Goal: Task Accomplishment & Management: Use online tool/utility

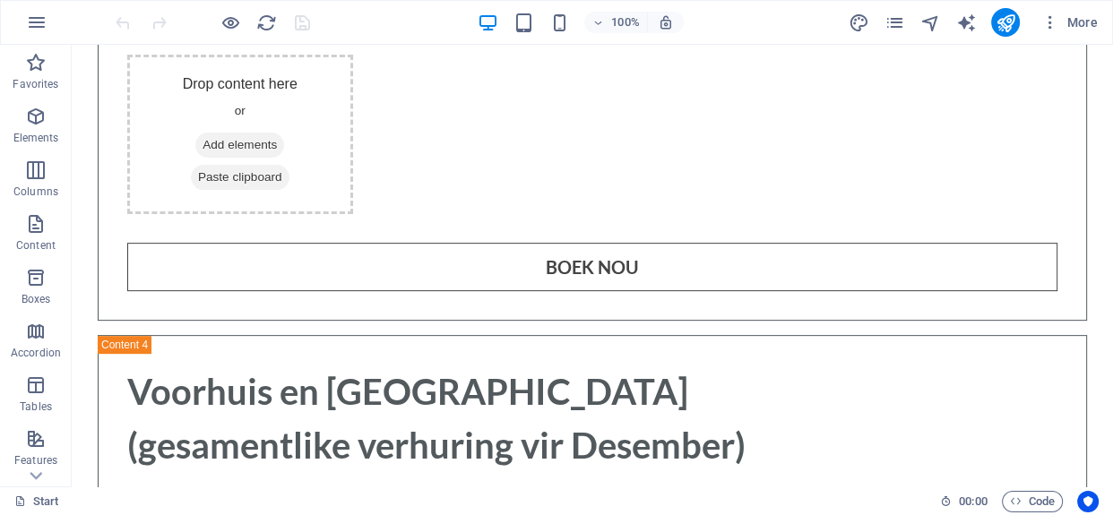
scroll to position [6769, 0]
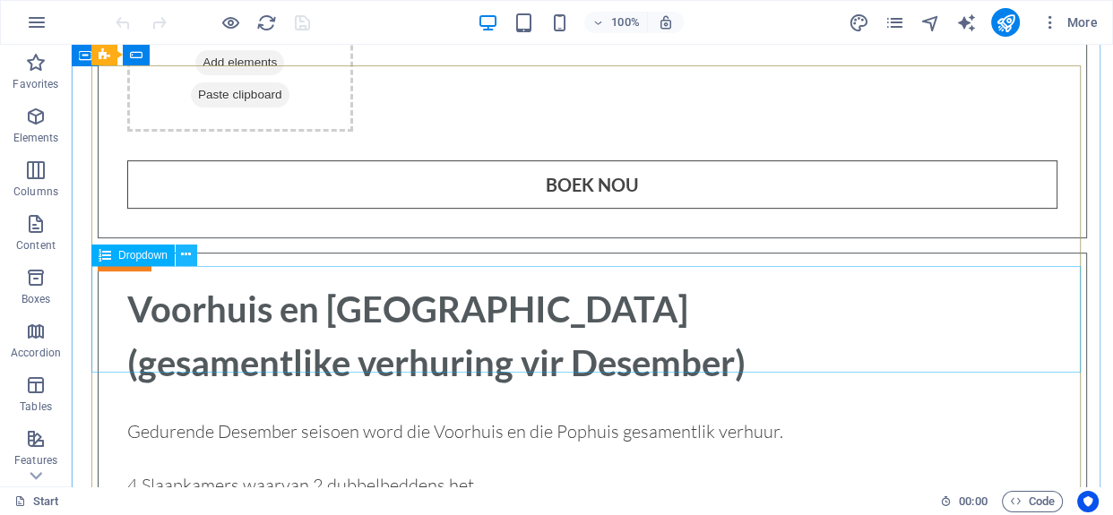
click at [188, 250] on icon at bounding box center [186, 255] width 10 height 19
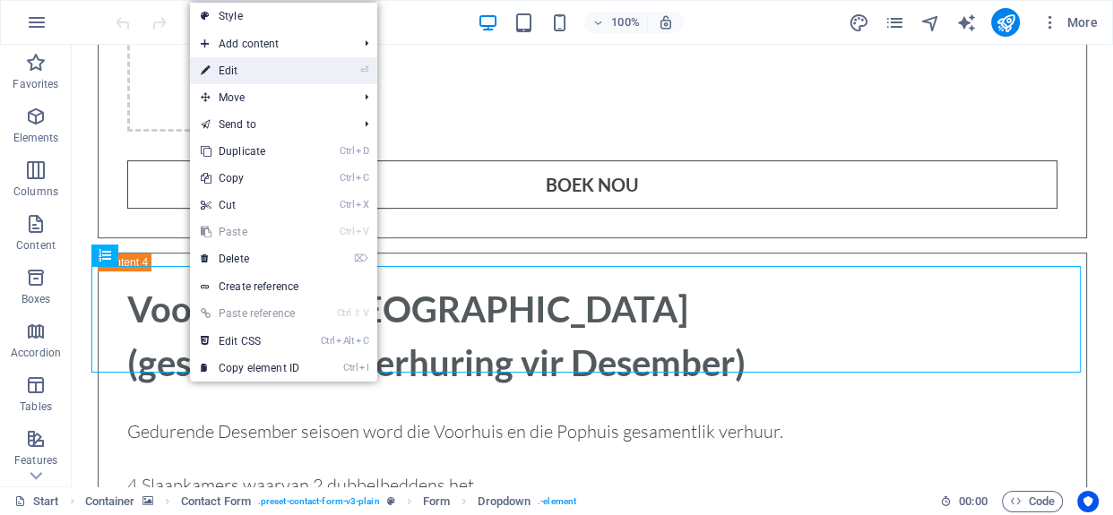
click at [269, 68] on link "⏎ Edit" at bounding box center [250, 70] width 120 height 27
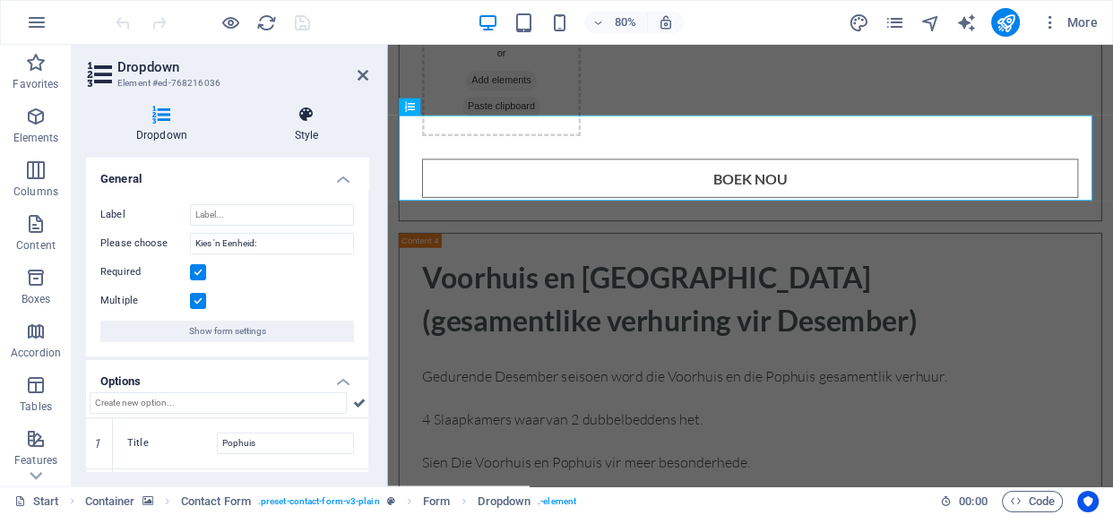
click at [305, 120] on icon at bounding box center [307, 115] width 124 height 18
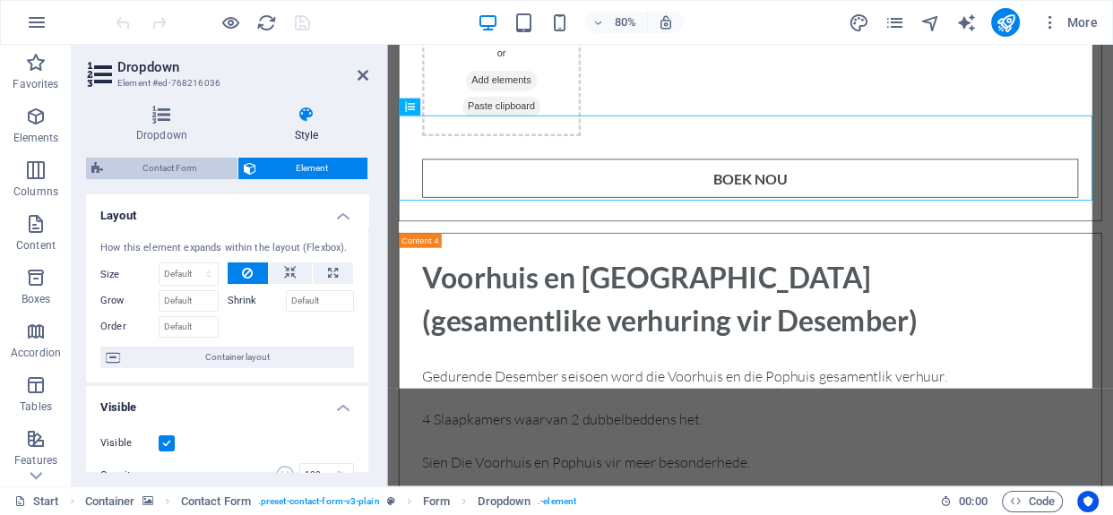
click at [188, 164] on span "Contact Form" at bounding box center [170, 169] width 124 height 22
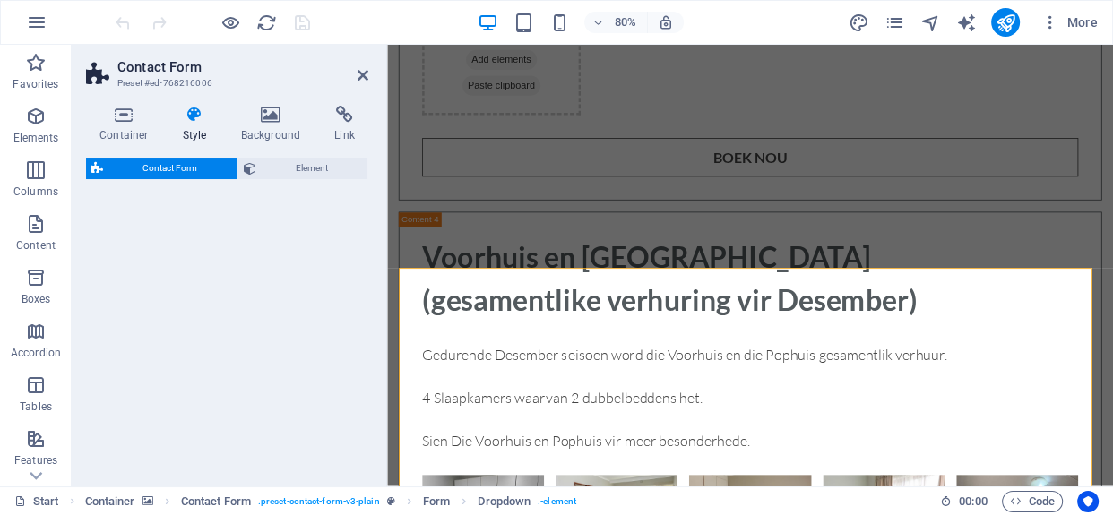
select select "rem"
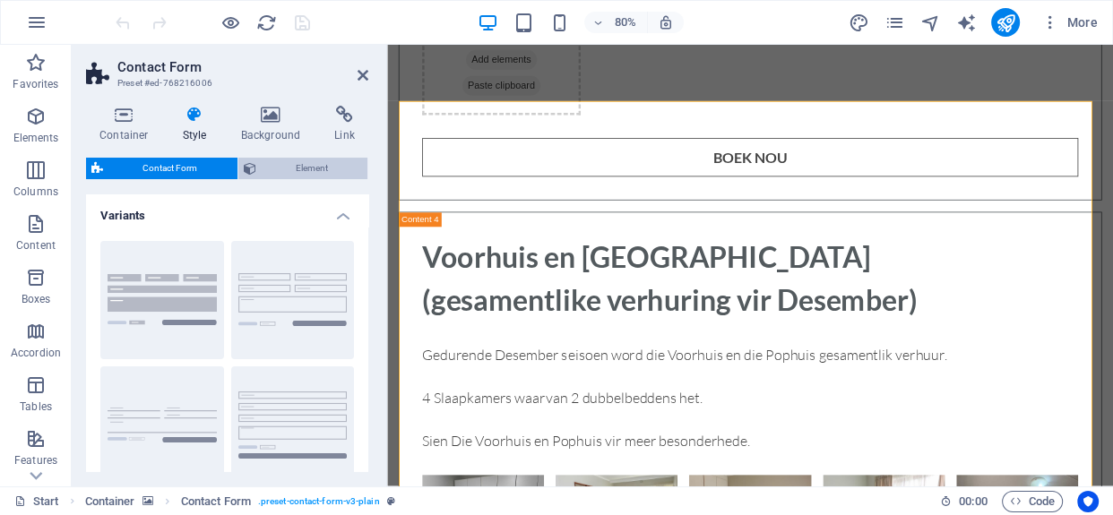
click at [286, 169] on span "Element" at bounding box center [312, 169] width 101 height 22
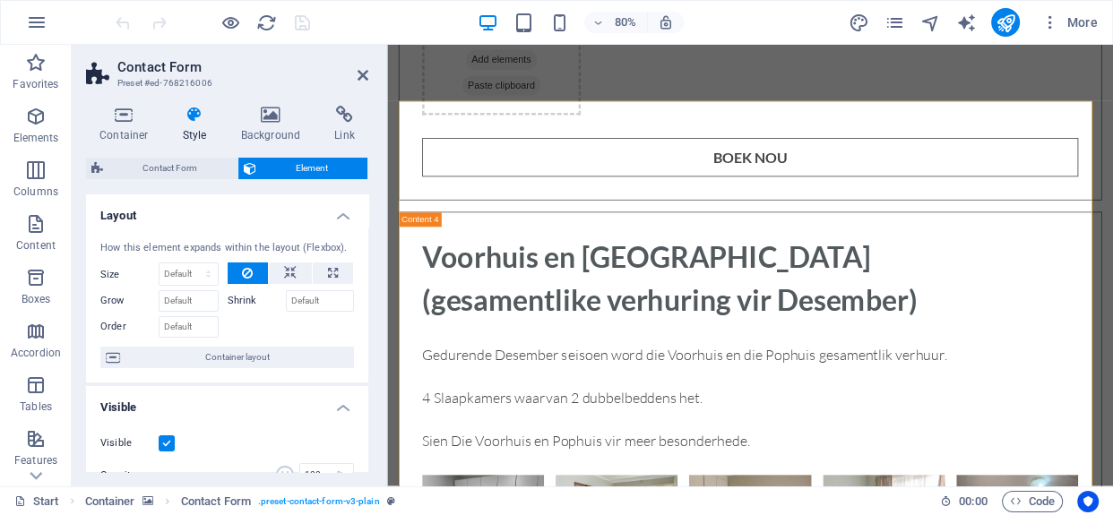
drag, startPoint x: 365, startPoint y: 267, endPoint x: 366, endPoint y: 334, distance: 67.2
click at [366, 334] on div "Layout How this element expands within the layout (Flexbox). Size Default auto …" at bounding box center [227, 334] width 282 height 278
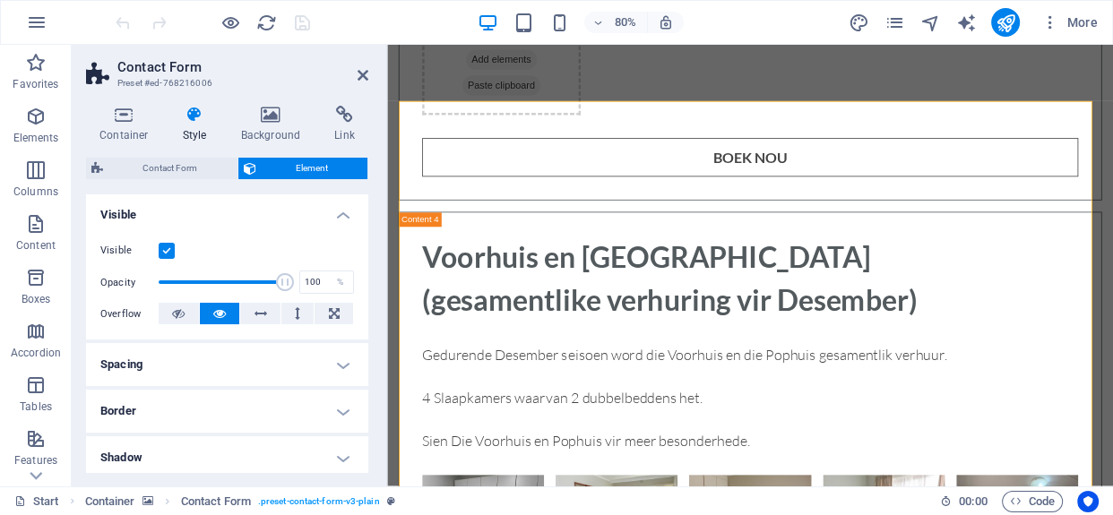
scroll to position [195, 0]
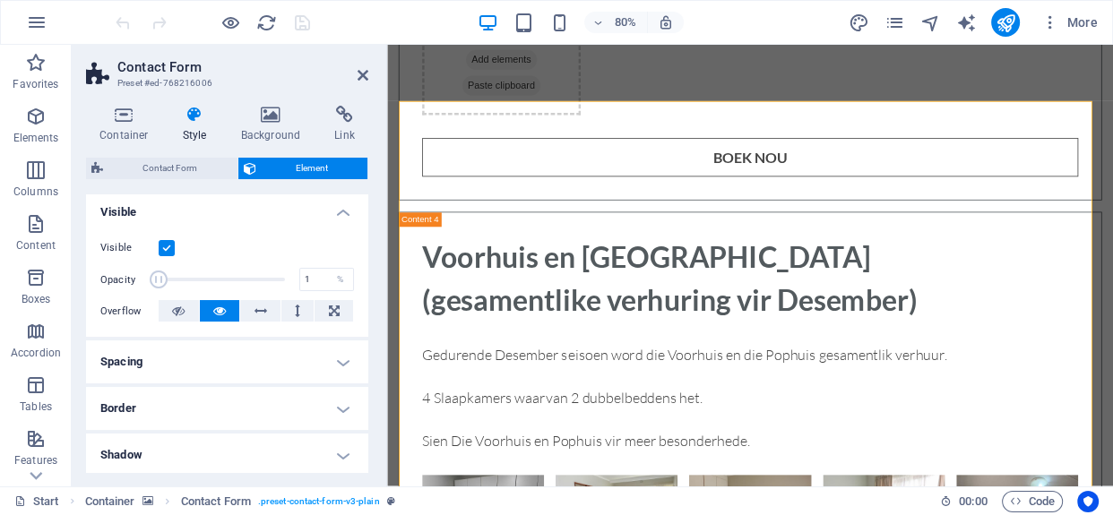
drag, startPoint x: 280, startPoint y: 282, endPoint x: 150, endPoint y: 281, distance: 130.0
click at [150, 281] on span at bounding box center [159, 280] width 18 height 18
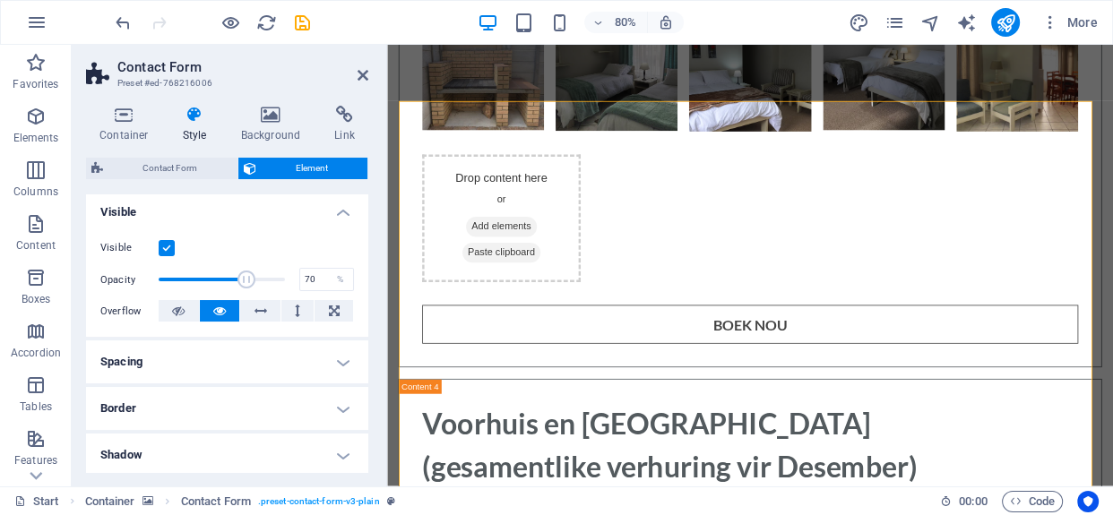
drag, startPoint x: 158, startPoint y: 281, endPoint x: 245, endPoint y: 291, distance: 87.5
click at [245, 291] on span at bounding box center [222, 279] width 126 height 27
type input "100"
drag, startPoint x: 246, startPoint y: 271, endPoint x: 328, endPoint y: 272, distance: 81.6
click at [328, 272] on div "Opacity 100 %" at bounding box center [227, 279] width 254 height 27
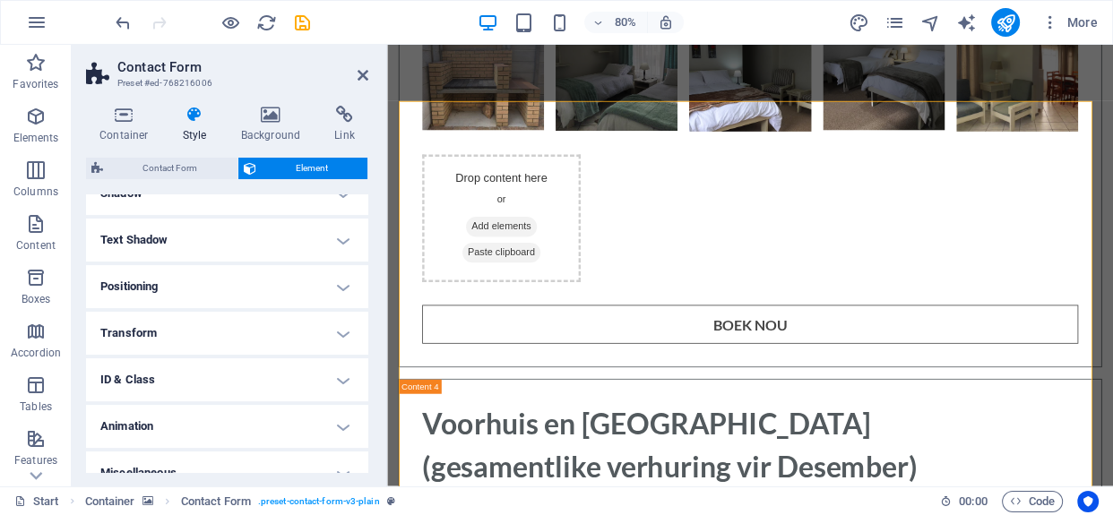
scroll to position [479, 0]
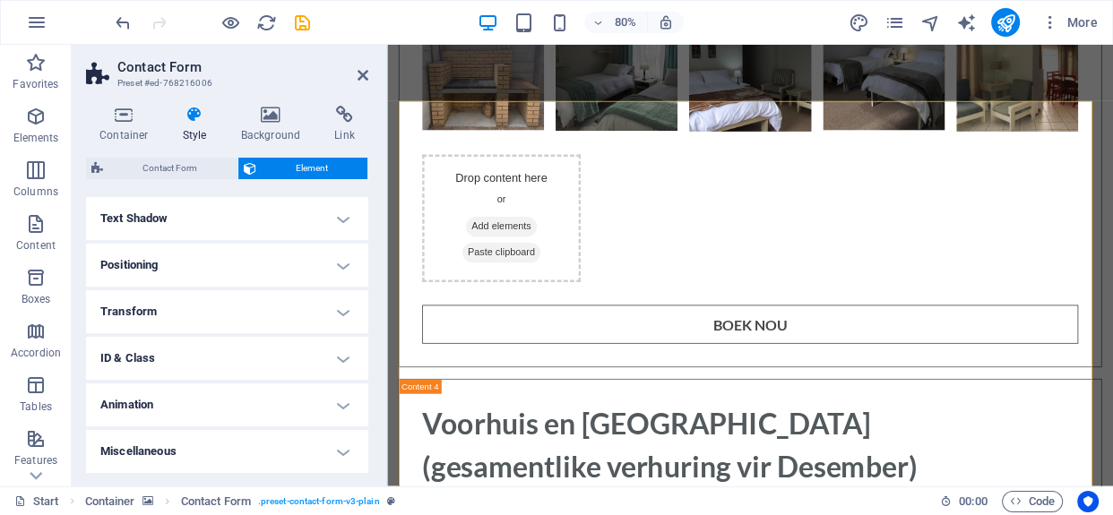
click at [337, 444] on h4 "Miscellaneous" at bounding box center [227, 451] width 282 height 43
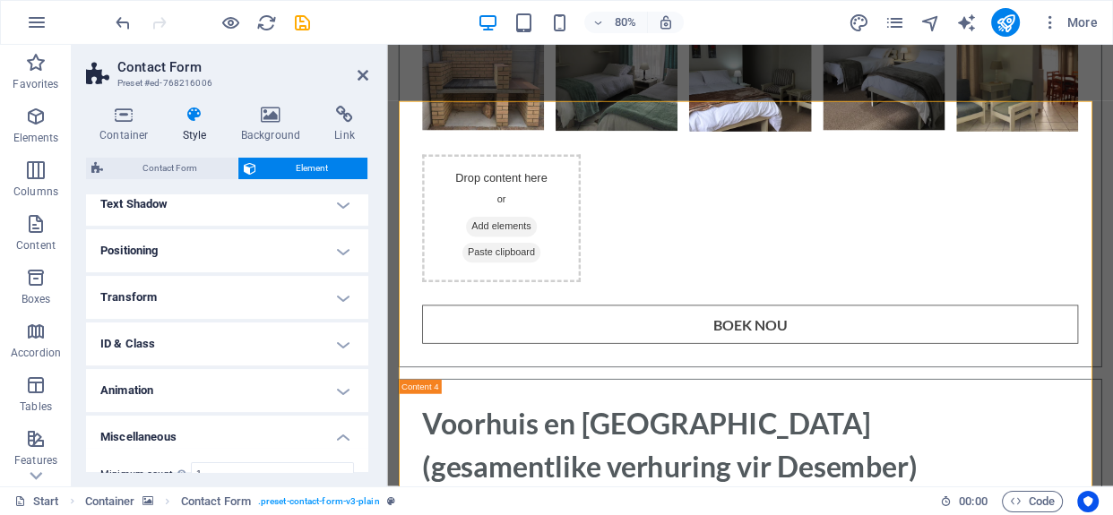
scroll to position [484, 0]
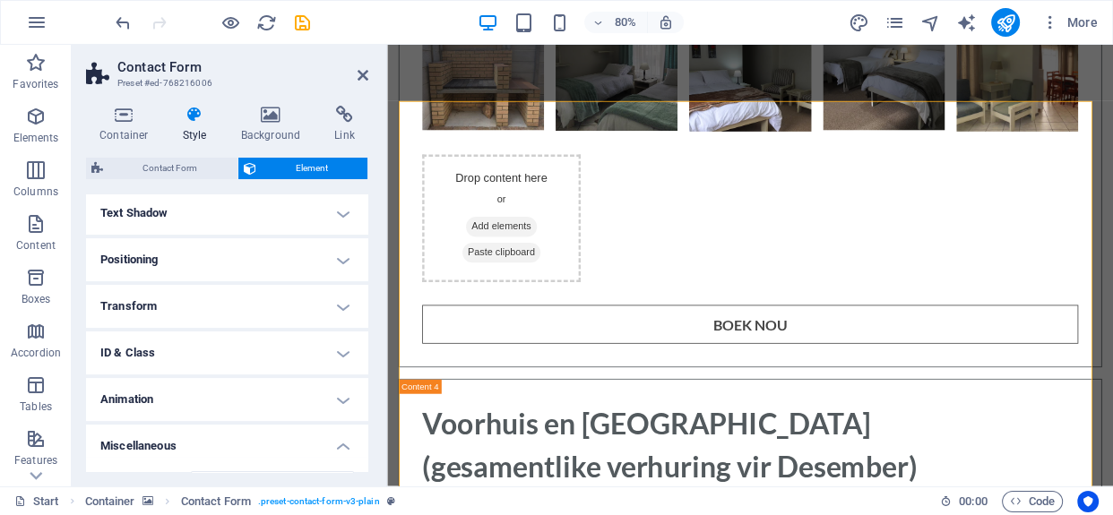
click at [342, 443] on h4 "Miscellaneous" at bounding box center [227, 441] width 282 height 32
click at [342, 359] on h4 "ID & Class" at bounding box center [227, 358] width 282 height 43
click at [342, 359] on h4 "ID & Class" at bounding box center [227, 348] width 282 height 32
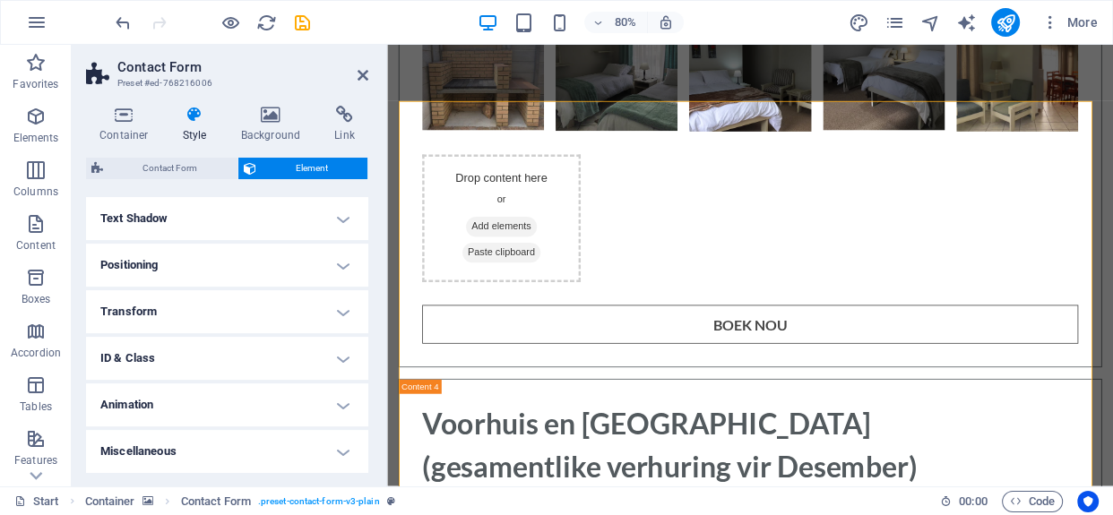
click at [337, 305] on h4 "Transform" at bounding box center [227, 311] width 282 height 43
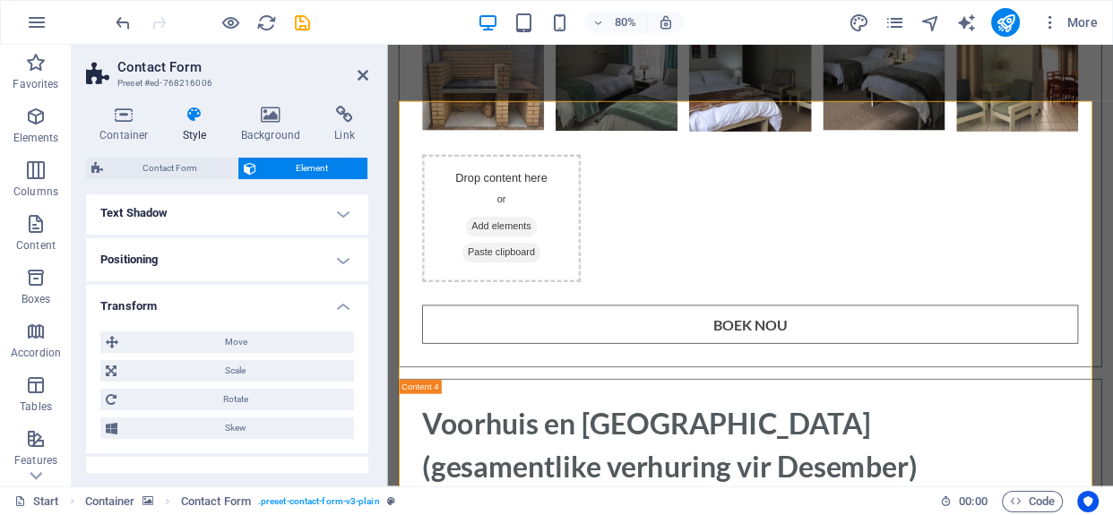
click at [339, 308] on h4 "Transform" at bounding box center [227, 301] width 282 height 32
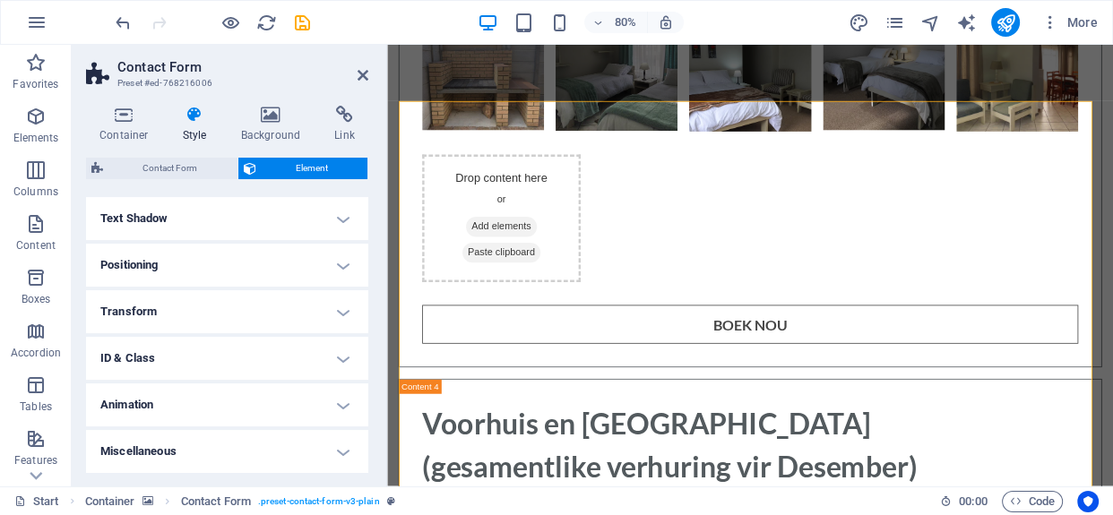
click at [351, 247] on h4 "Positioning" at bounding box center [227, 265] width 282 height 43
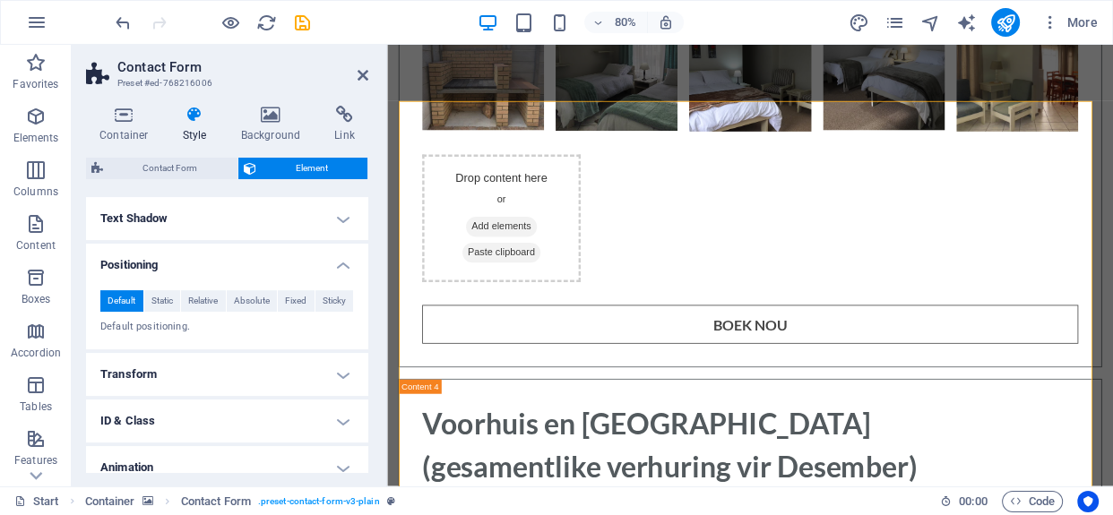
scroll to position [484, 0]
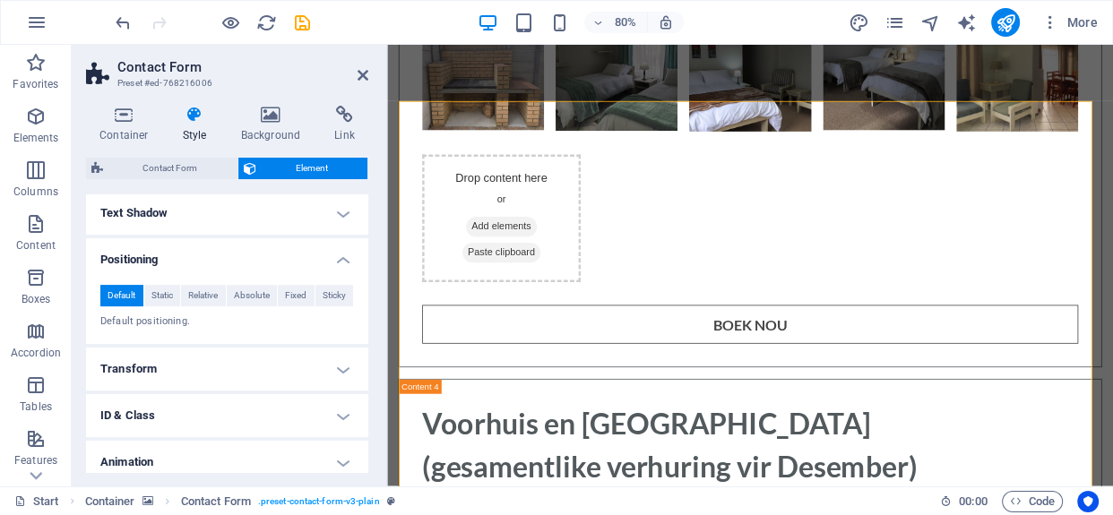
click at [335, 257] on h4 "Positioning" at bounding box center [227, 254] width 282 height 32
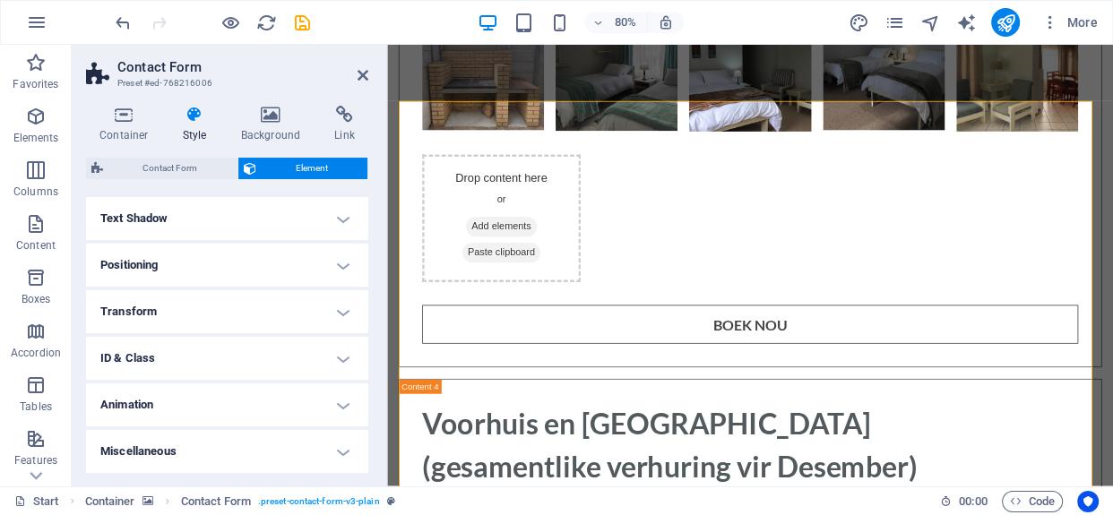
click at [333, 220] on h4 "Text Shadow" at bounding box center [227, 218] width 282 height 43
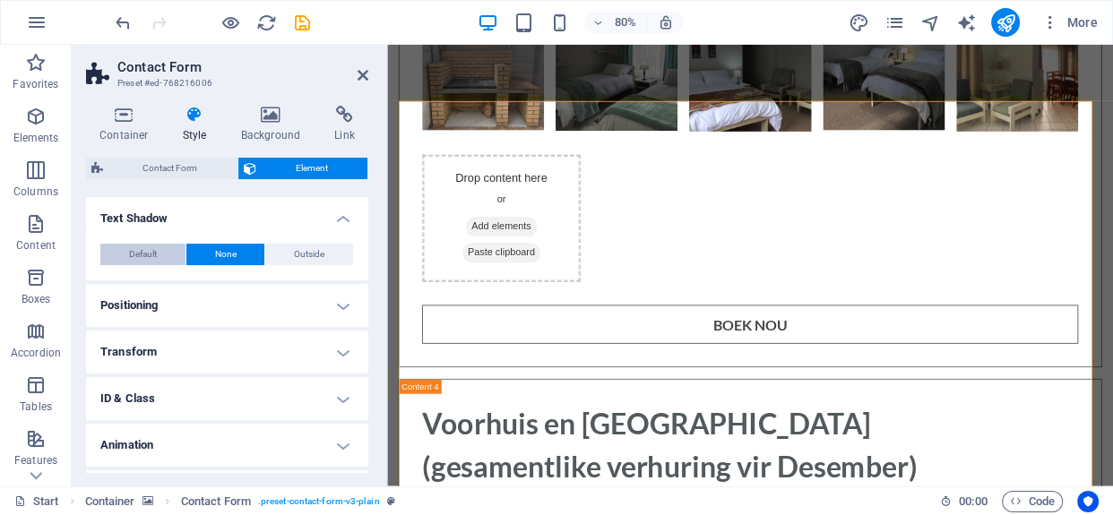
click at [141, 255] on span "Default" at bounding box center [143, 255] width 28 height 22
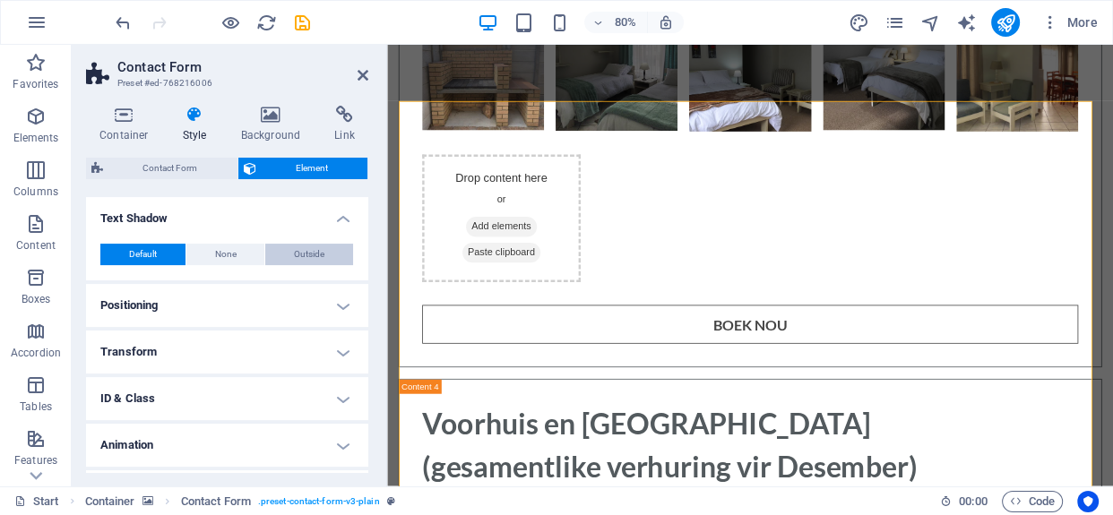
click at [305, 258] on span "Outside" at bounding box center [309, 255] width 30 height 22
type input "2"
type input "4"
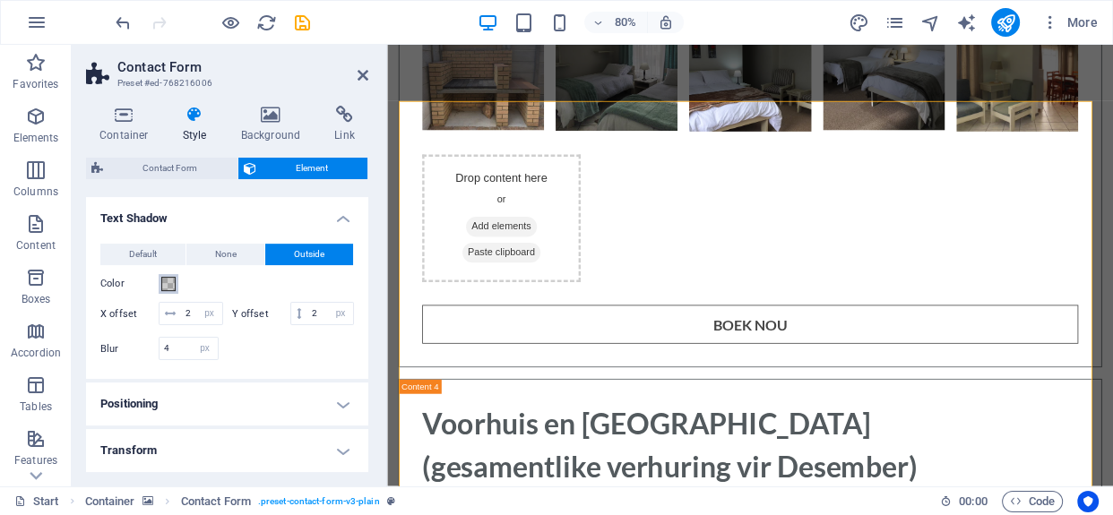
click at [162, 284] on span at bounding box center [168, 284] width 14 height 14
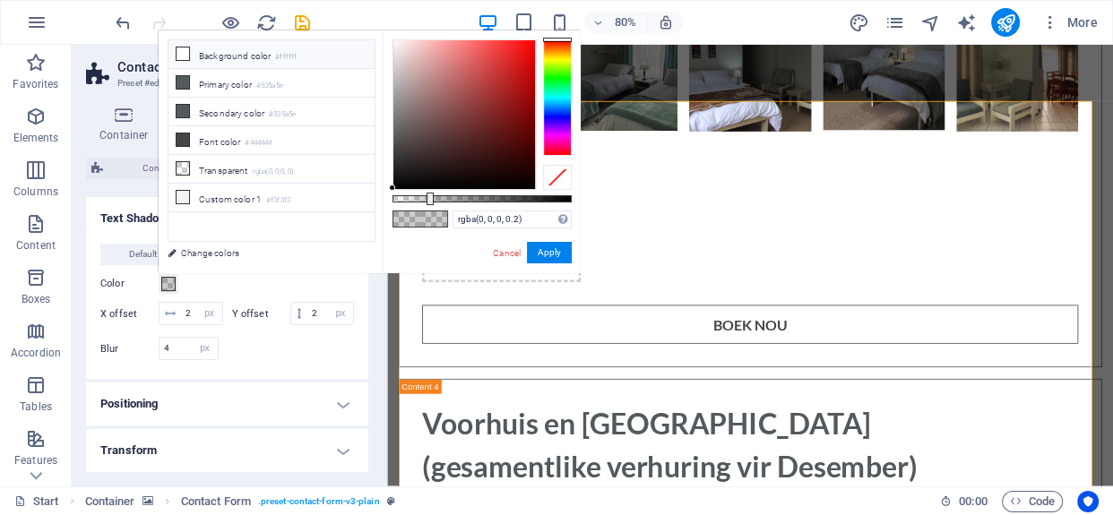
click at [182, 53] on icon at bounding box center [183, 54] width 13 height 13
type input "#ffffff"
click at [558, 251] on button "Apply" at bounding box center [549, 253] width 45 height 22
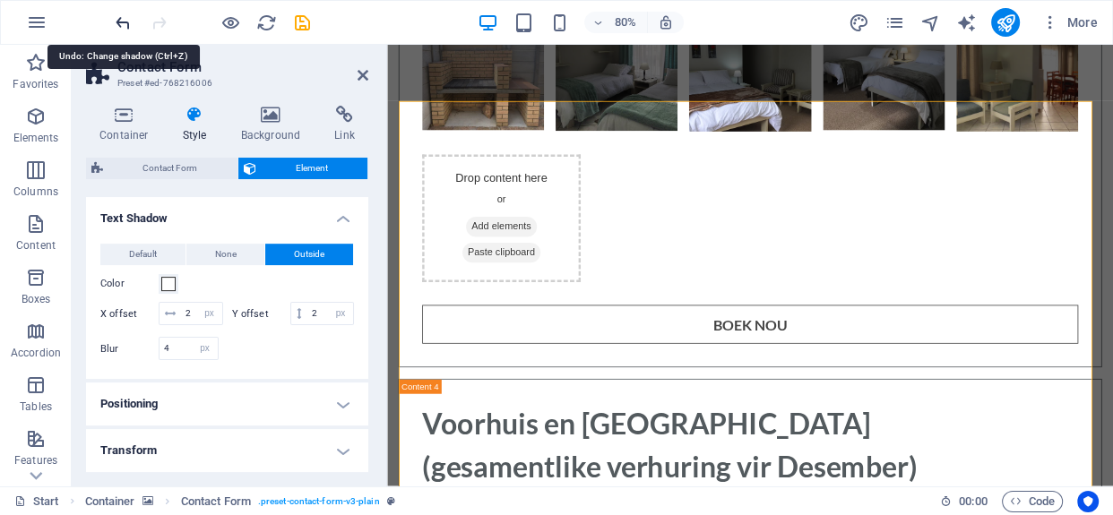
click at [123, 18] on icon "undo" at bounding box center [123, 23] width 21 height 21
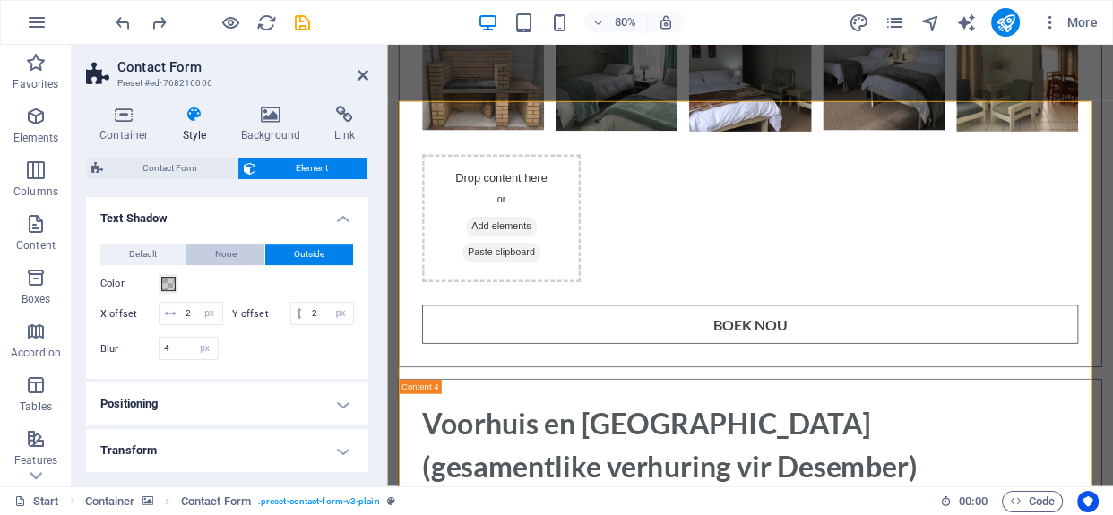
click at [207, 253] on button "None" at bounding box center [225, 255] width 79 height 22
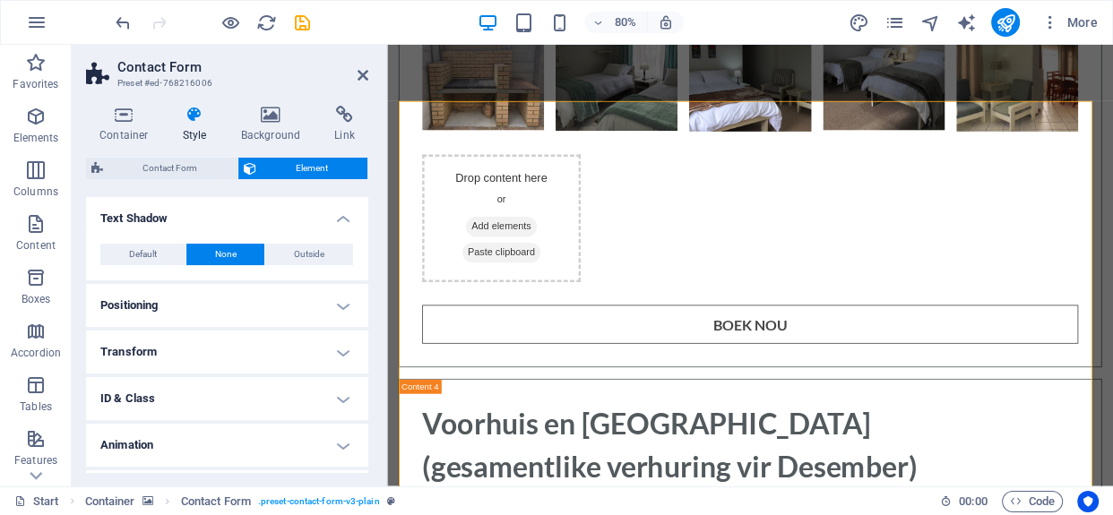
click at [336, 214] on h4 "Text Shadow" at bounding box center [227, 213] width 282 height 32
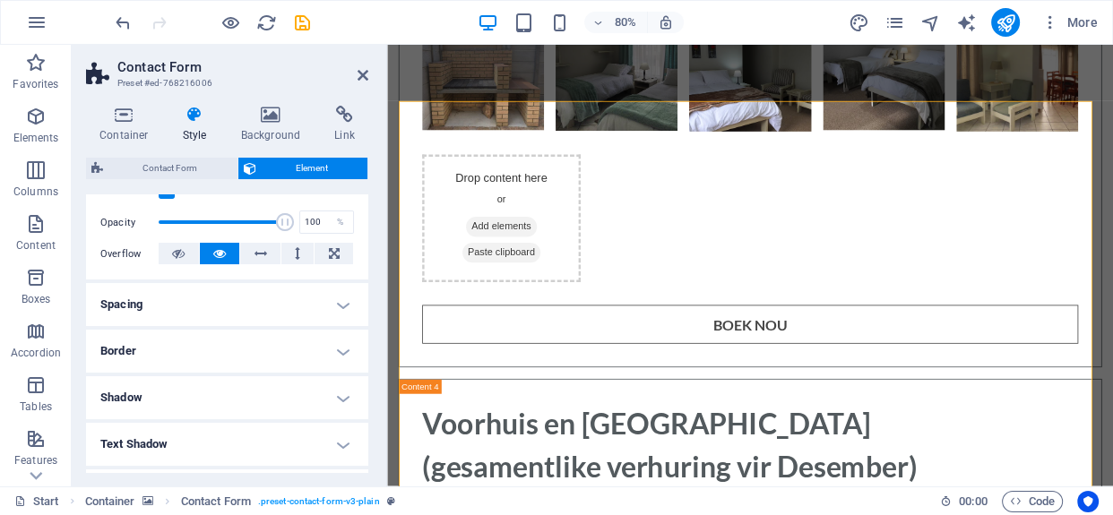
scroll to position [243, 0]
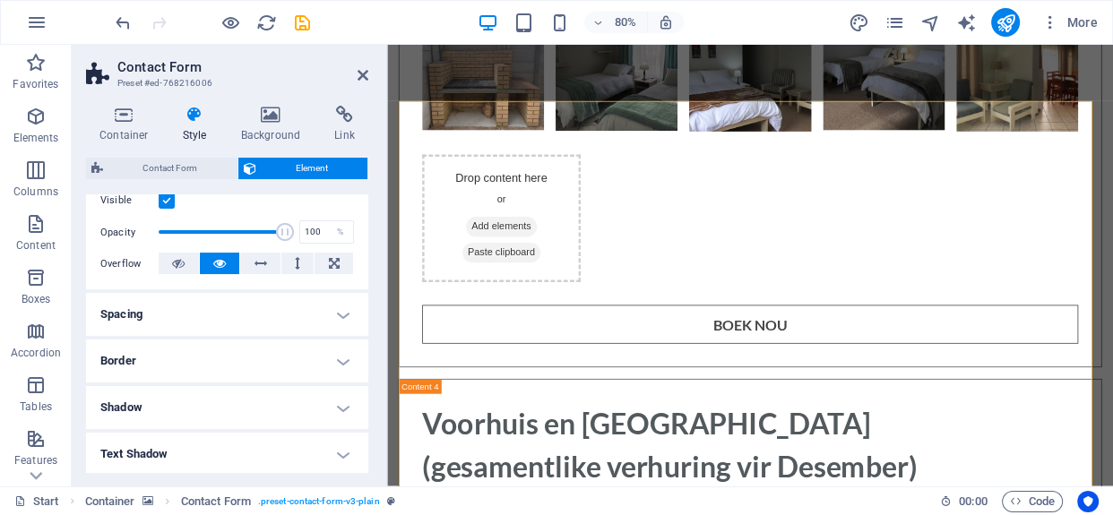
click at [342, 342] on h4 "Border" at bounding box center [227, 361] width 282 height 43
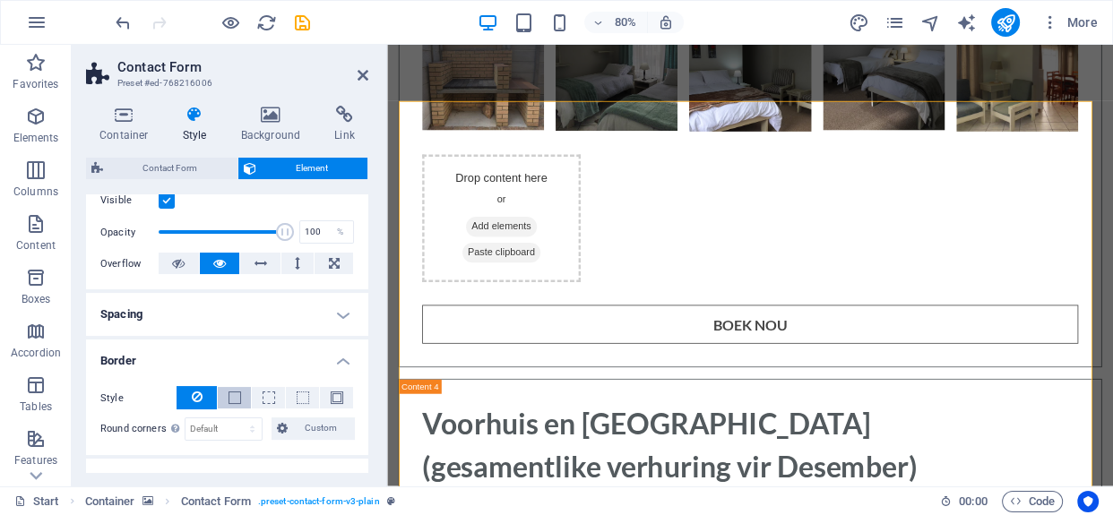
click at [231, 395] on span at bounding box center [235, 398] width 13 height 13
click at [201, 390] on icon at bounding box center [197, 397] width 11 height 22
click at [179, 160] on span "Contact Form" at bounding box center [170, 169] width 124 height 22
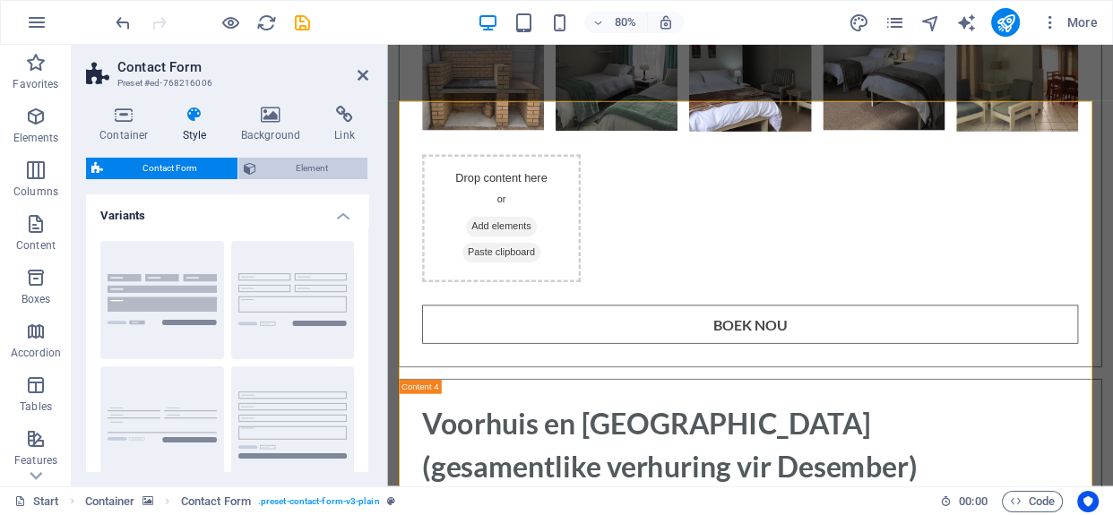
click at [259, 161] on button "Element" at bounding box center [303, 169] width 130 height 22
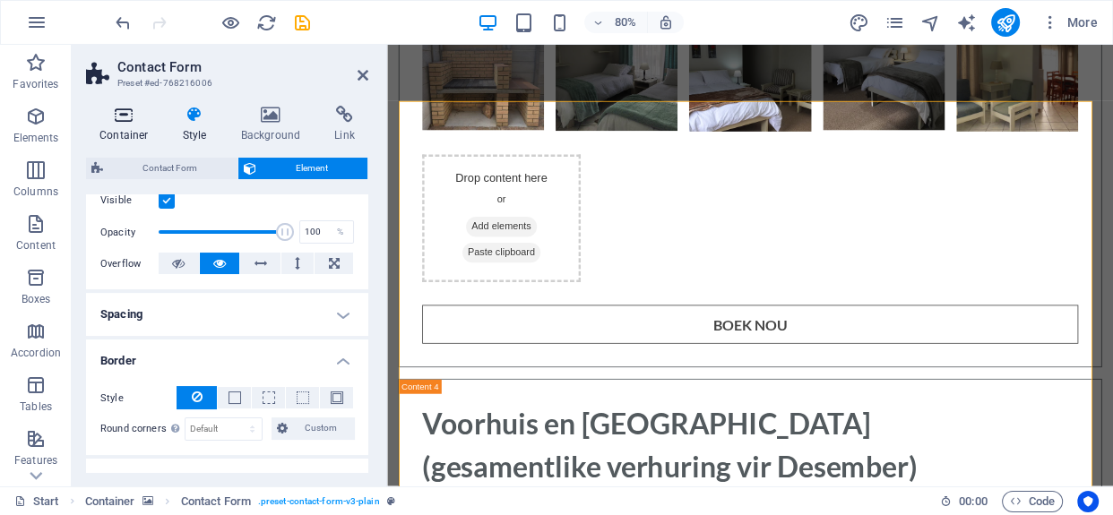
click at [125, 117] on icon at bounding box center [124, 115] width 76 height 18
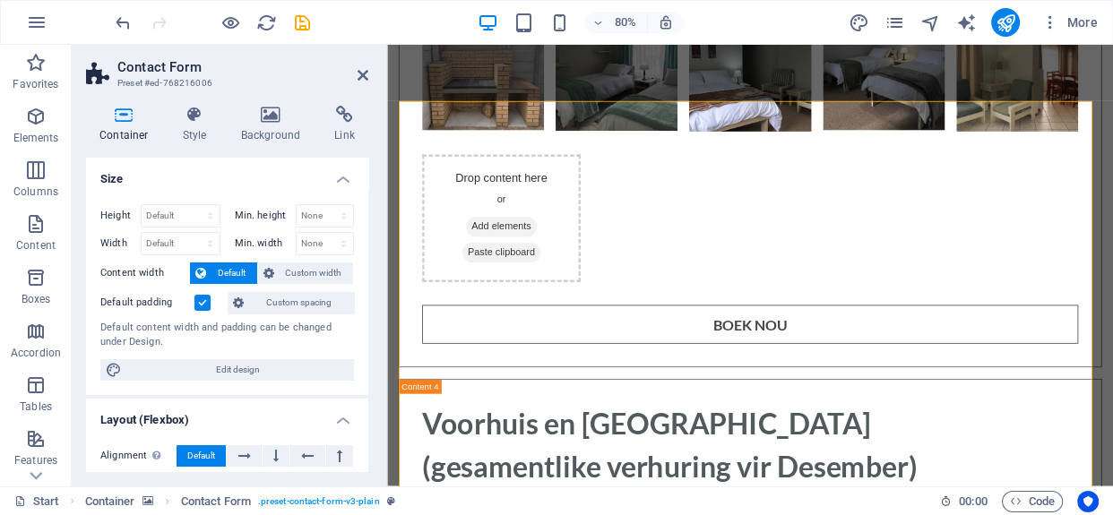
drag, startPoint x: 365, startPoint y: 265, endPoint x: 374, endPoint y: 320, distance: 55.4
click at [374, 320] on div "Container Style Background Link Size Height Default px rem % vh vw Min. height …" at bounding box center [227, 288] width 311 height 395
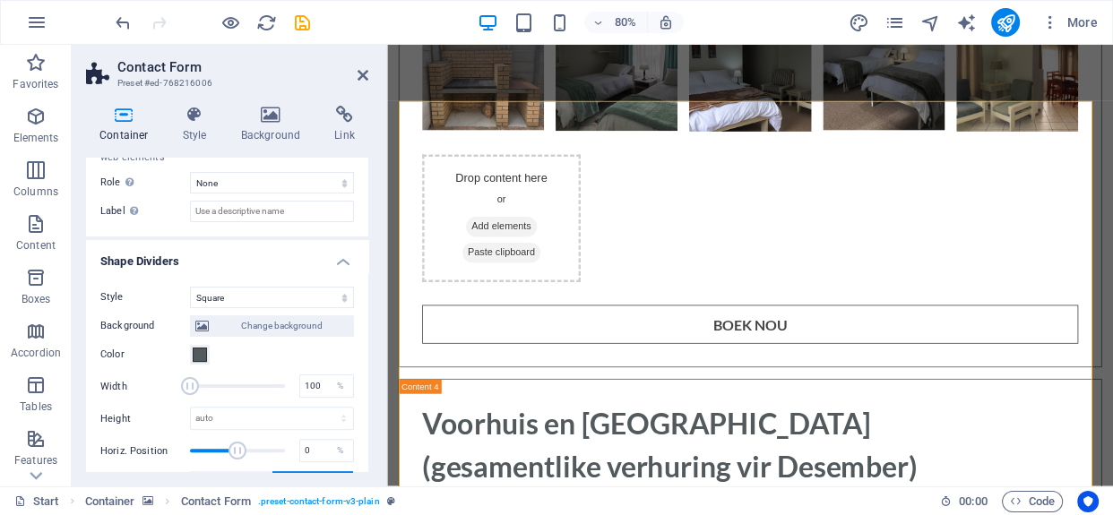
scroll to position [558, 0]
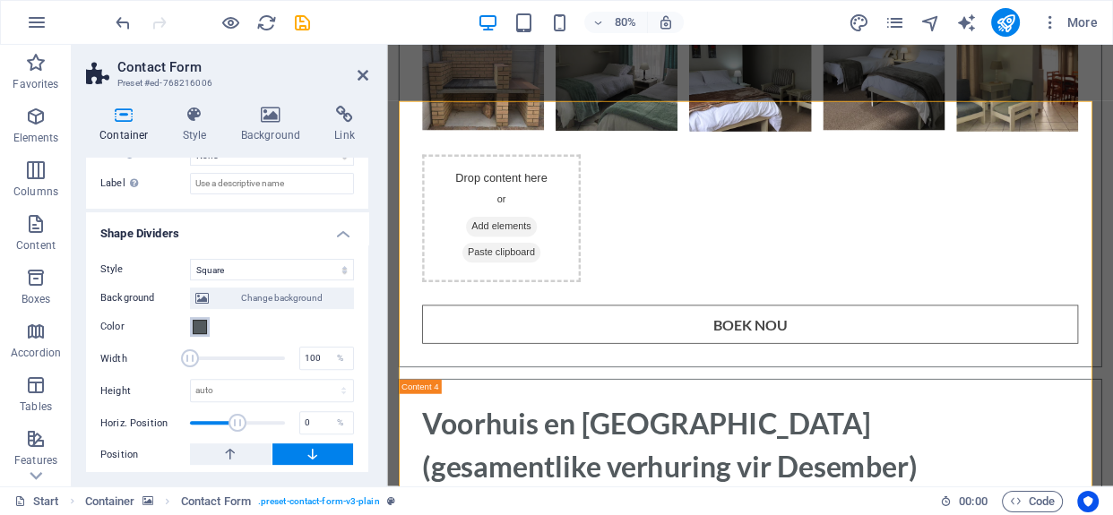
click at [202, 329] on span at bounding box center [200, 327] width 14 height 14
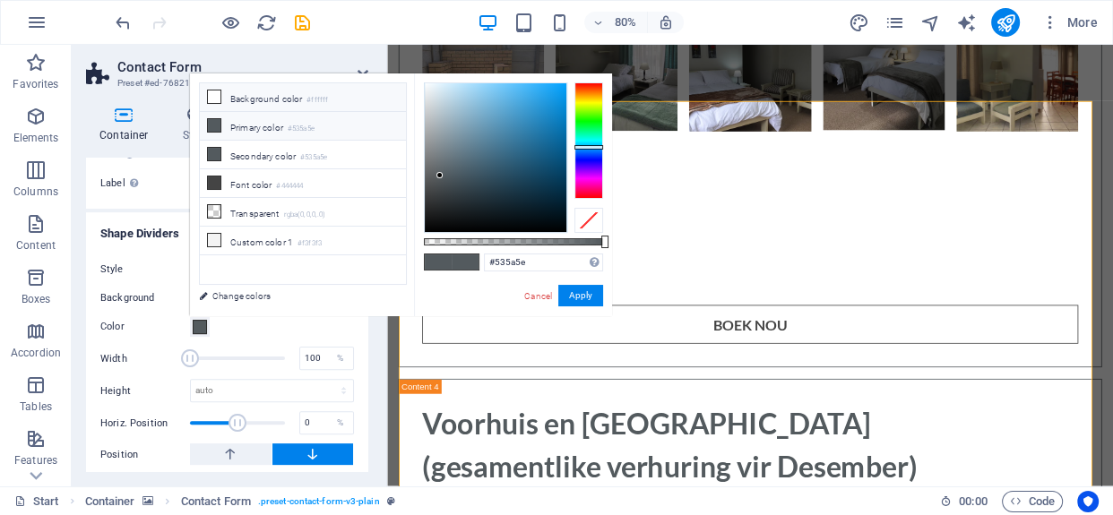
click at [233, 101] on li "Background color #ffffff" at bounding box center [303, 97] width 206 height 29
type input "#ffffff"
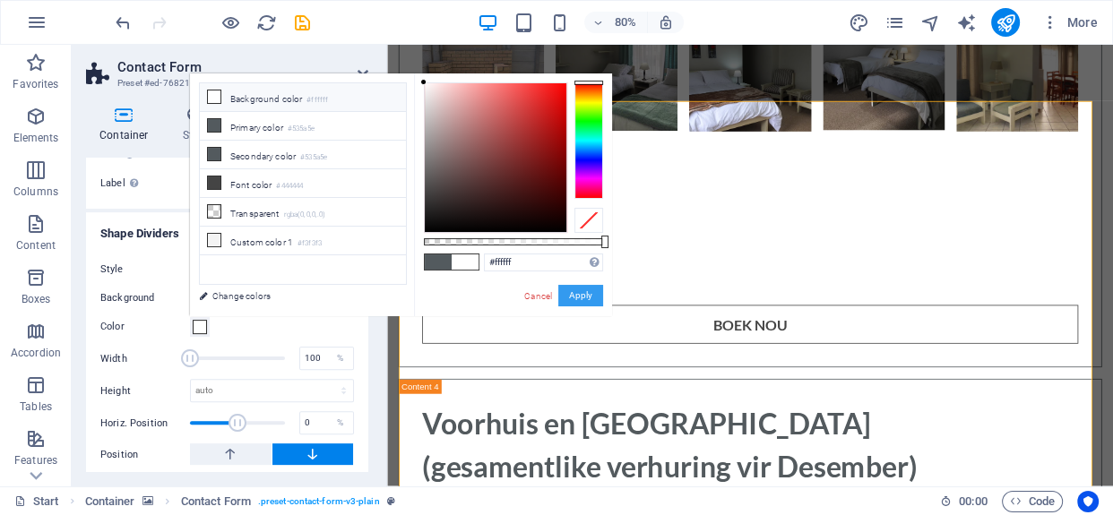
click at [582, 296] on button "Apply" at bounding box center [580, 296] width 45 height 22
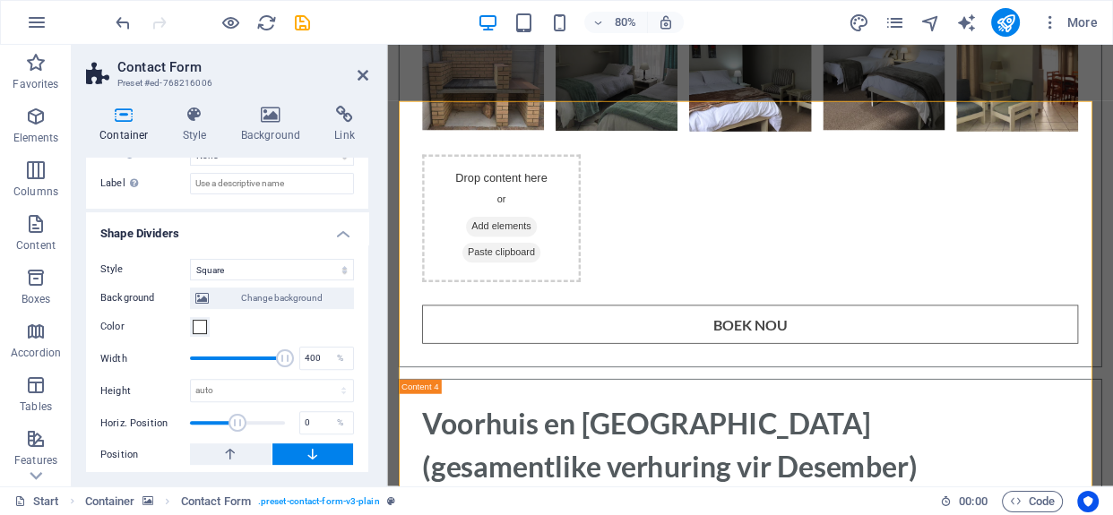
drag, startPoint x: 183, startPoint y: 353, endPoint x: 295, endPoint y: 361, distance: 112.3
click at [295, 361] on div "Width 400 %" at bounding box center [227, 358] width 254 height 27
type input "100"
drag, startPoint x: 279, startPoint y: 359, endPoint x: 151, endPoint y: 341, distance: 128.7
click at [151, 341] on div "Background Change background Color 2nd Color 3rd Color Width 100 % Height auto …" at bounding box center [227, 374] width 254 height 186
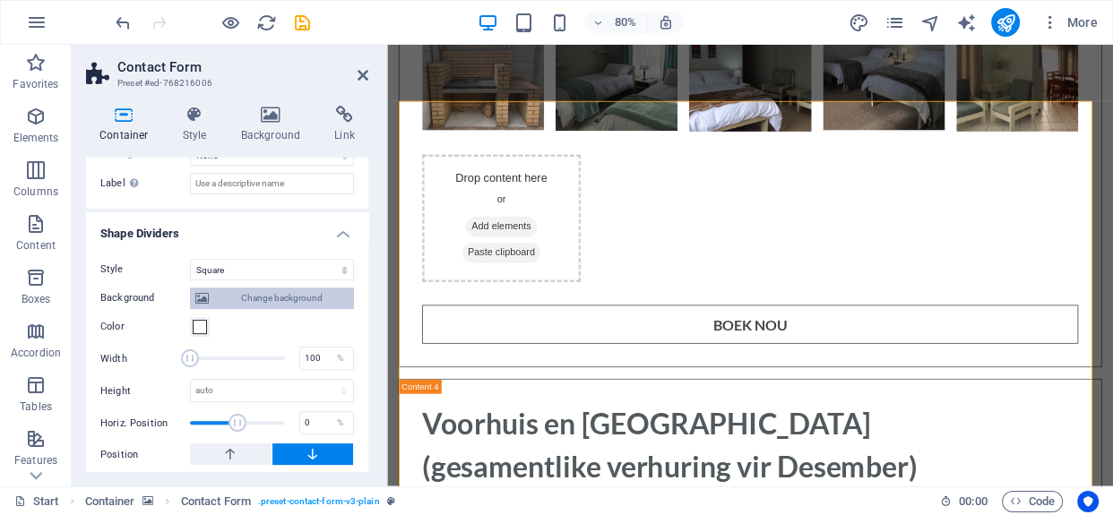
click at [319, 296] on span "Change background" at bounding box center [281, 299] width 134 height 22
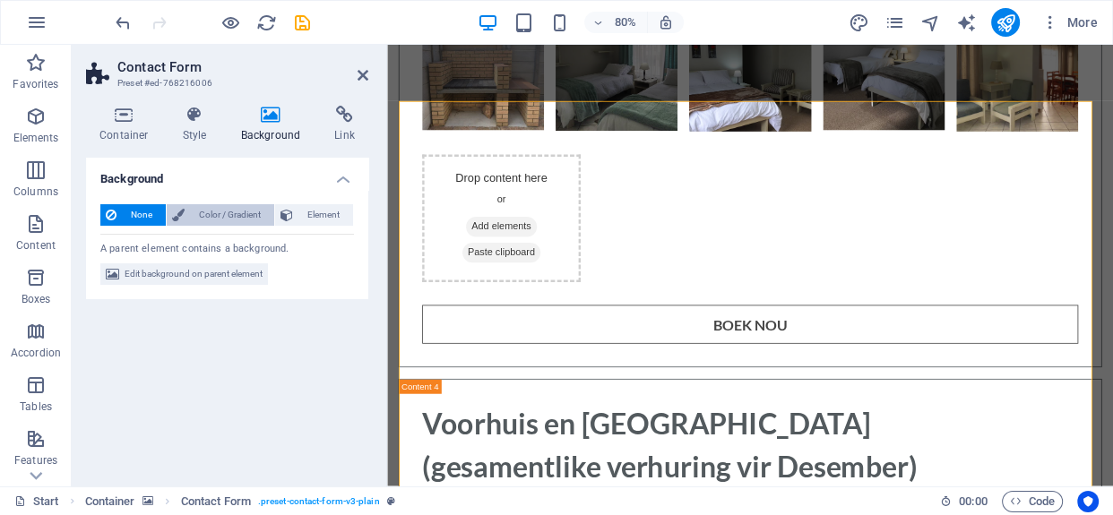
click at [197, 212] on span "Color / Gradient" at bounding box center [229, 215] width 79 height 22
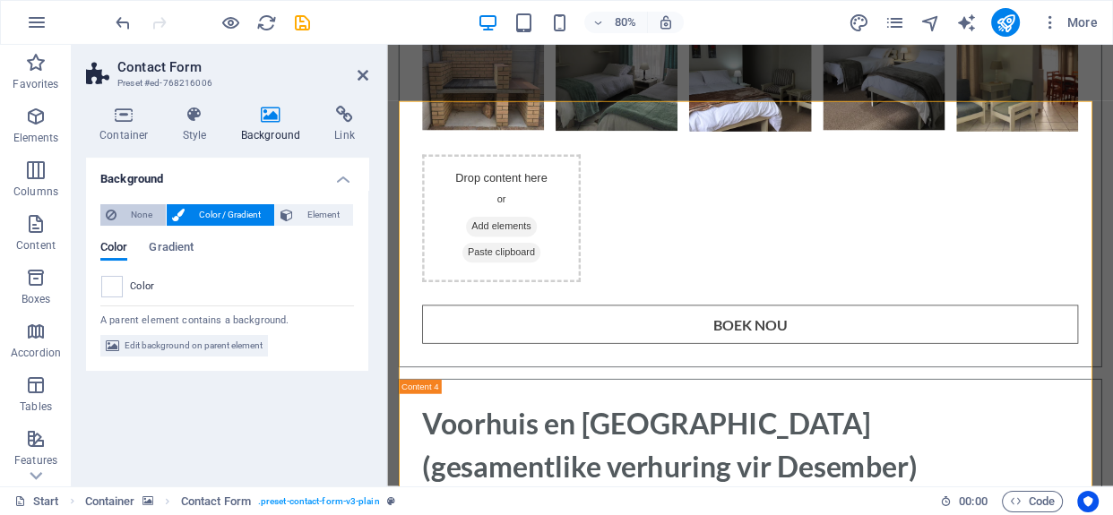
click at [128, 209] on span "None" at bounding box center [141, 215] width 39 height 22
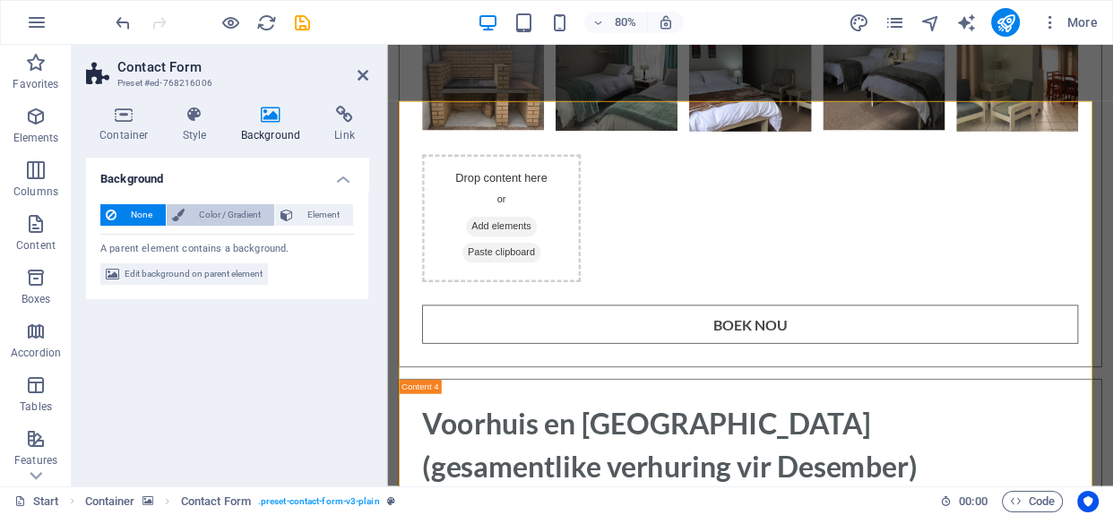
click at [176, 207] on icon at bounding box center [178, 215] width 13 height 22
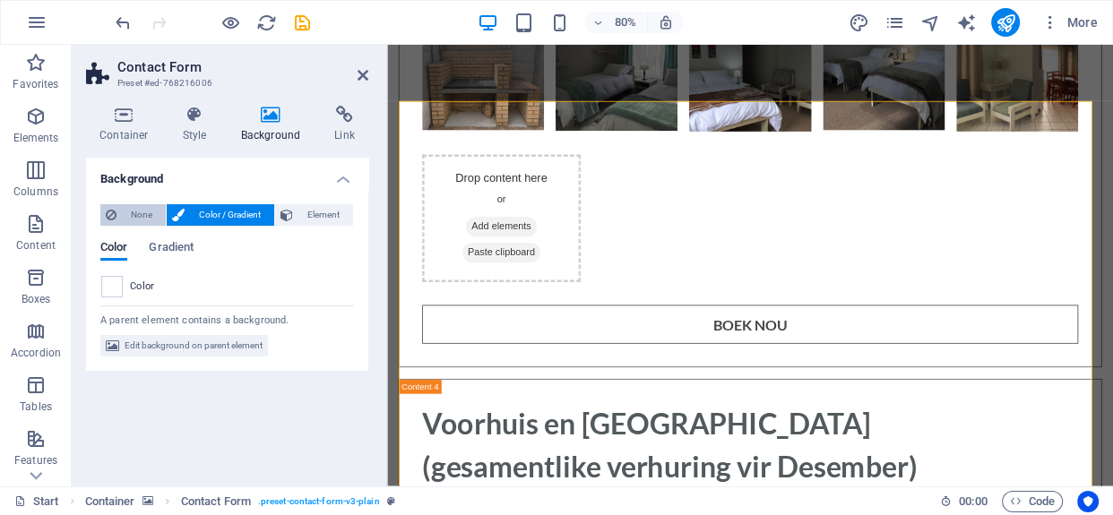
click at [137, 204] on span "None" at bounding box center [141, 215] width 39 height 22
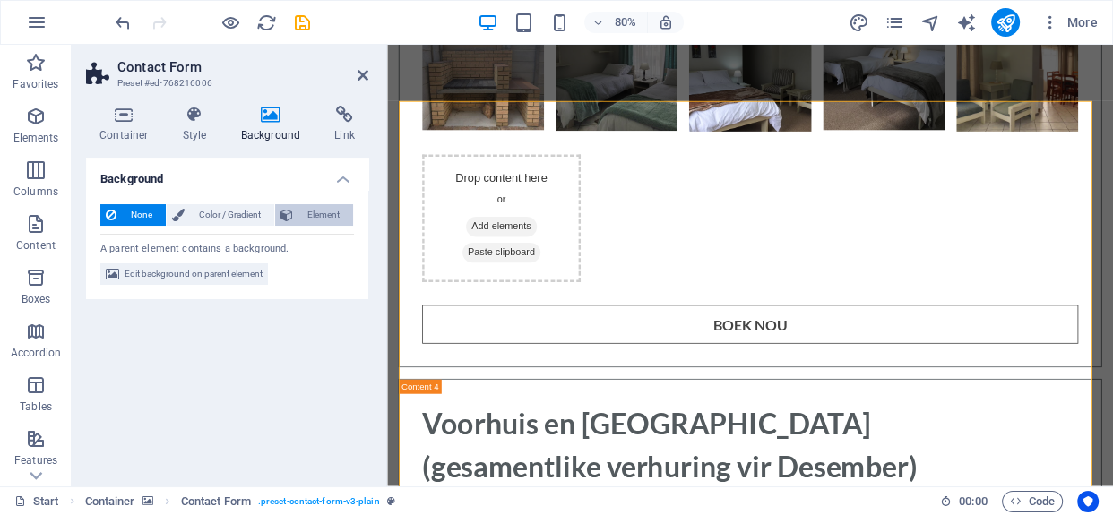
click at [296, 208] on button "Element" at bounding box center [314, 215] width 78 height 22
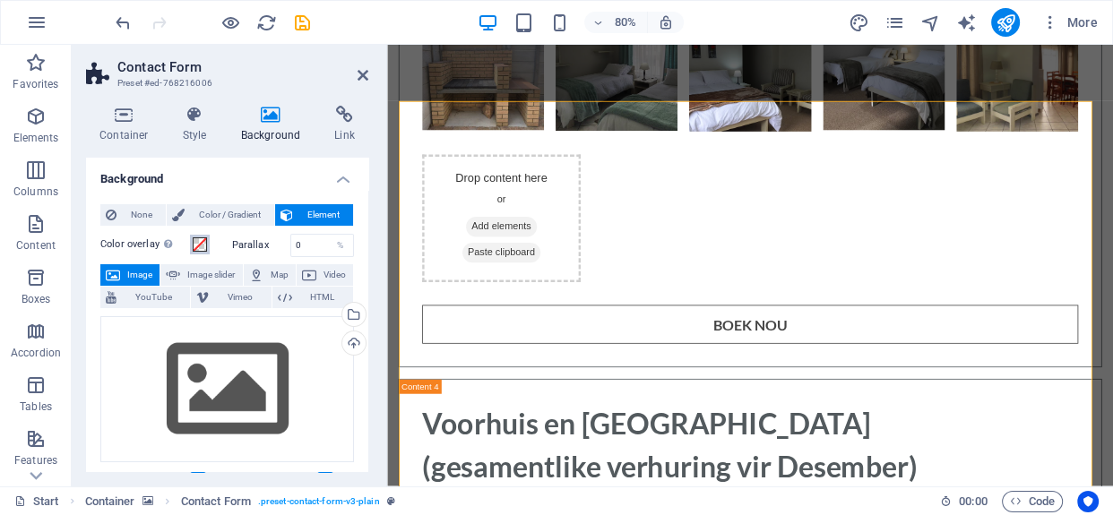
click at [195, 246] on span at bounding box center [200, 245] width 14 height 14
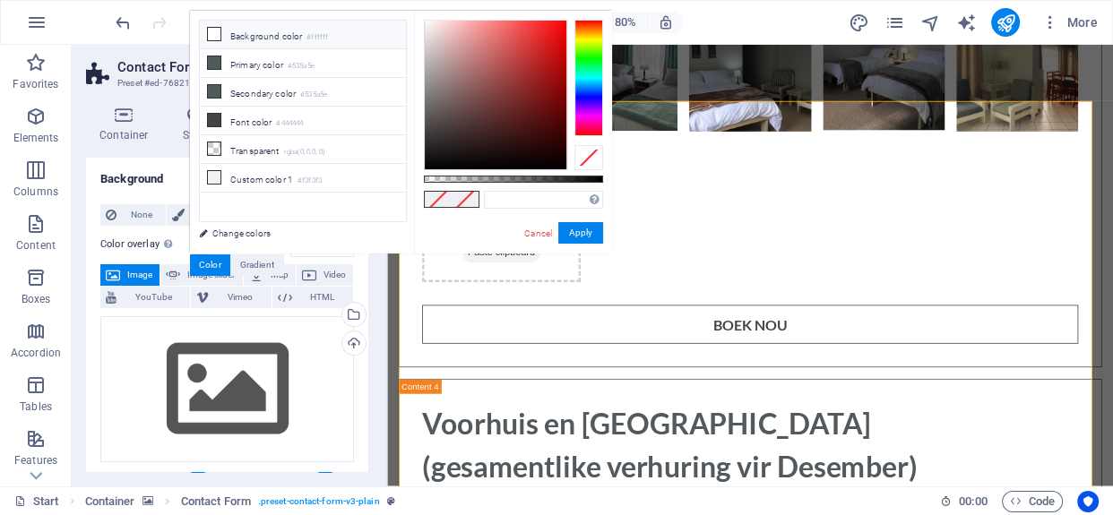
click at [233, 39] on li "Background color #ffffff" at bounding box center [303, 35] width 206 height 29
type input "#ffffff"
click at [535, 233] on link "Cancel" at bounding box center [538, 233] width 31 height 13
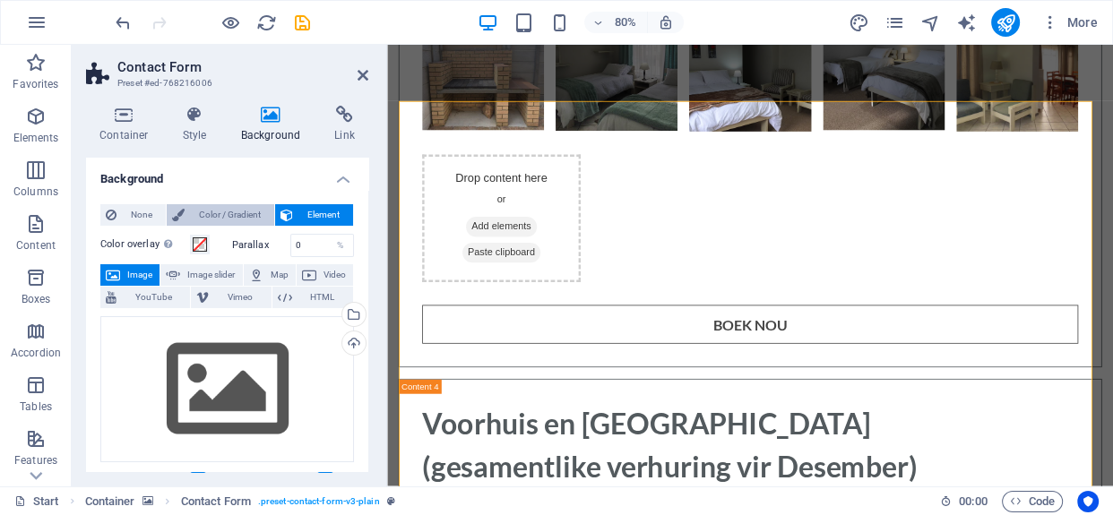
click at [229, 214] on span "Color / Gradient" at bounding box center [229, 215] width 79 height 22
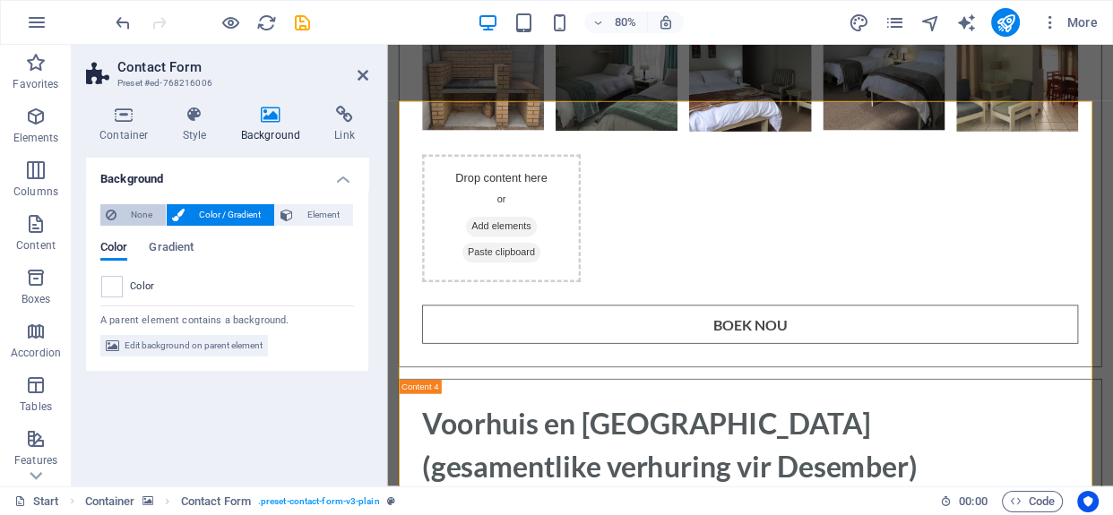
click at [141, 205] on span "None" at bounding box center [141, 215] width 39 height 22
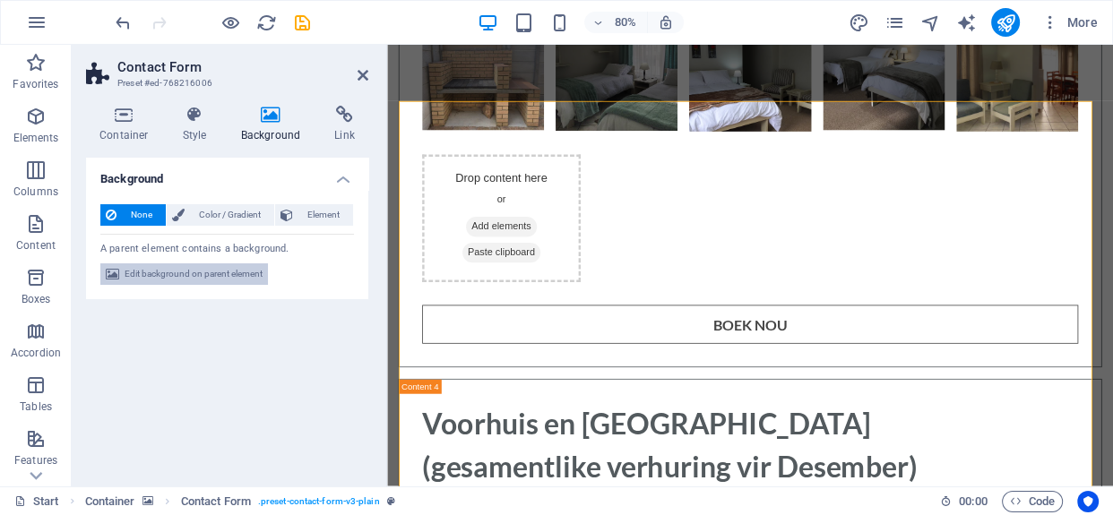
click at [176, 272] on span "Edit background on parent element" at bounding box center [194, 275] width 138 height 22
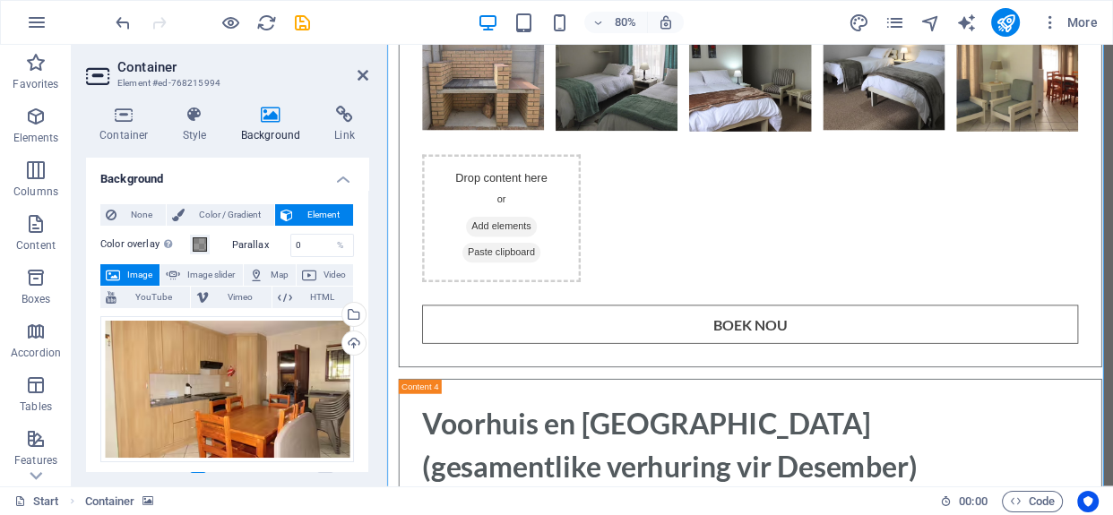
scroll to position [6481, 0]
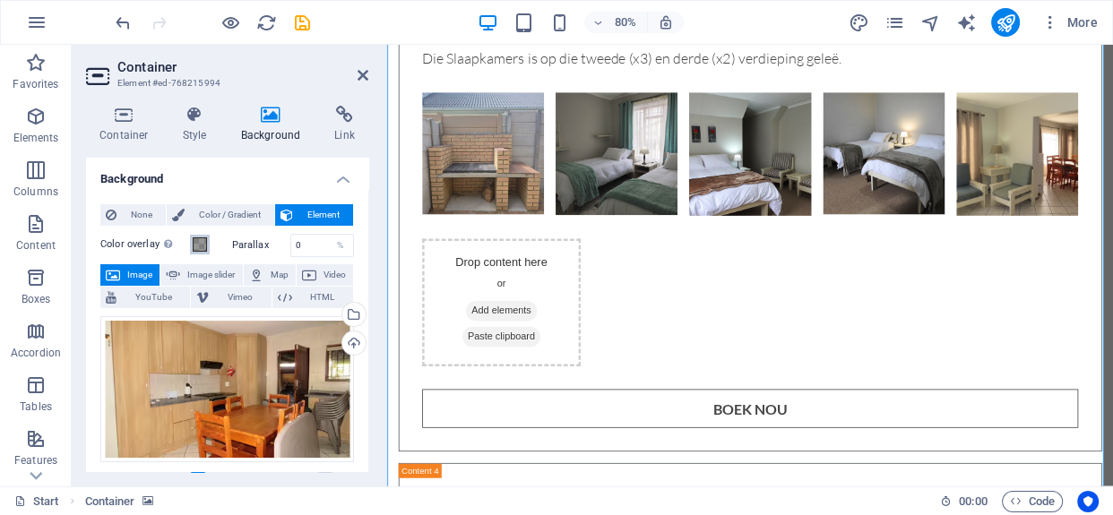
click at [196, 245] on span at bounding box center [200, 245] width 14 height 14
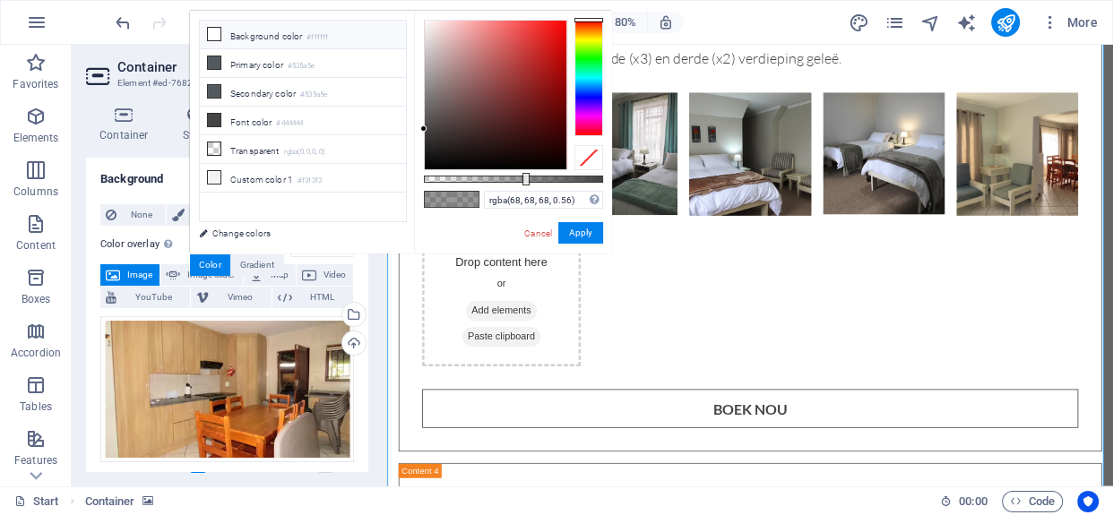
click at [251, 32] on li "Background color #ffffff" at bounding box center [303, 35] width 206 height 29
type input "rgba(255, 255, 255, 0.56)"
click at [587, 230] on button "Apply" at bounding box center [580, 233] width 45 height 22
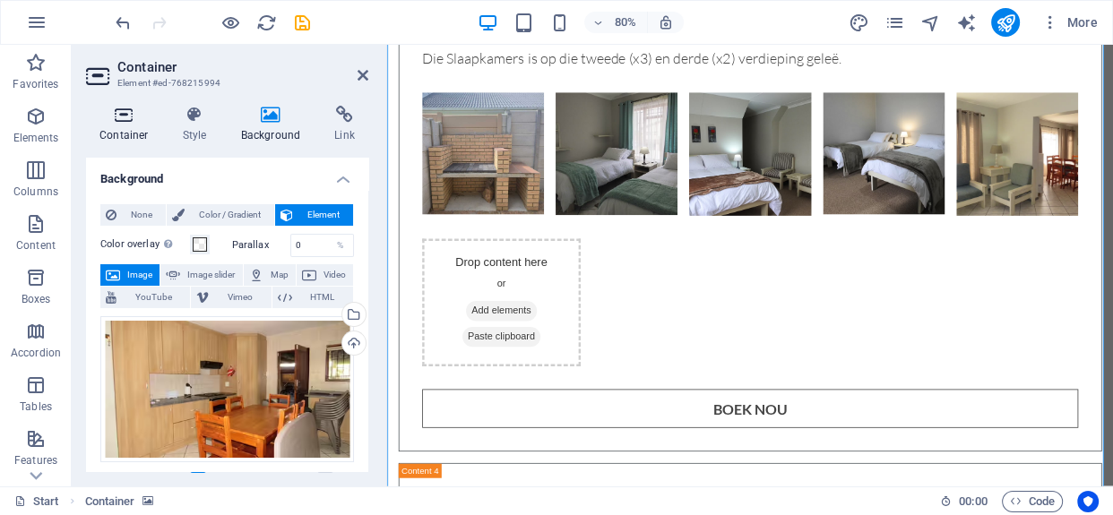
click at [126, 120] on icon at bounding box center [124, 115] width 76 height 18
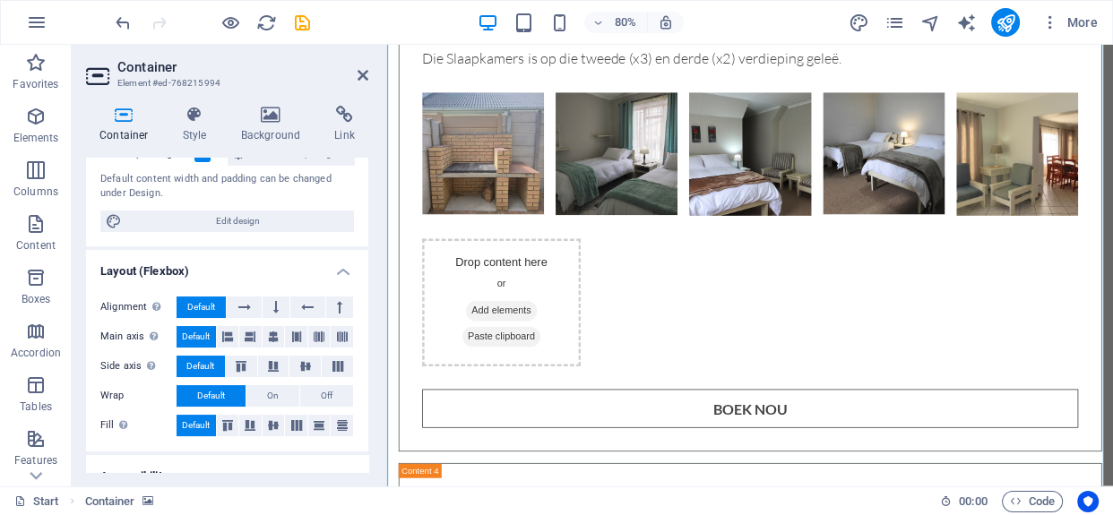
scroll to position [104, 0]
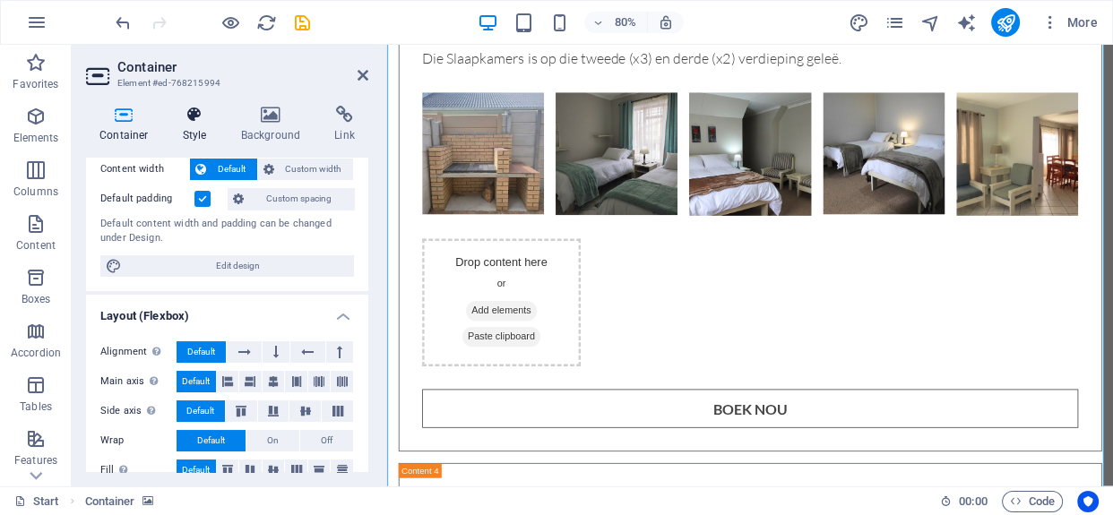
click at [179, 112] on icon at bounding box center [194, 115] width 51 height 18
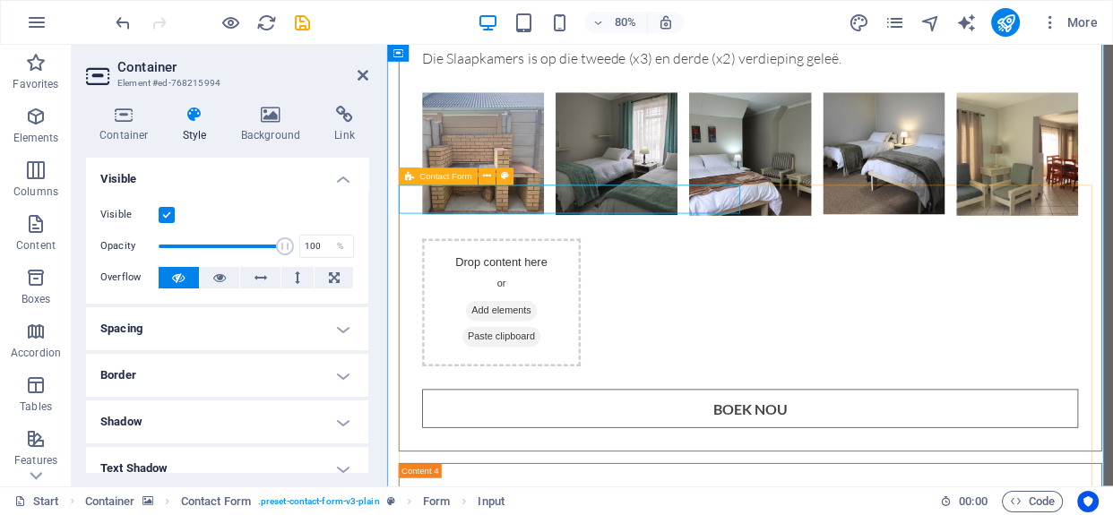
drag, startPoint x: 446, startPoint y: 168, endPoint x: 404, endPoint y: 172, distance: 42.4
click at [404, 172] on icon at bounding box center [408, 176] width 9 height 17
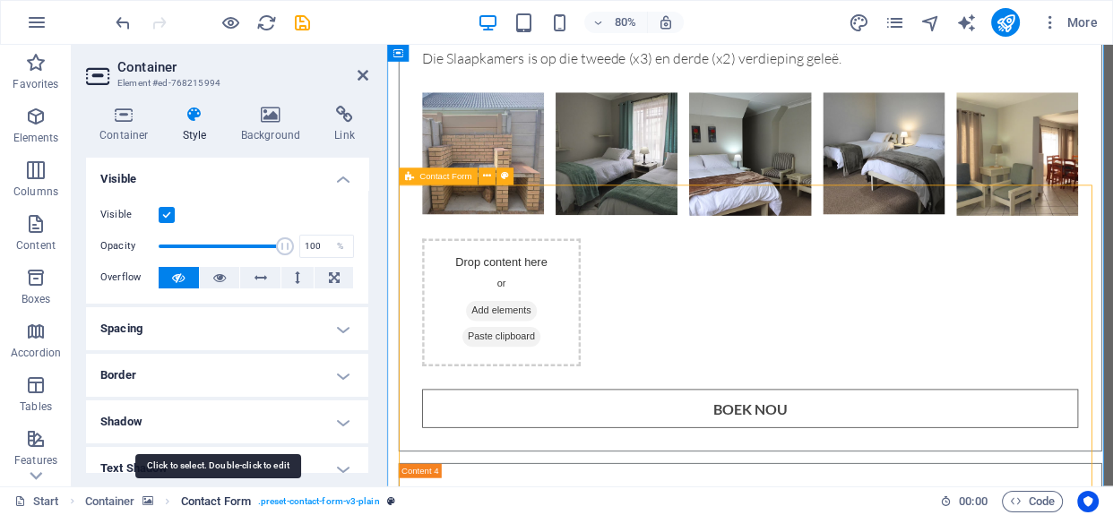
click at [238, 502] on span "Contact Form" at bounding box center [216, 502] width 70 height 22
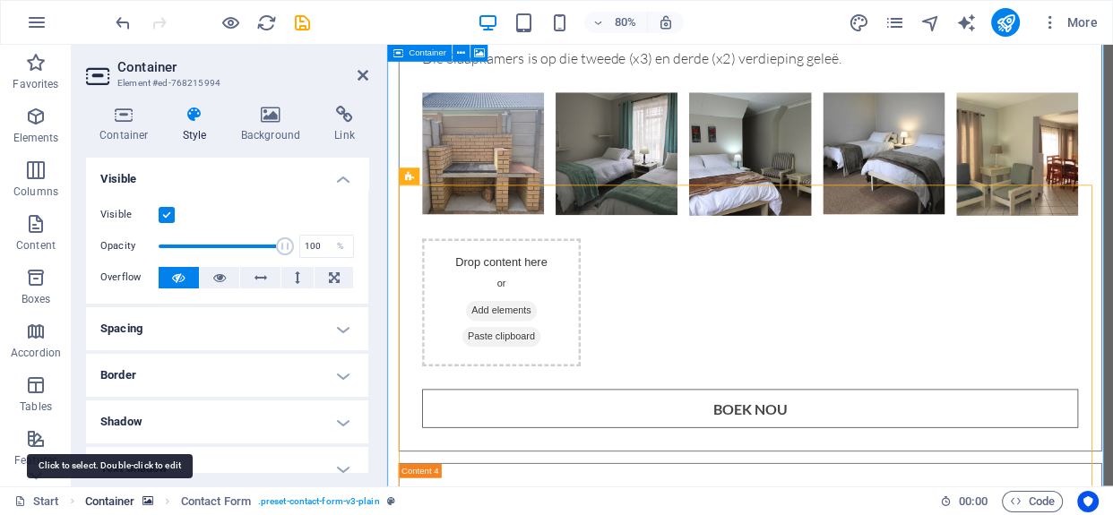
click at [117, 496] on span "Container" at bounding box center [110, 502] width 50 height 22
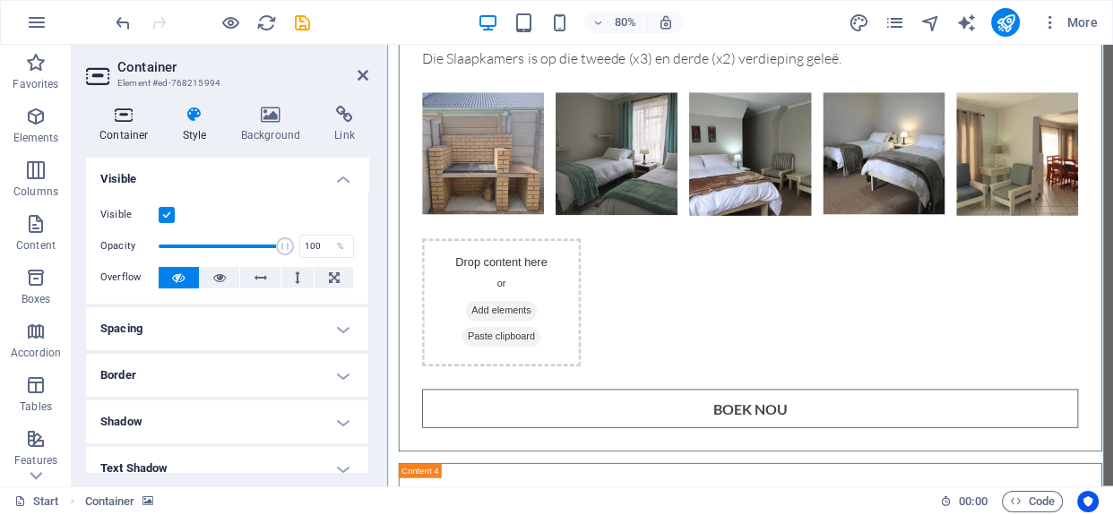
click at [125, 109] on icon at bounding box center [124, 115] width 76 height 18
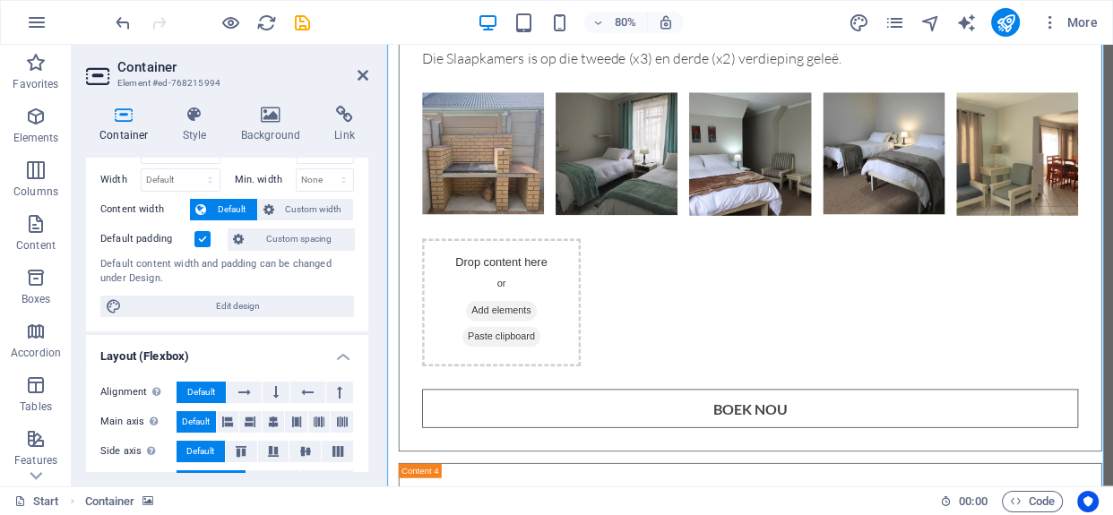
scroll to position [68, 0]
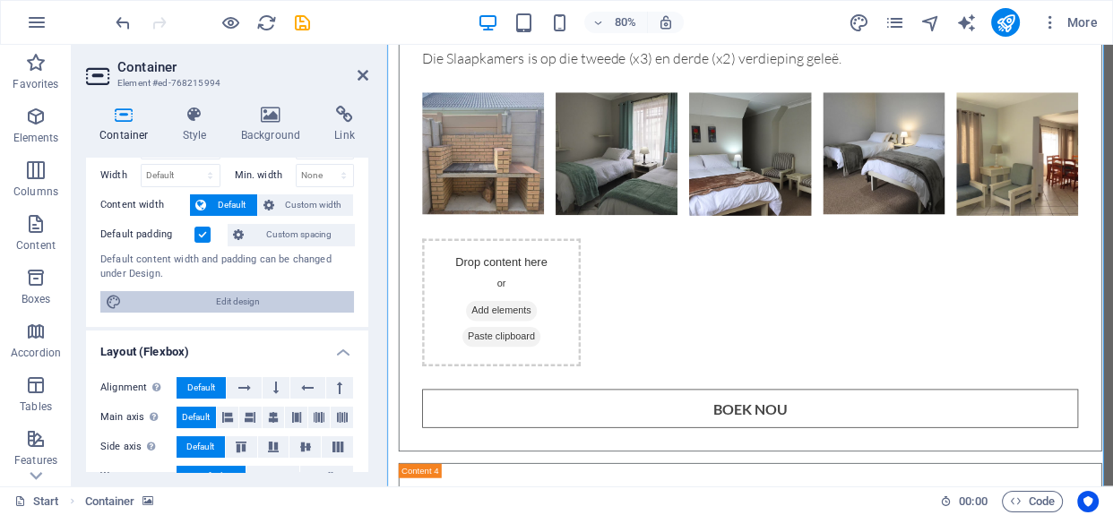
click at [305, 307] on span "Edit design" at bounding box center [237, 302] width 221 height 22
select select "rem"
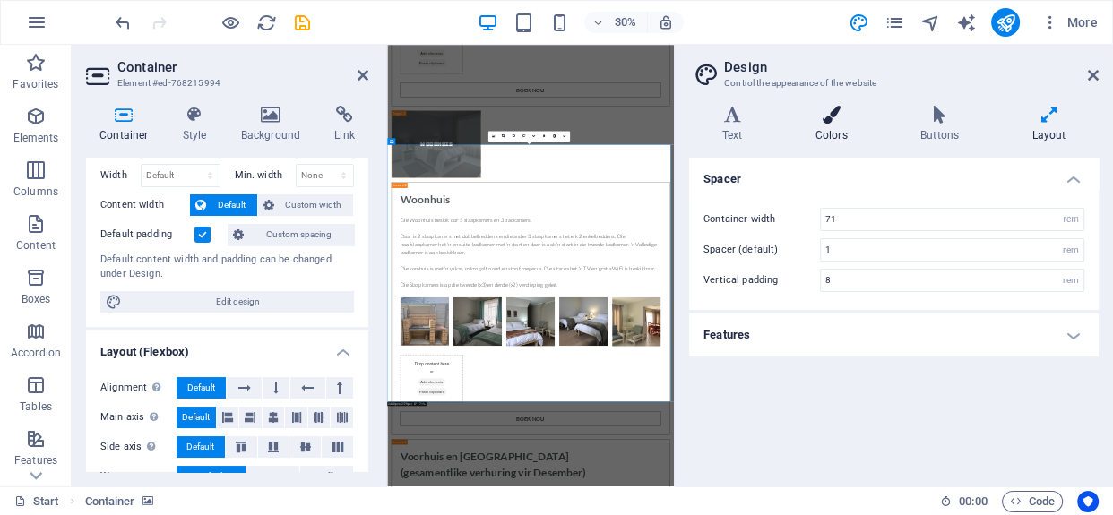
click at [848, 117] on icon at bounding box center [832, 115] width 98 height 18
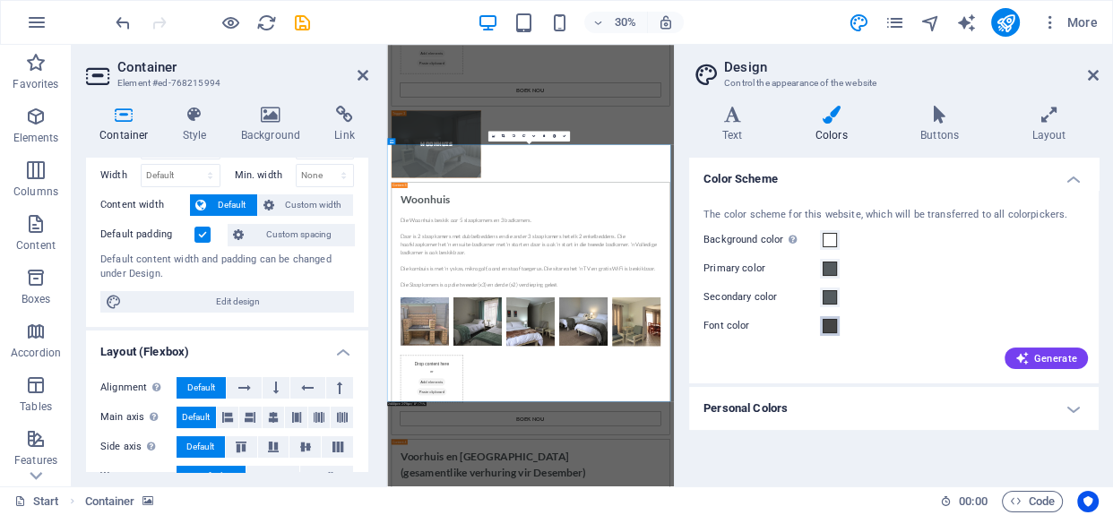
click at [828, 320] on span at bounding box center [830, 326] width 14 height 14
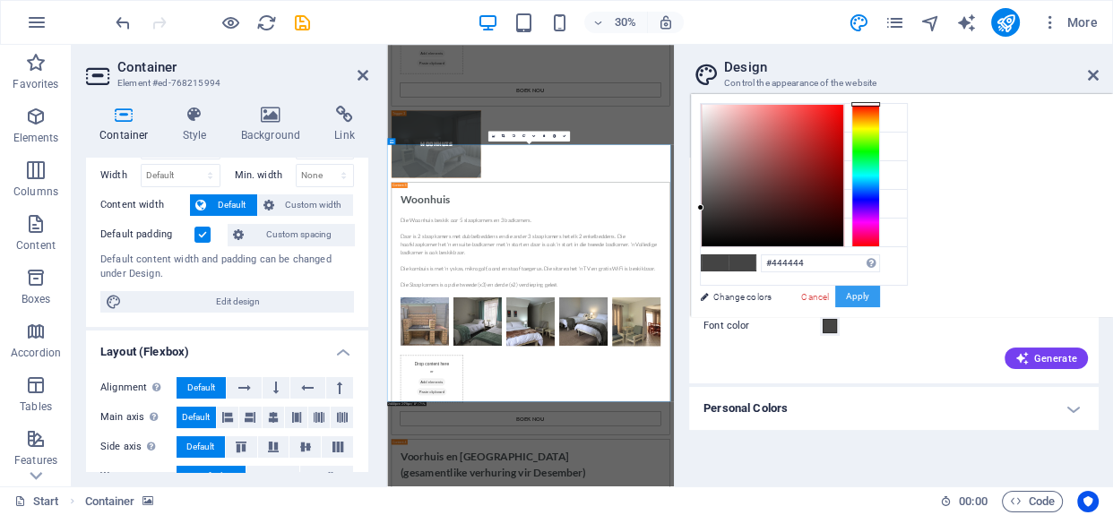
click at [850, 298] on button "Apply" at bounding box center [857, 297] width 45 height 22
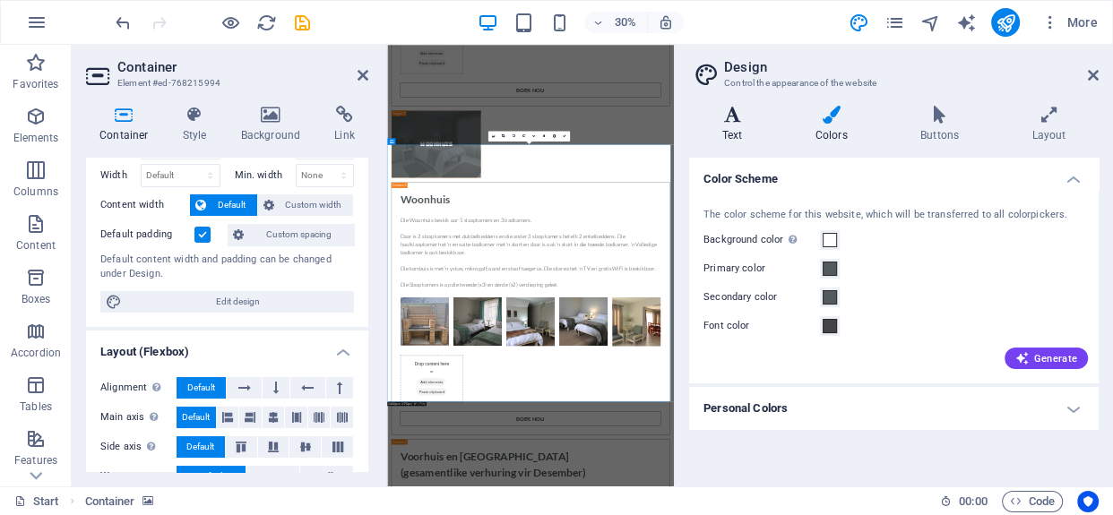
click at [708, 114] on icon at bounding box center [732, 115] width 86 height 18
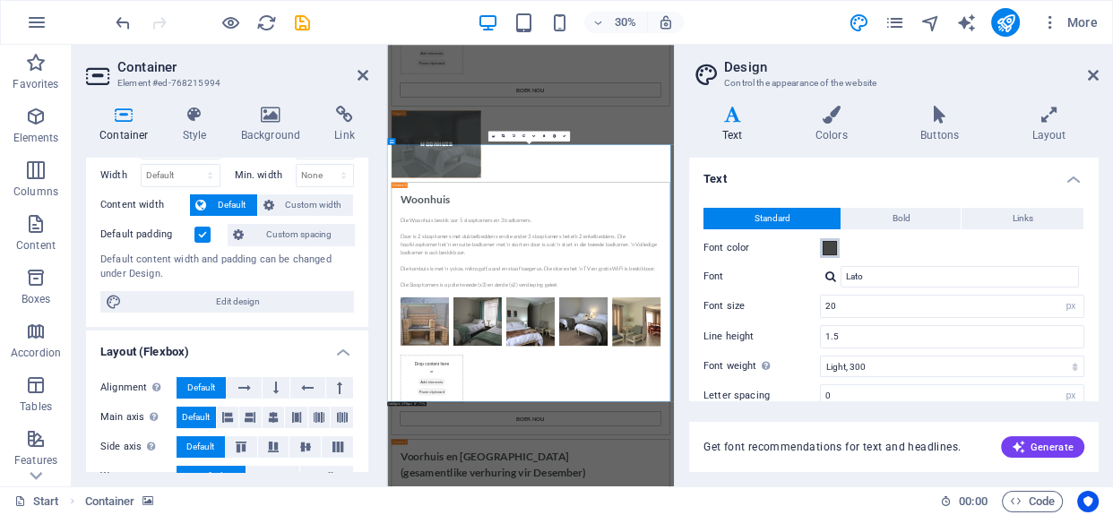
click at [835, 255] on button "Font color" at bounding box center [830, 248] width 20 height 20
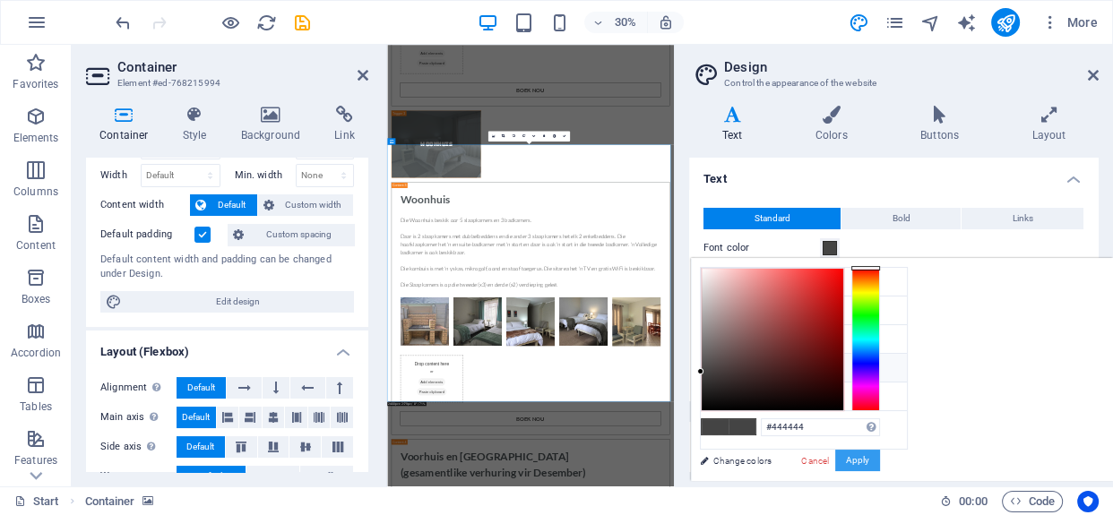
click at [852, 458] on button "Apply" at bounding box center [857, 461] width 45 height 22
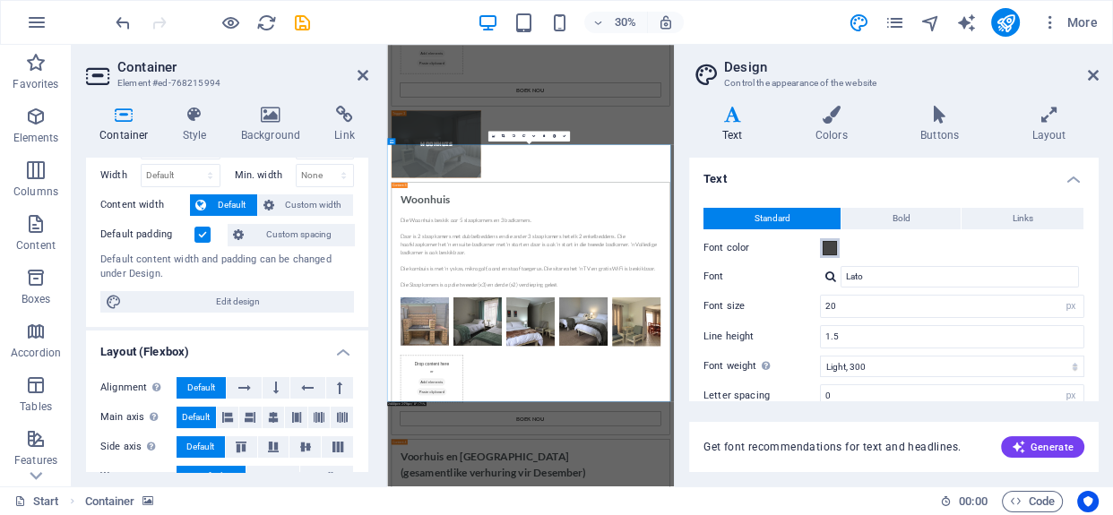
click at [831, 246] on span at bounding box center [830, 248] width 14 height 14
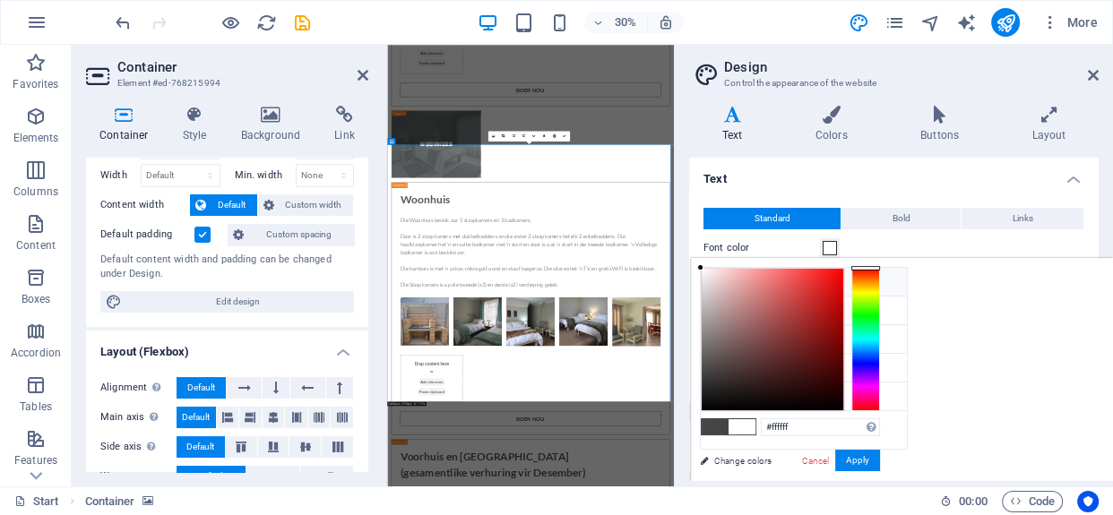
drag, startPoint x: 705, startPoint y: 273, endPoint x: 681, endPoint y: 235, distance: 45.5
click at [681, 235] on body "[DOMAIN_NAME] Start (en) Favorites Elements Columns Content Boxes Accordion Tab…" at bounding box center [556, 257] width 1113 height 515
click at [867, 459] on button "Apply" at bounding box center [857, 461] width 45 height 22
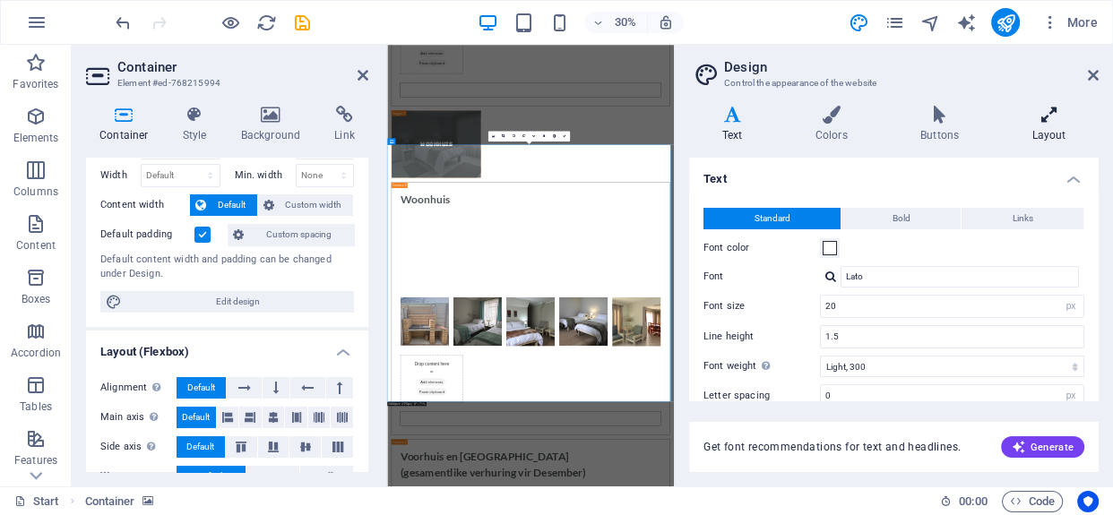
click at [1042, 125] on h4 "Layout" at bounding box center [1048, 125] width 99 height 38
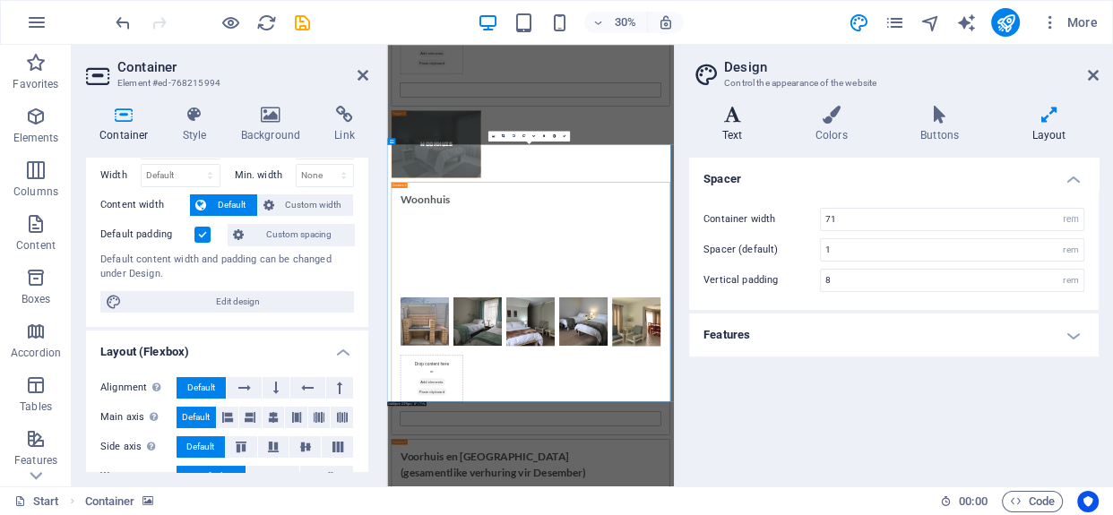
click at [728, 121] on icon at bounding box center [732, 115] width 86 height 18
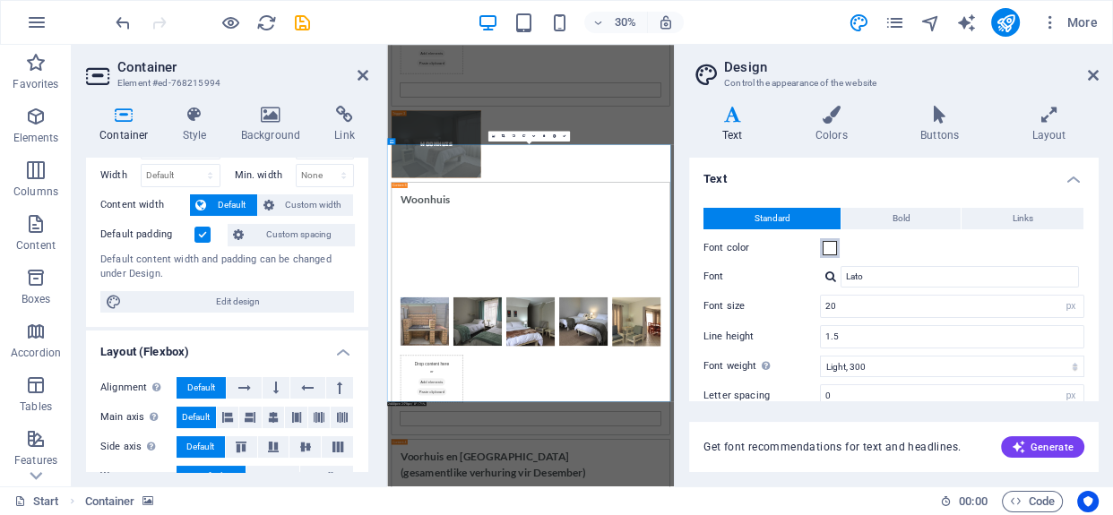
click at [839, 244] on button "Font color" at bounding box center [830, 248] width 20 height 20
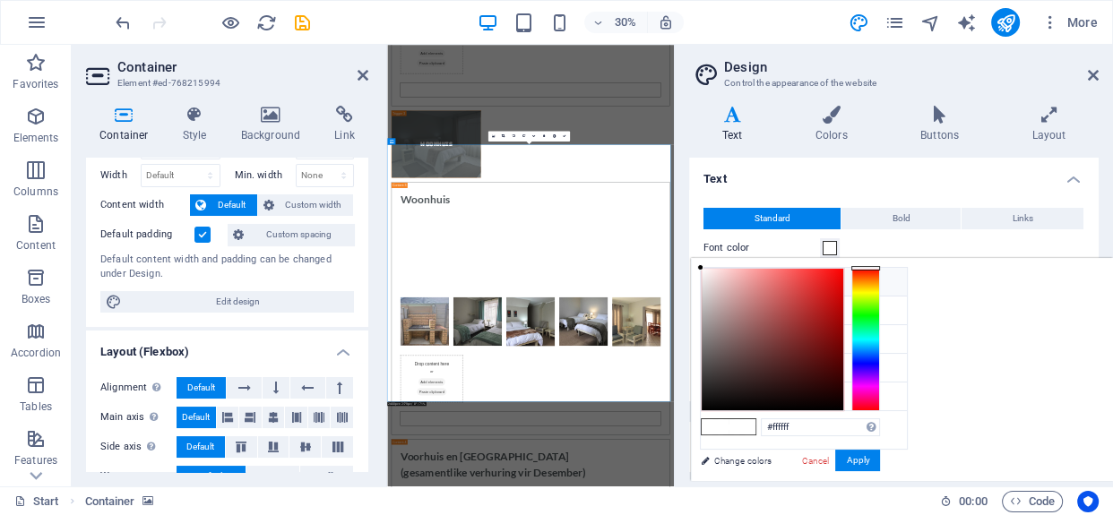
click at [739, 460] on div "#ffffff Supported formats #0852ed rgb(8, 82, 237) rgba(8, 82, 237, 90%) hsv(221…" at bounding box center [790, 500] width 198 height 482
click at [817, 455] on link "Cancel" at bounding box center [815, 460] width 31 height 13
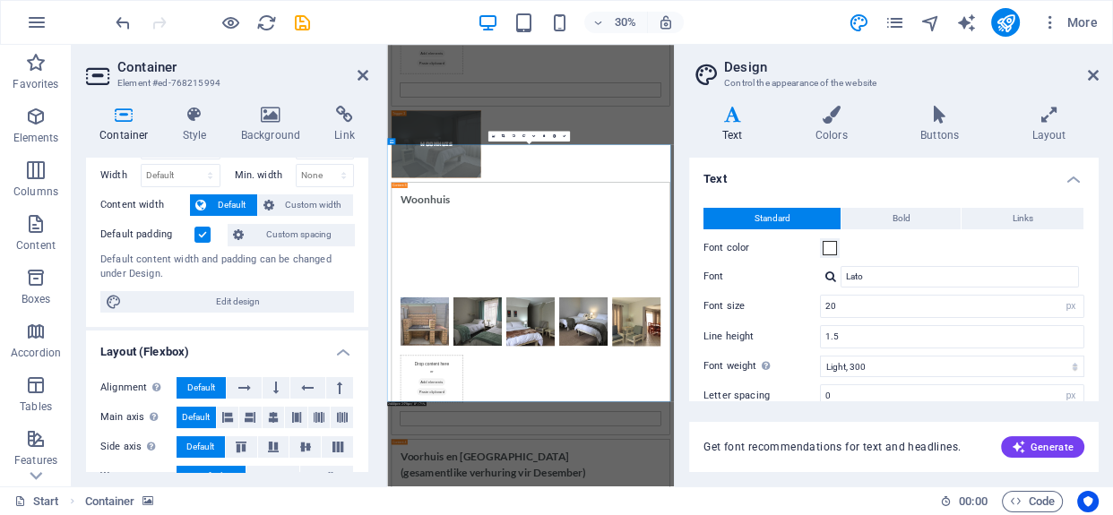
drag, startPoint x: 492, startPoint y: 593, endPoint x: 334, endPoint y: 593, distance: 157.8
click at [834, 247] on span at bounding box center [830, 248] width 14 height 14
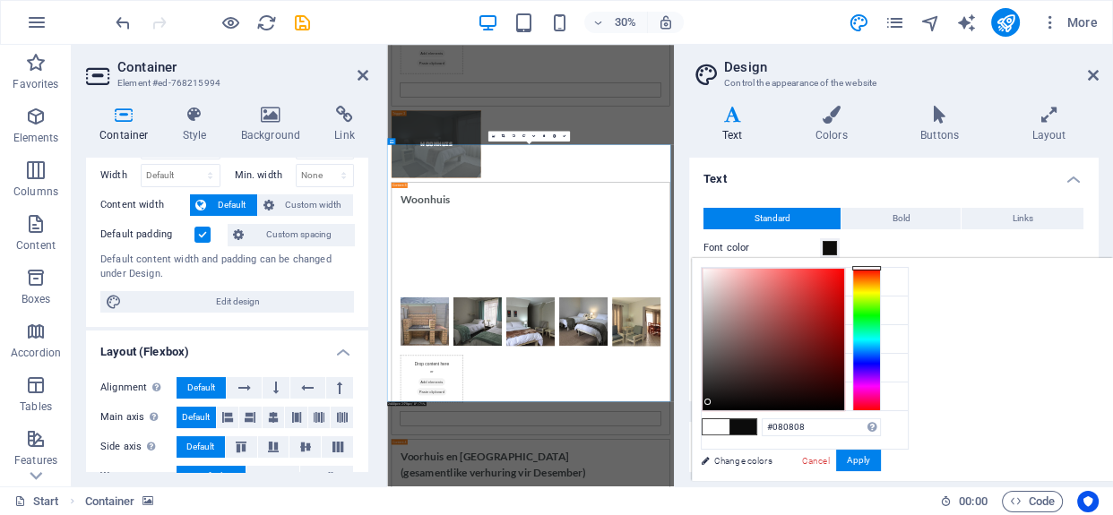
type input "#060606"
drag, startPoint x: 717, startPoint y: 401, endPoint x: 692, endPoint y: 406, distance: 25.7
click at [692, 406] on div "#060606 Supported formats #0852ed rgb(8, 82, 237) rgba(8, 82, 237, 90%) hsv(221…" at bounding box center [791, 500] width 198 height 482
click at [852, 456] on button "Apply" at bounding box center [858, 461] width 45 height 22
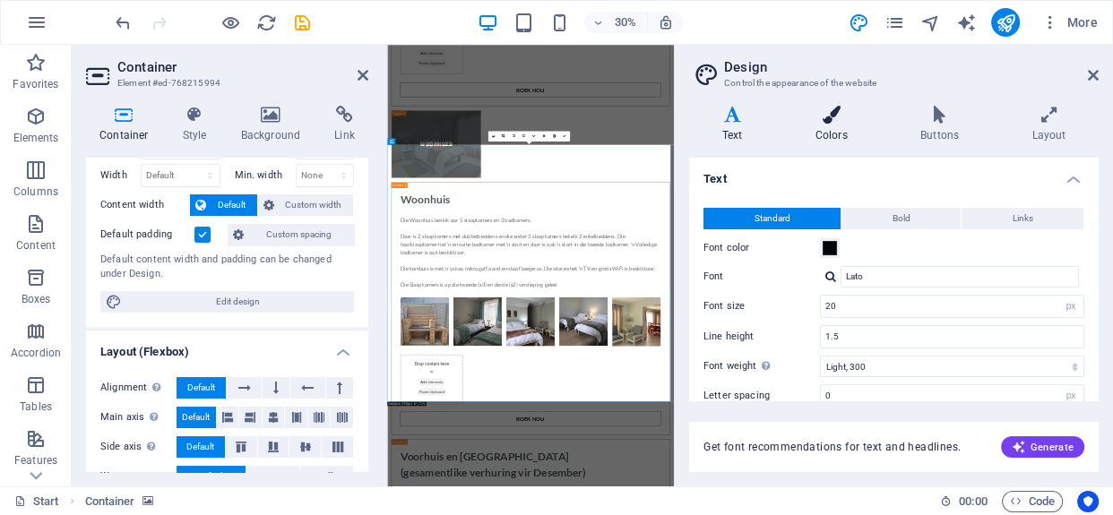
click at [842, 133] on h4 "Colors" at bounding box center [835, 125] width 105 height 38
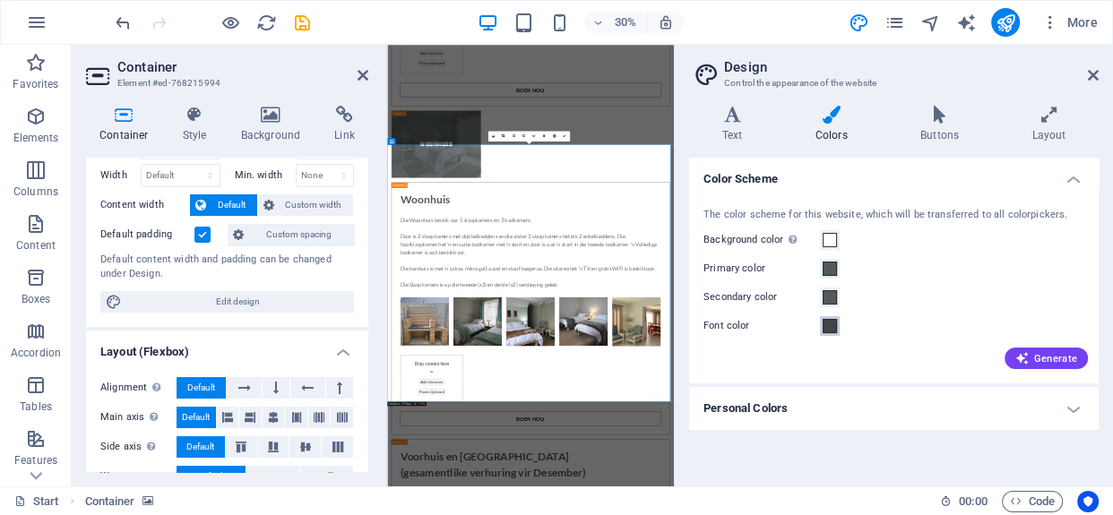
click at [824, 329] on span at bounding box center [830, 326] width 14 height 14
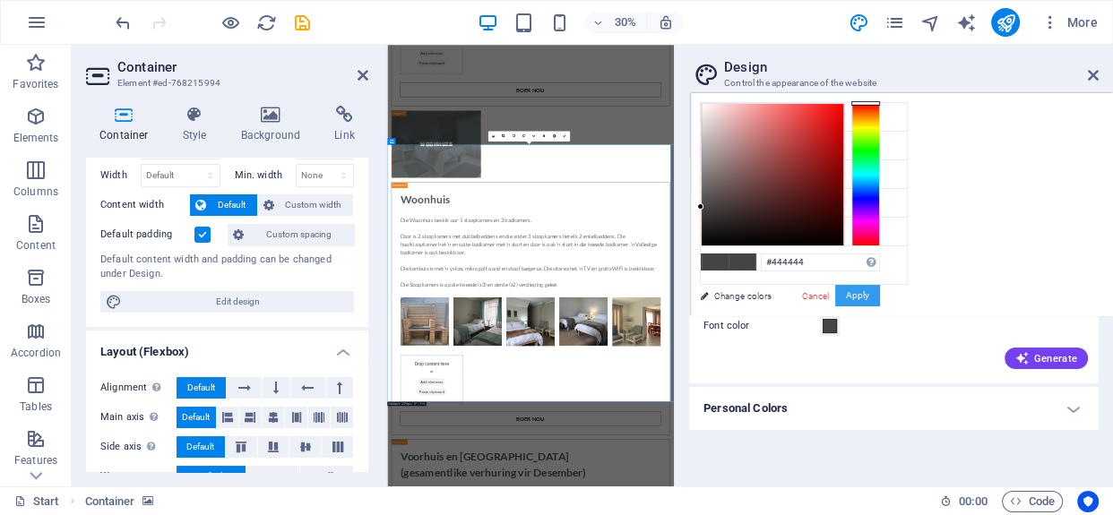
click at [860, 300] on button "Apply" at bounding box center [857, 296] width 45 height 22
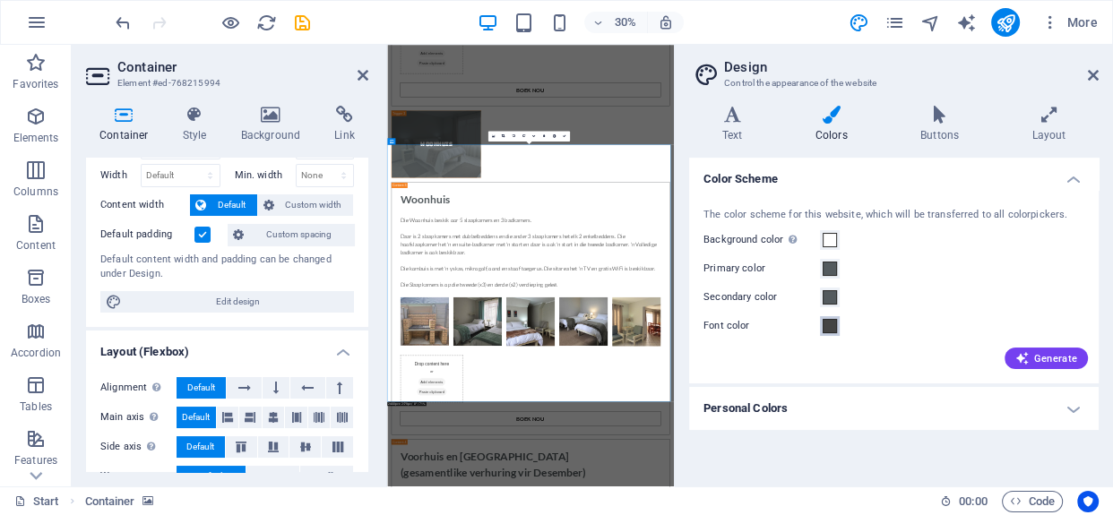
click at [825, 326] on span at bounding box center [830, 326] width 14 height 14
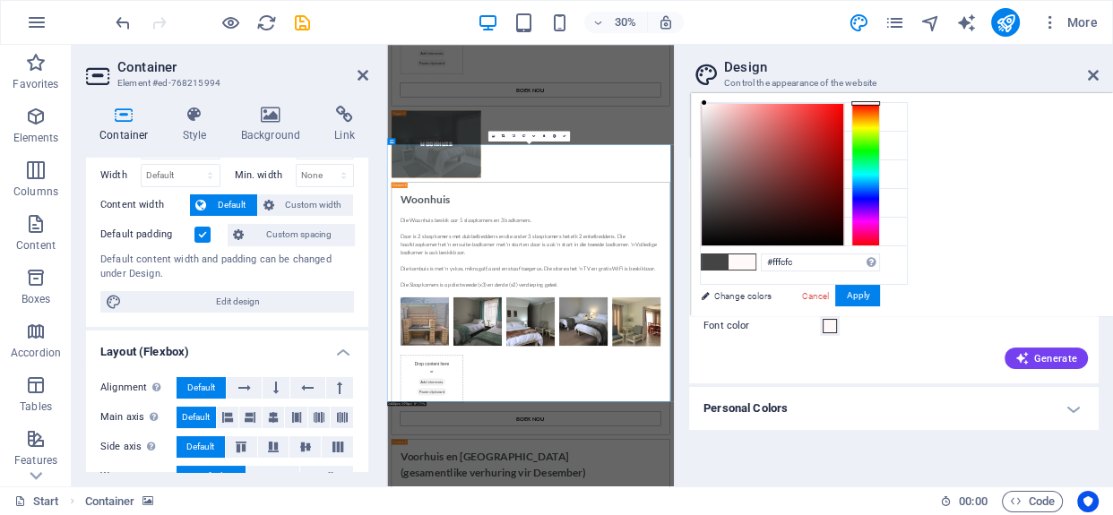
type input "#ffffff"
drag, startPoint x: 764, startPoint y: 170, endPoint x: 679, endPoint y: 91, distance: 116.1
click at [679, 91] on body "[DOMAIN_NAME] Start (en) Favorites Elements Columns Content Boxes Accordion Tab…" at bounding box center [556, 257] width 1113 height 515
click at [859, 298] on button "Apply" at bounding box center [857, 296] width 45 height 22
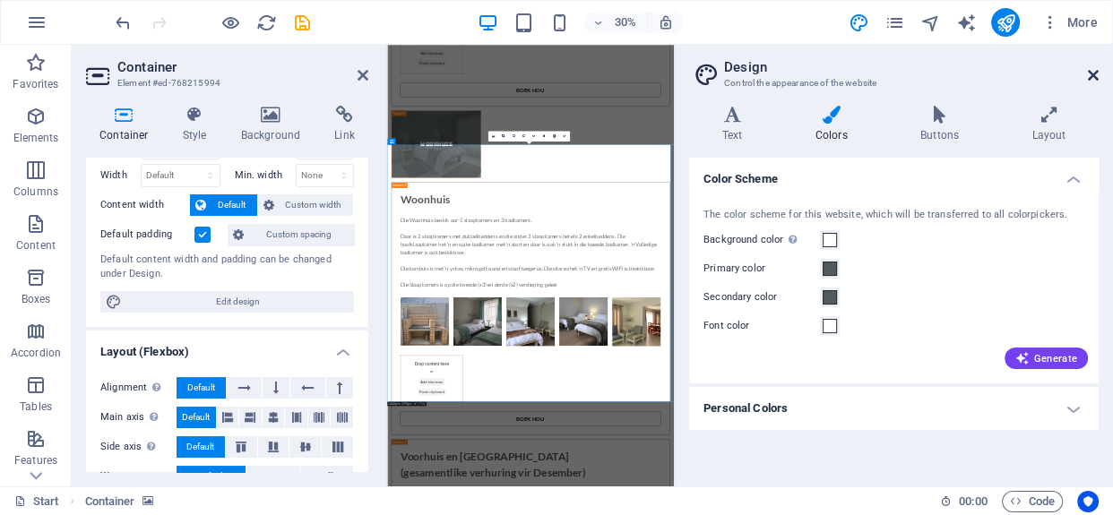
click at [1088, 73] on icon at bounding box center [1093, 75] width 11 height 14
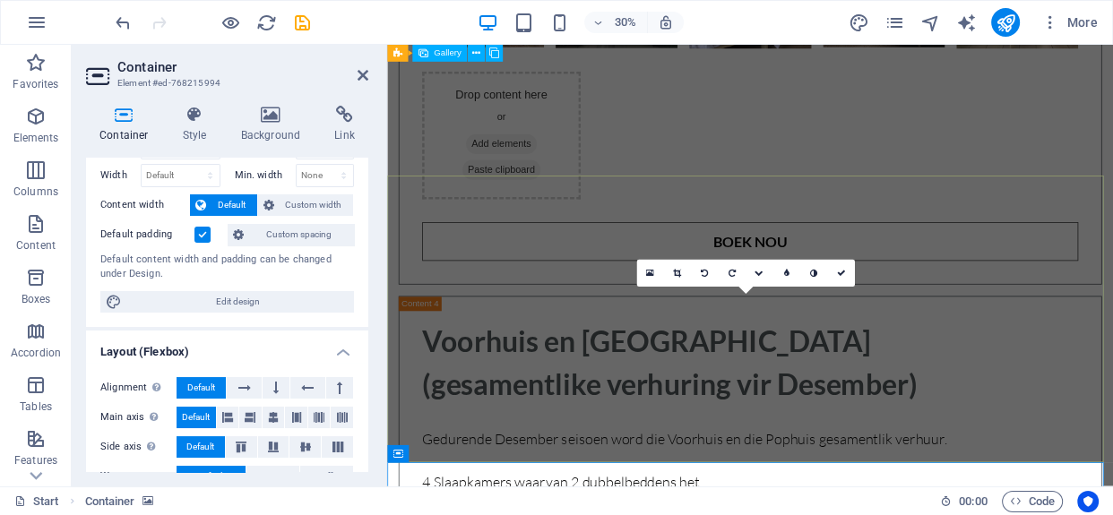
scroll to position [6143, 0]
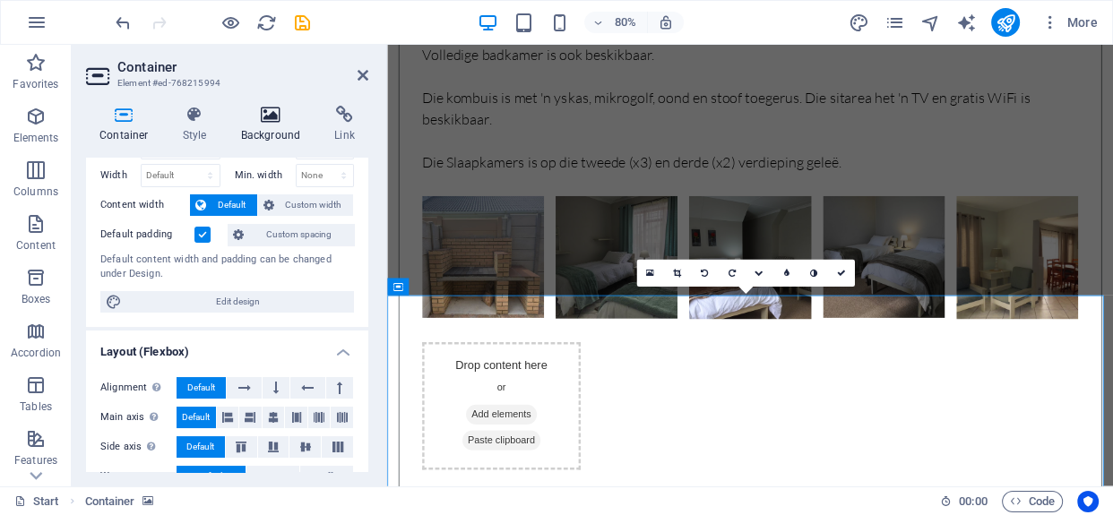
click at [248, 118] on icon at bounding box center [271, 115] width 87 height 18
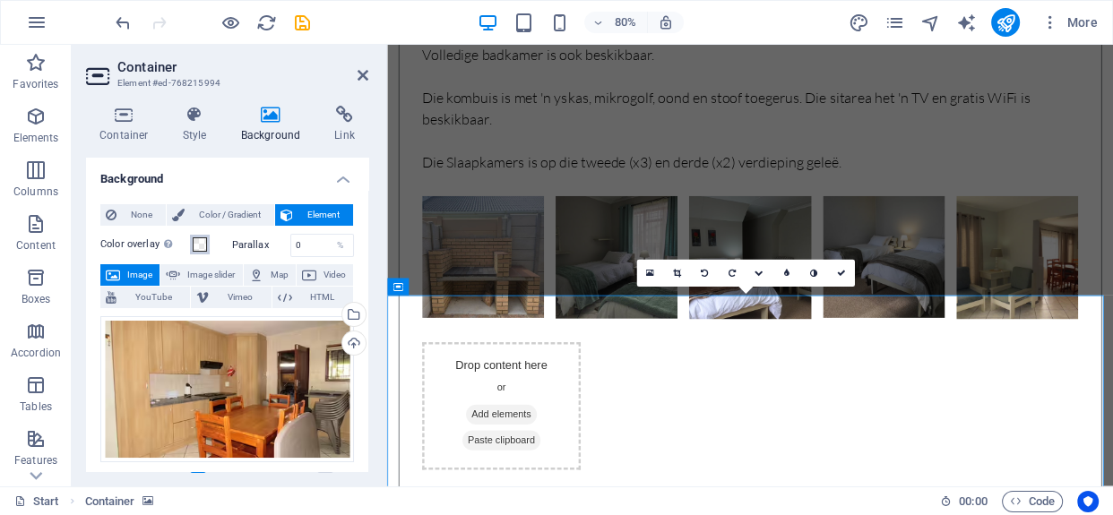
click at [200, 251] on span at bounding box center [200, 245] width 14 height 14
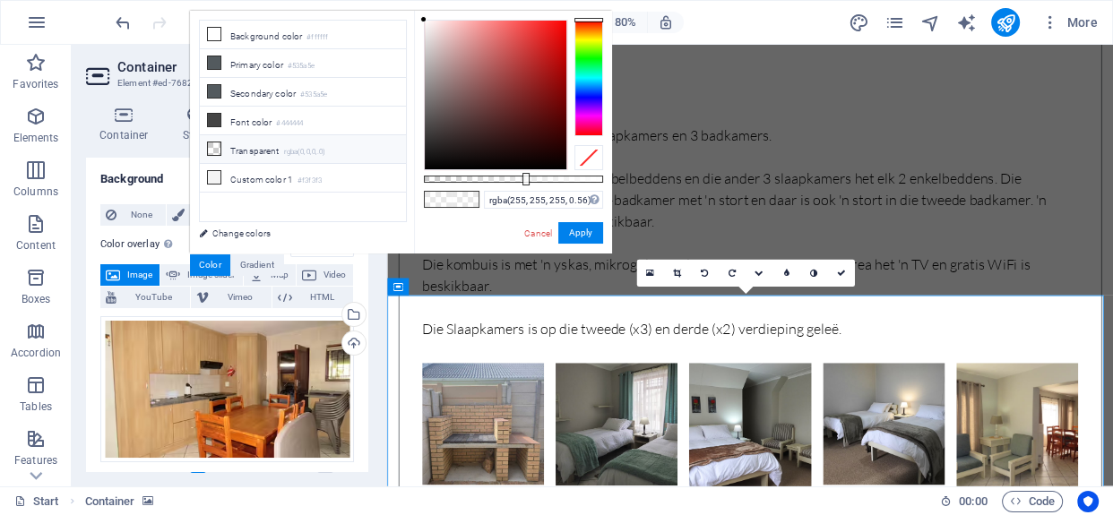
click at [245, 141] on li "Transparent rgba(0,0,0,.0)" at bounding box center [303, 149] width 206 height 29
click at [574, 234] on button "Apply" at bounding box center [580, 233] width 45 height 22
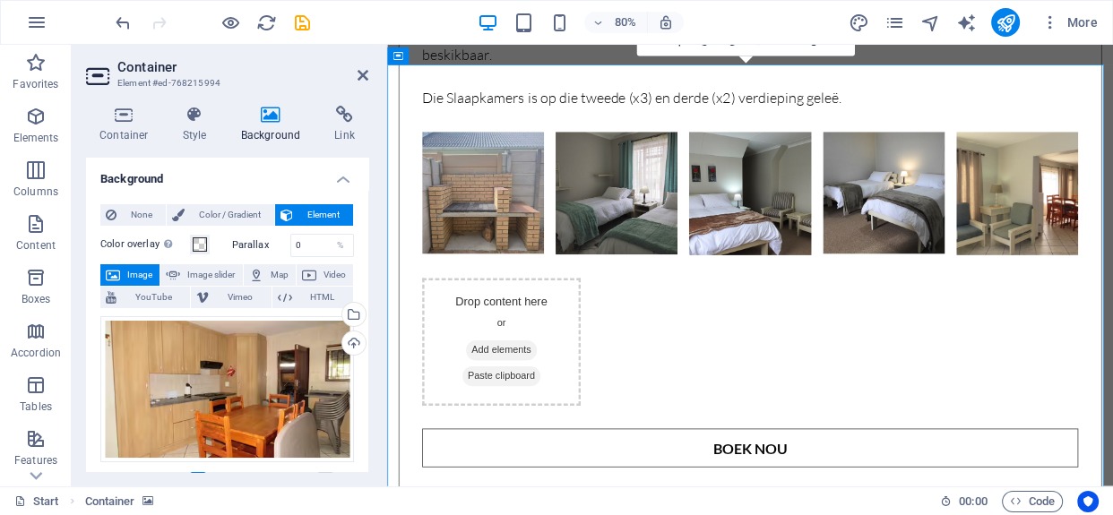
scroll to position [6662, 0]
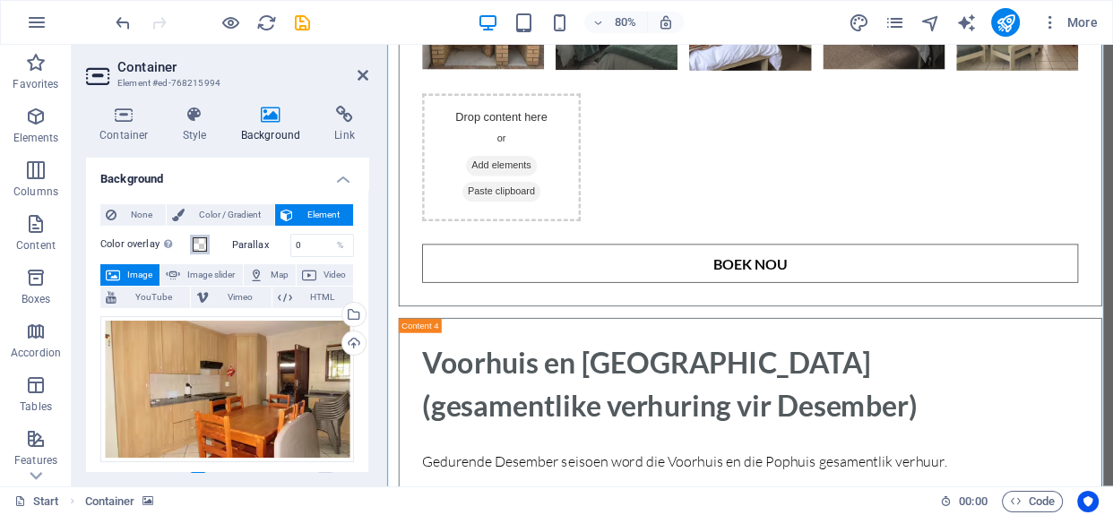
click at [203, 241] on span at bounding box center [200, 245] width 14 height 14
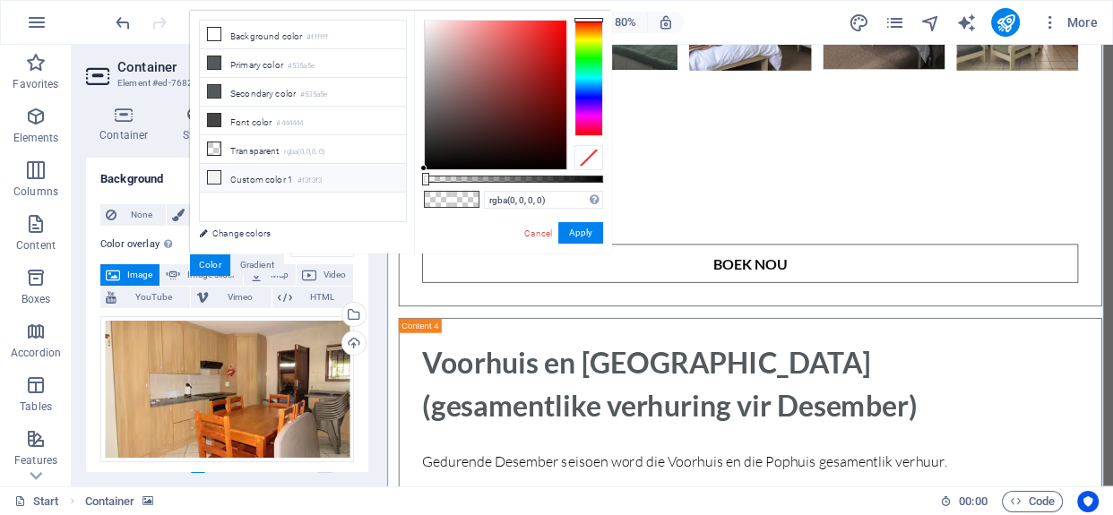
click at [242, 172] on li "Custom color 1 #f3f3f3" at bounding box center [303, 178] width 206 height 29
drag, startPoint x: 601, startPoint y: 179, endPoint x: 466, endPoint y: 191, distance: 135.0
click at [466, 191] on div "rgba(243, 243, 243, 0.236) Supported formats #0852ed rgb(8, 82, 237) rgba(8, 82…" at bounding box center [513, 262] width 198 height 503
click at [253, 85] on li "Secondary color #535a5e" at bounding box center [303, 92] width 206 height 29
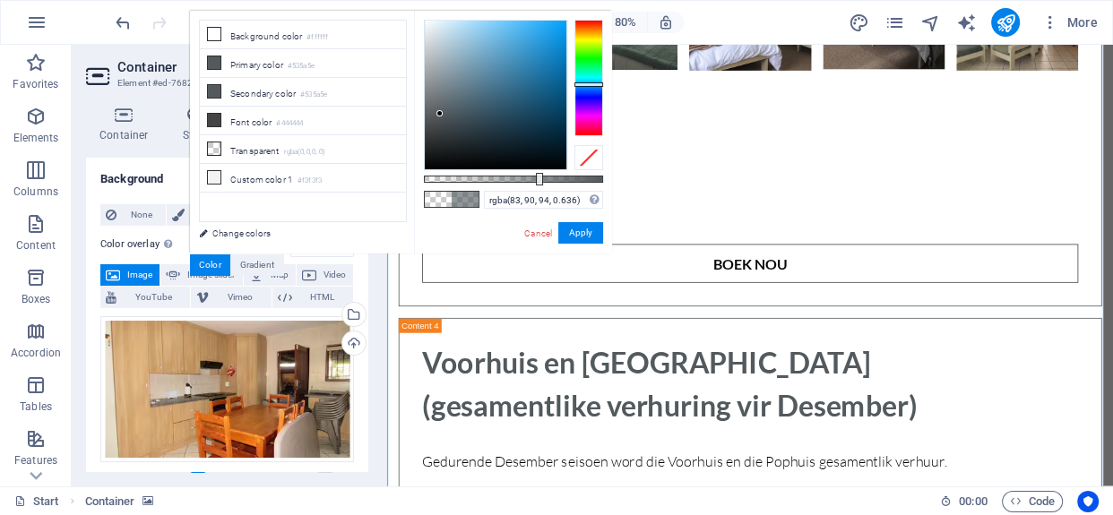
type input "rgba(83, 90, 94, 0.631)"
drag, startPoint x: 466, startPoint y: 179, endPoint x: 537, endPoint y: 188, distance: 71.4
click at [537, 188] on div "rgba(83, 90, 94, 0.631) Supported formats #0852ed rgb(8, 82, 237) rgba(8, 82, 2…" at bounding box center [513, 262] width 198 height 503
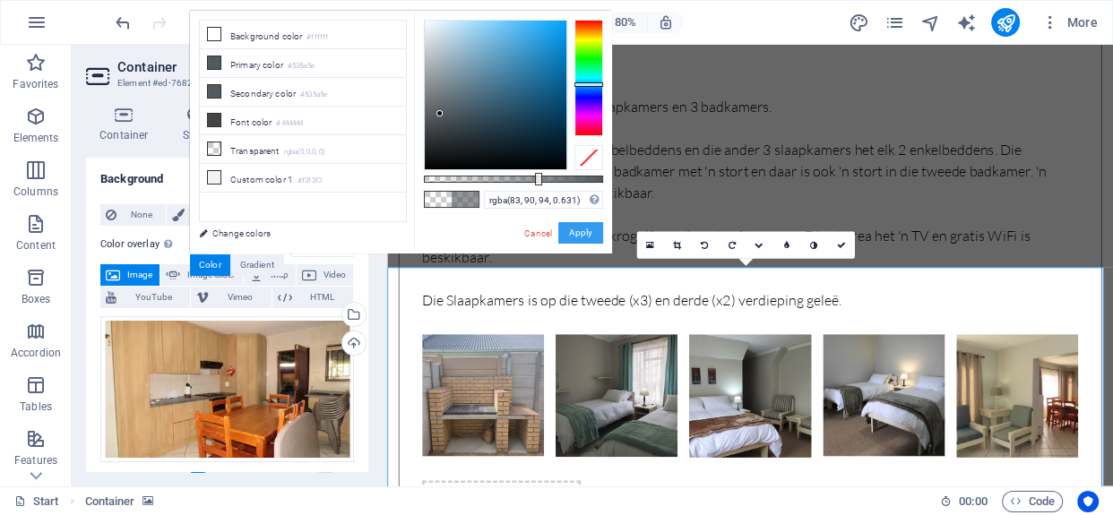
click at [565, 223] on button "Apply" at bounding box center [580, 233] width 45 height 22
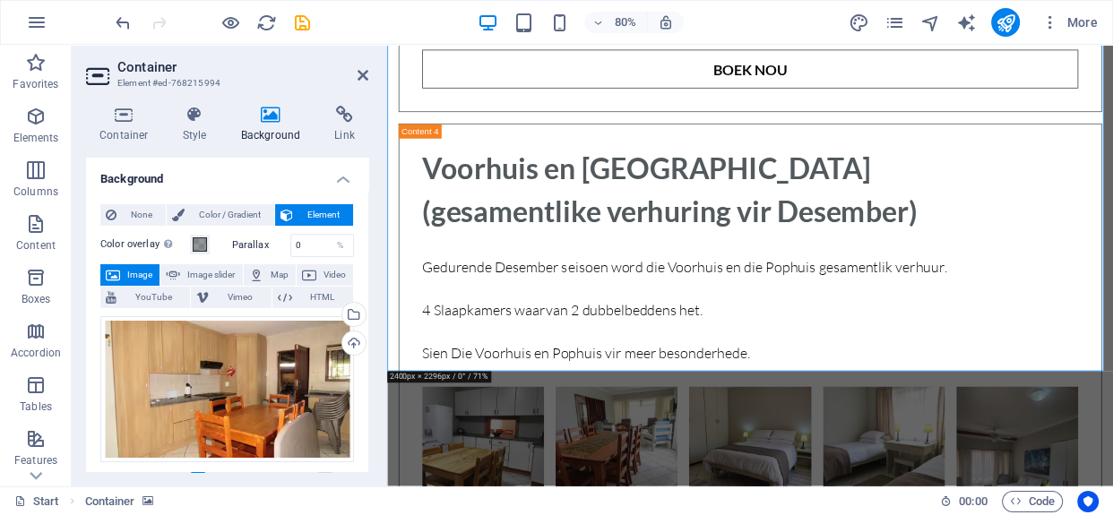
scroll to position [6880, 0]
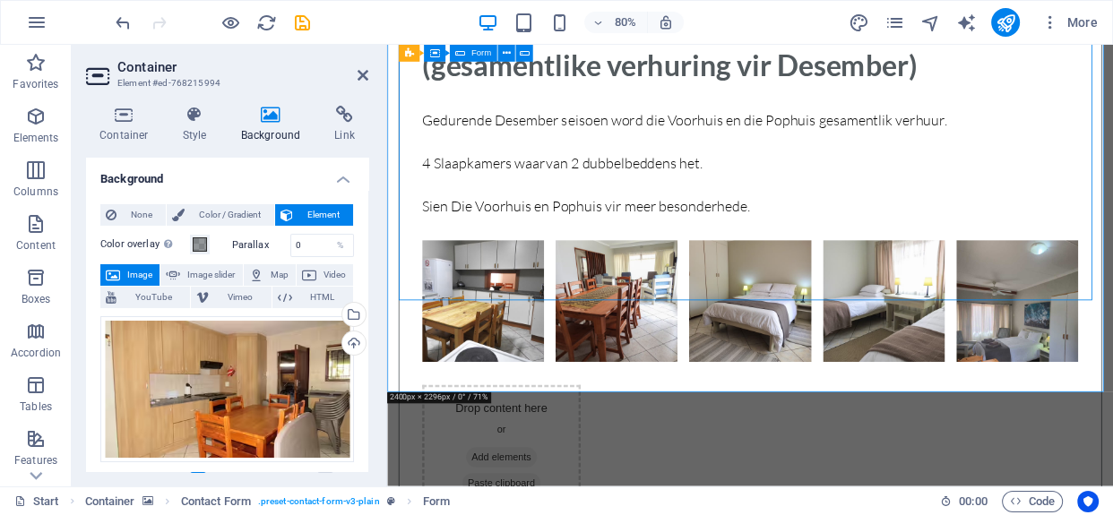
scroll to position [6748, 0]
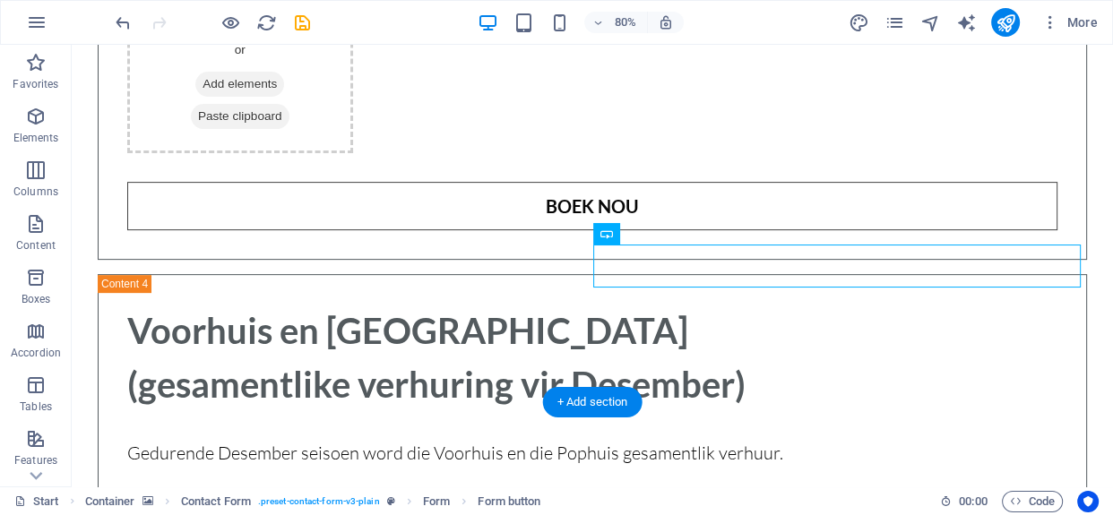
scroll to position [7090, 0]
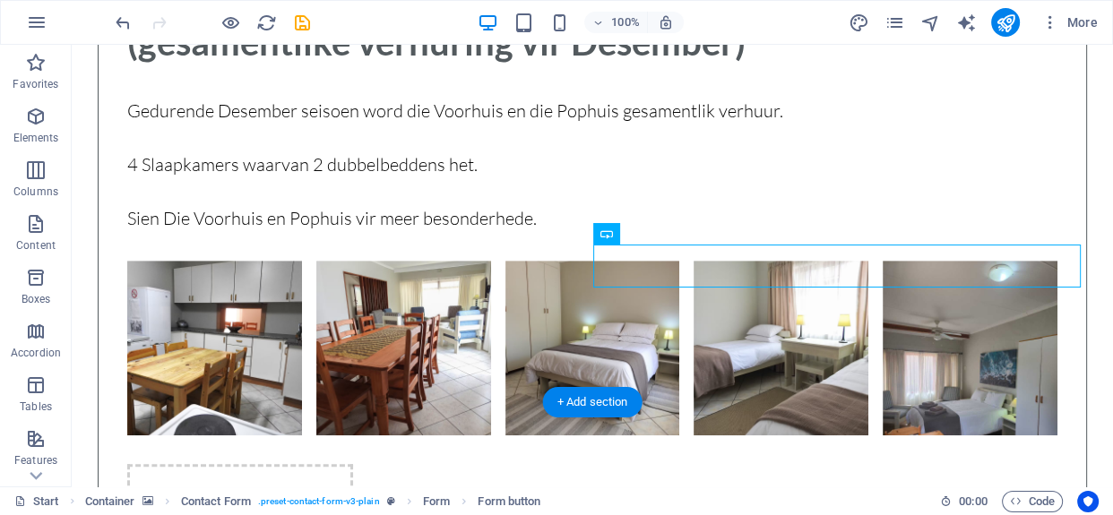
drag, startPoint x: 592, startPoint y: 482, endPoint x: 817, endPoint y: 323, distance: 275.1
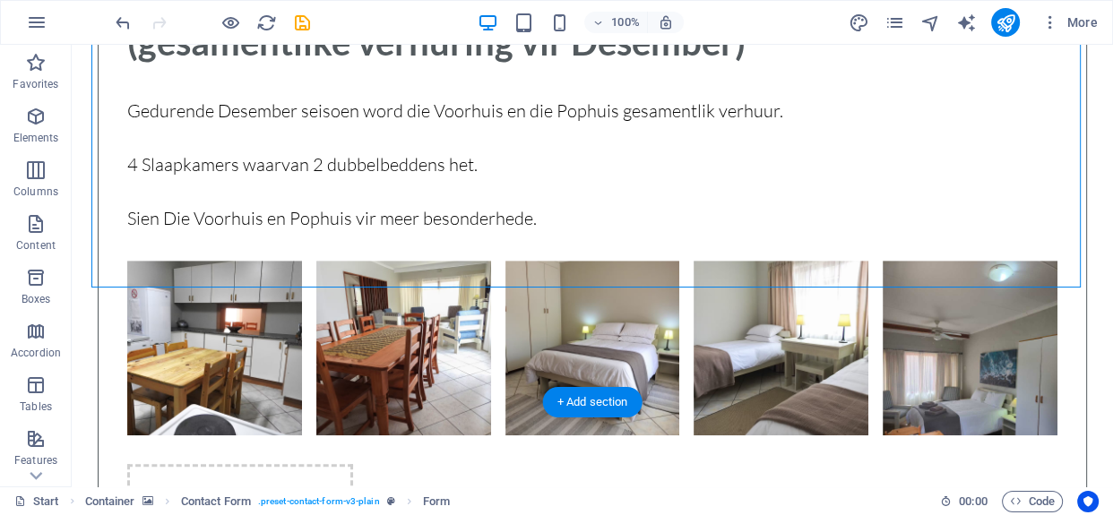
drag, startPoint x: 640, startPoint y: 282, endPoint x: 629, endPoint y: 367, distance: 84.9
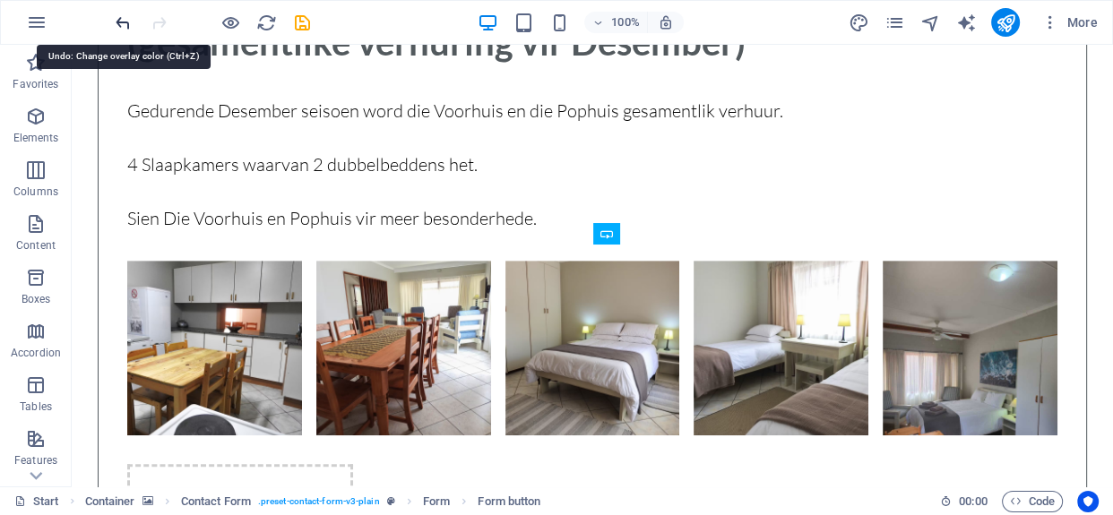
click at [125, 22] on icon "undo" at bounding box center [123, 23] width 21 height 21
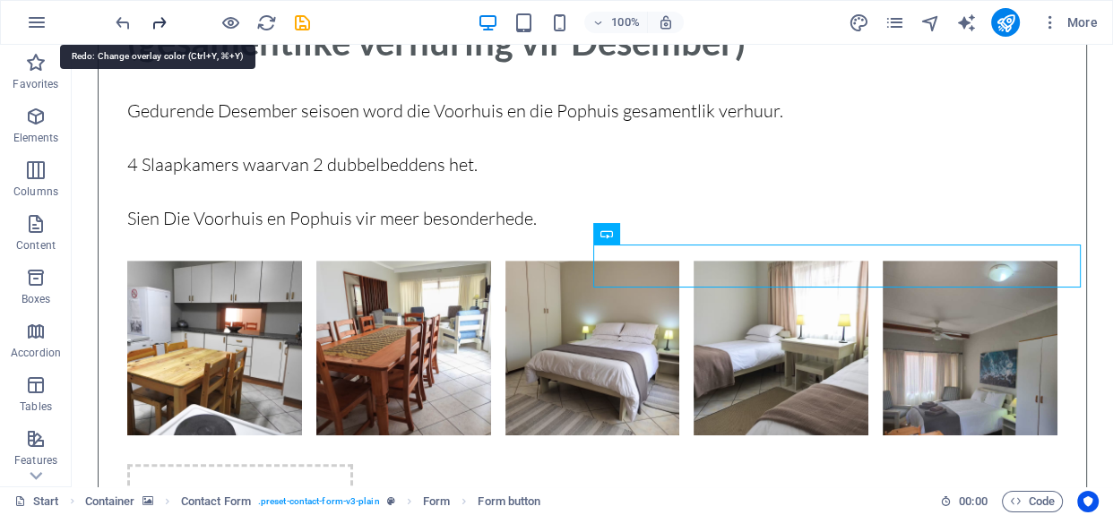
click at [156, 23] on icon "redo" at bounding box center [159, 23] width 21 height 21
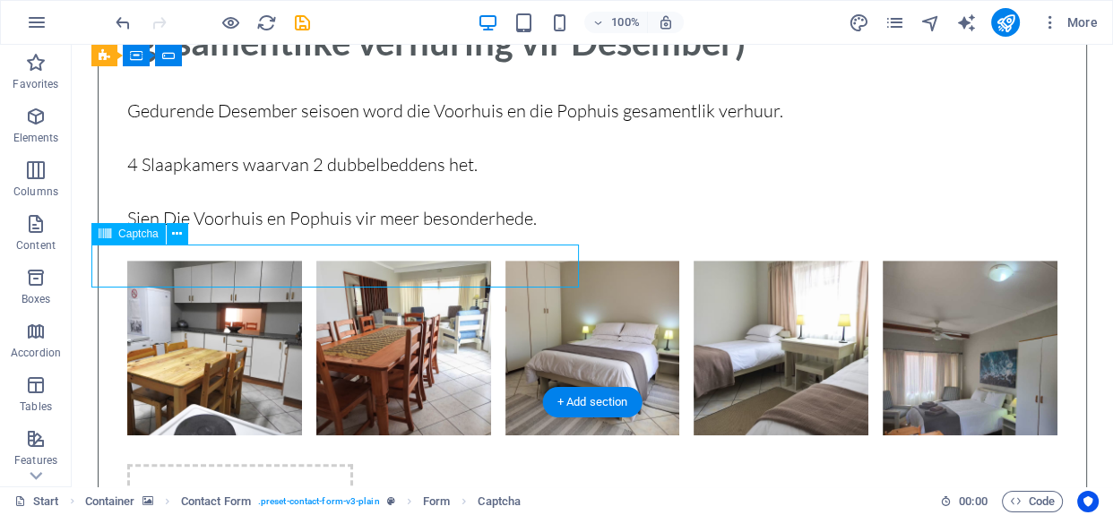
click at [144, 238] on span "Captcha" at bounding box center [138, 234] width 40 height 11
click at [179, 233] on icon at bounding box center [177, 234] width 10 height 19
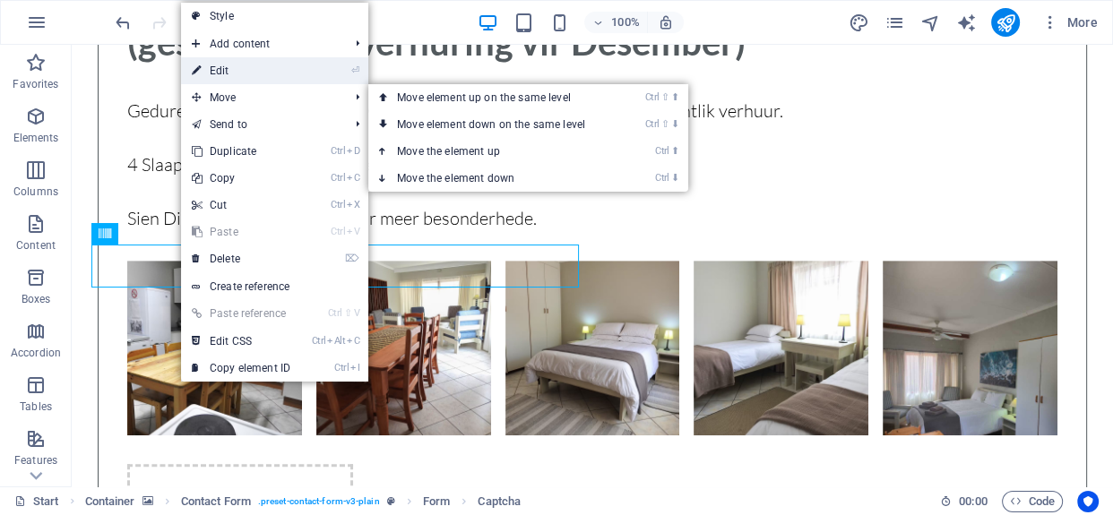
click at [249, 74] on link "⏎ Edit" at bounding box center [241, 70] width 120 height 27
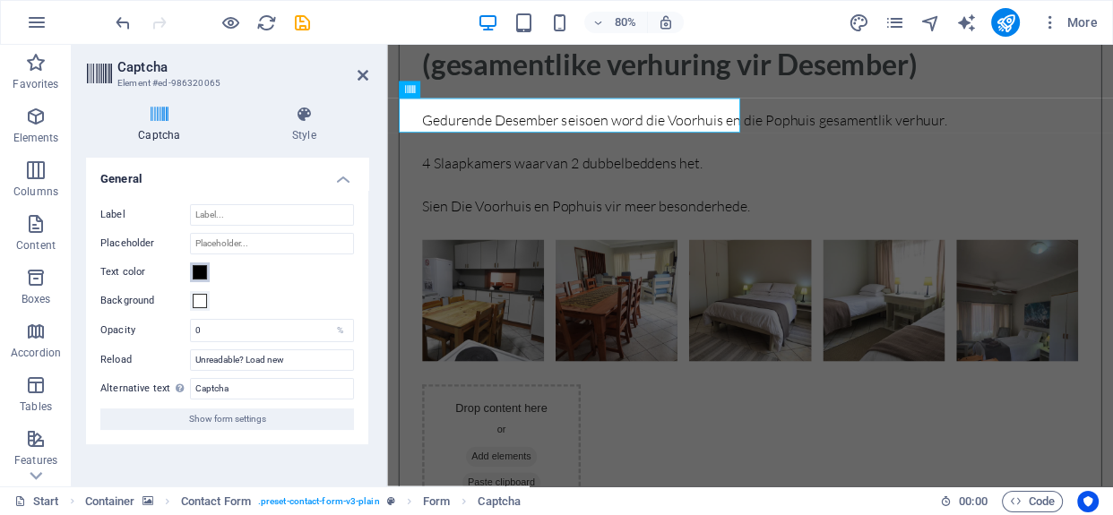
click at [198, 274] on span at bounding box center [200, 272] width 14 height 14
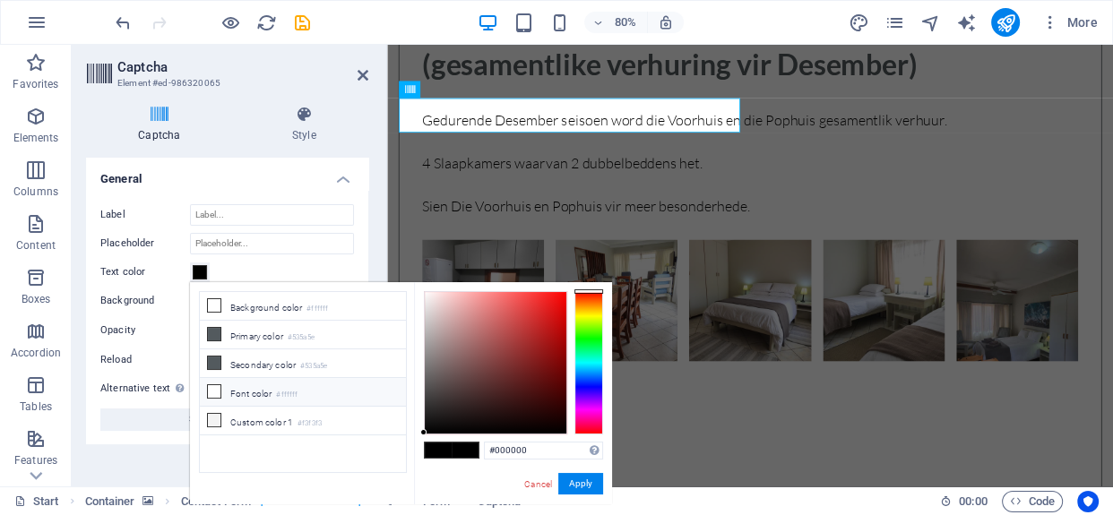
click at [258, 393] on li "Font color #ffffff" at bounding box center [303, 392] width 206 height 29
type input "#ffffff"
click at [576, 484] on button "Apply" at bounding box center [580, 484] width 45 height 22
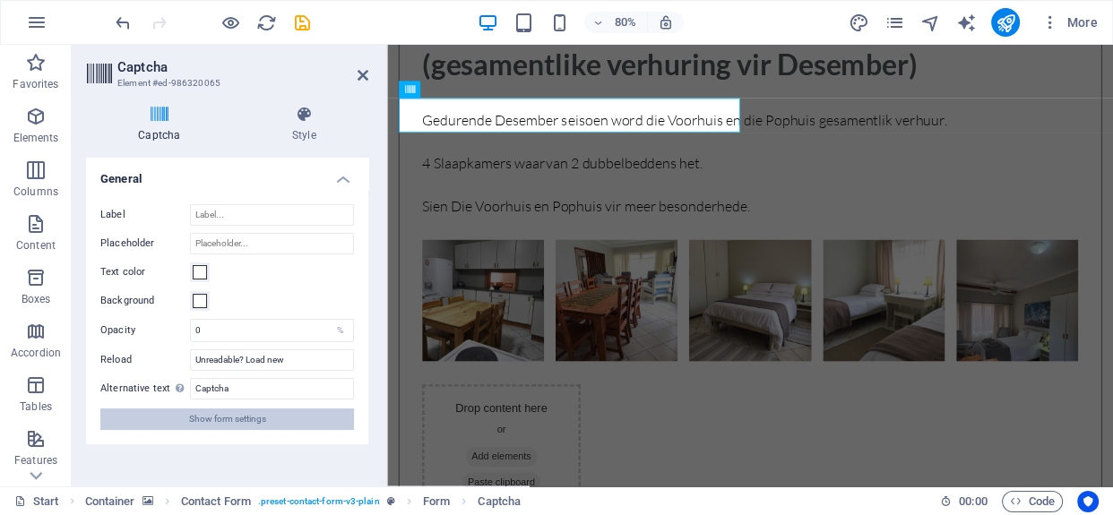
click at [297, 419] on button "Show form settings" at bounding box center [227, 420] width 254 height 22
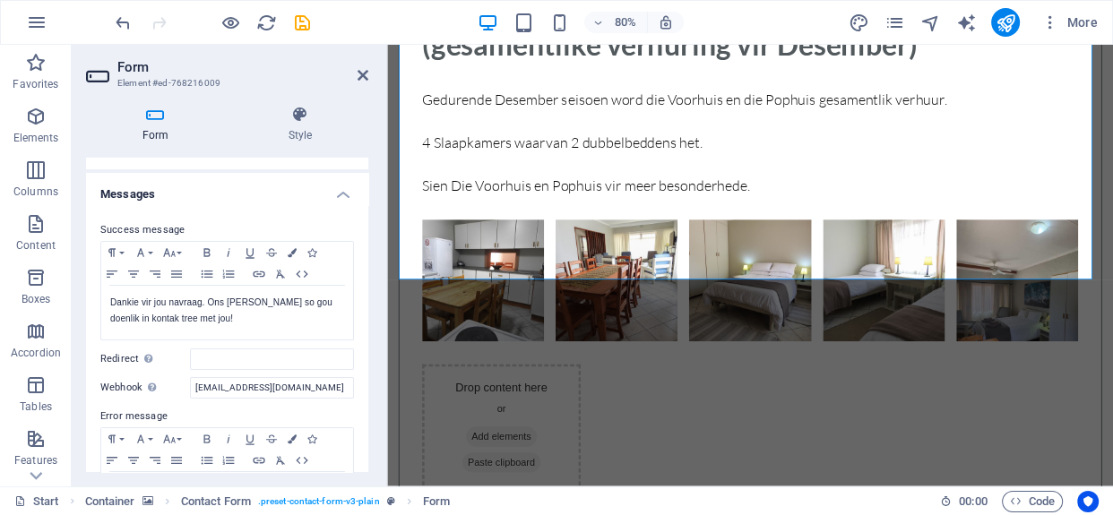
scroll to position [0, 0]
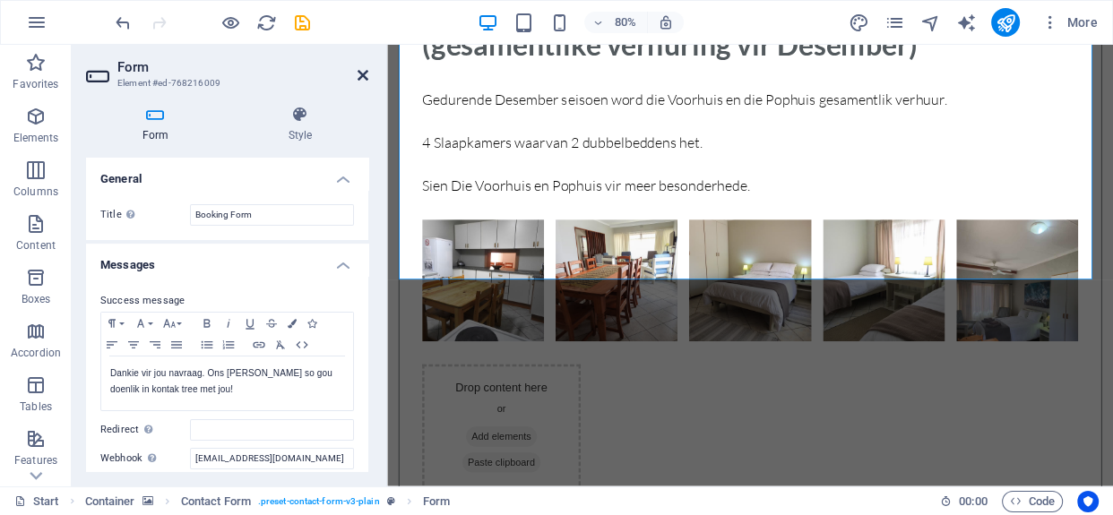
click at [367, 77] on icon at bounding box center [363, 75] width 11 height 14
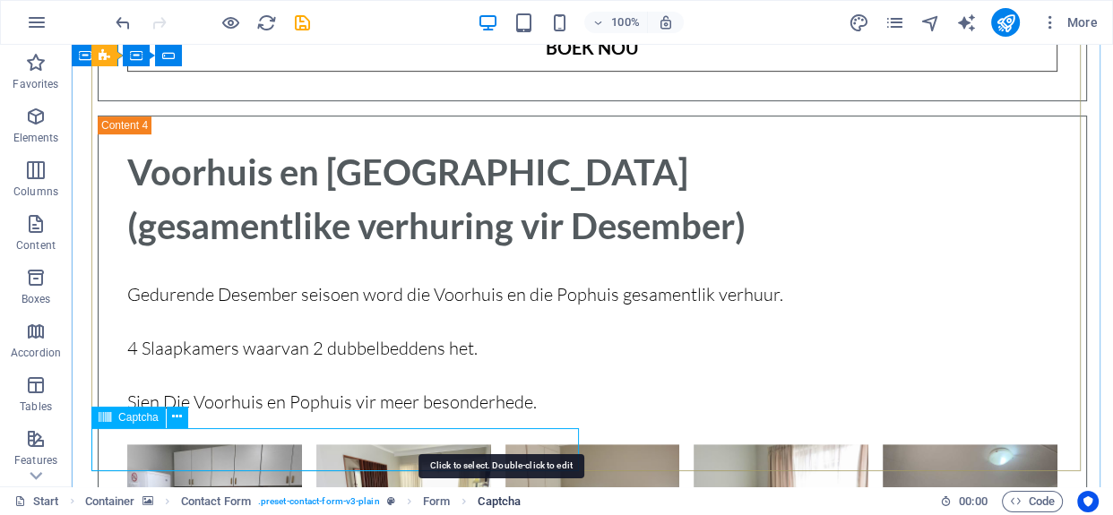
click at [497, 507] on span "Captcha" at bounding box center [499, 502] width 43 height 22
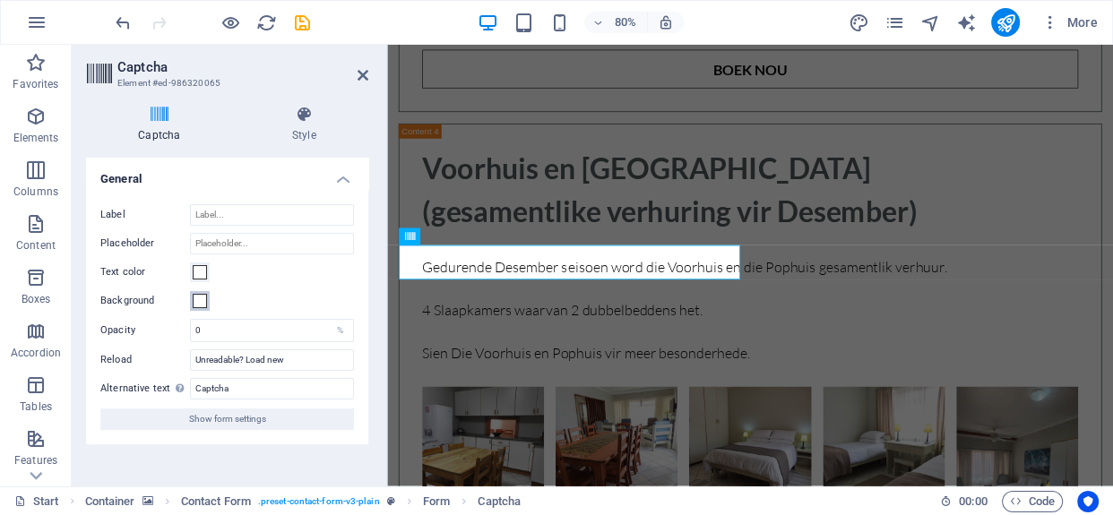
click at [196, 298] on span at bounding box center [200, 301] width 14 height 14
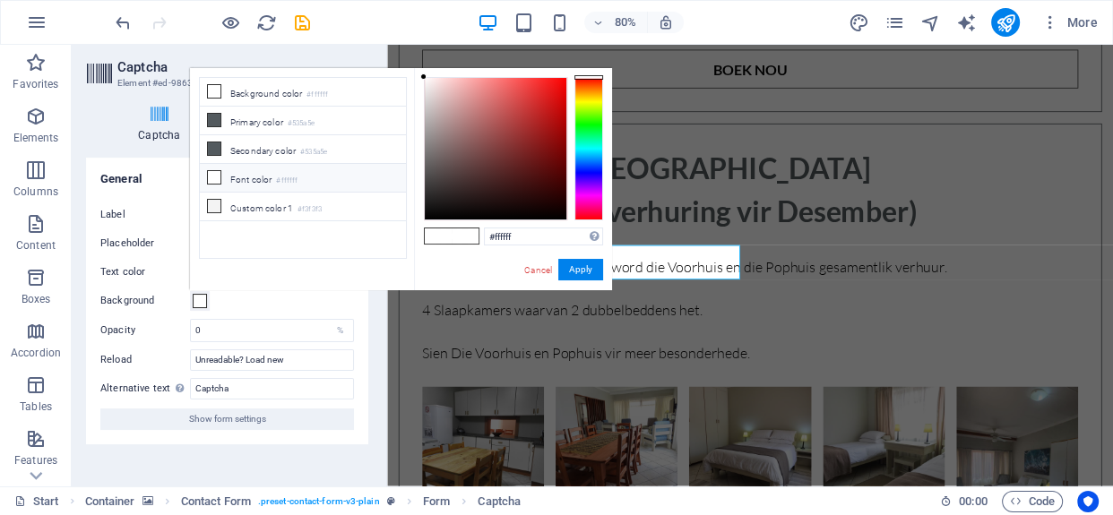
click at [240, 173] on li "Font color #ffffff" at bounding box center [303, 178] width 206 height 29
click at [583, 271] on button "Apply" at bounding box center [580, 270] width 45 height 22
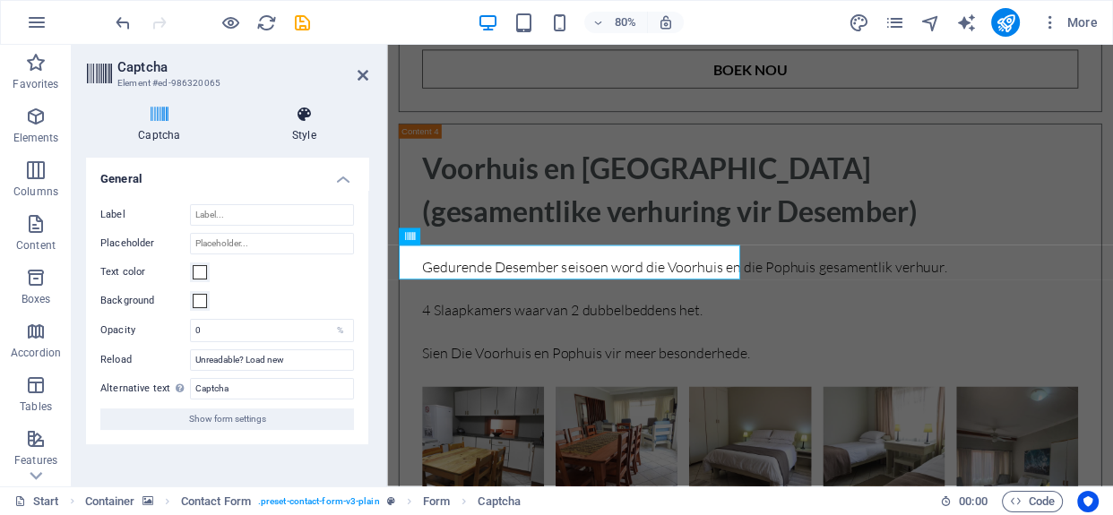
click at [300, 127] on h4 "Style" at bounding box center [304, 125] width 128 height 38
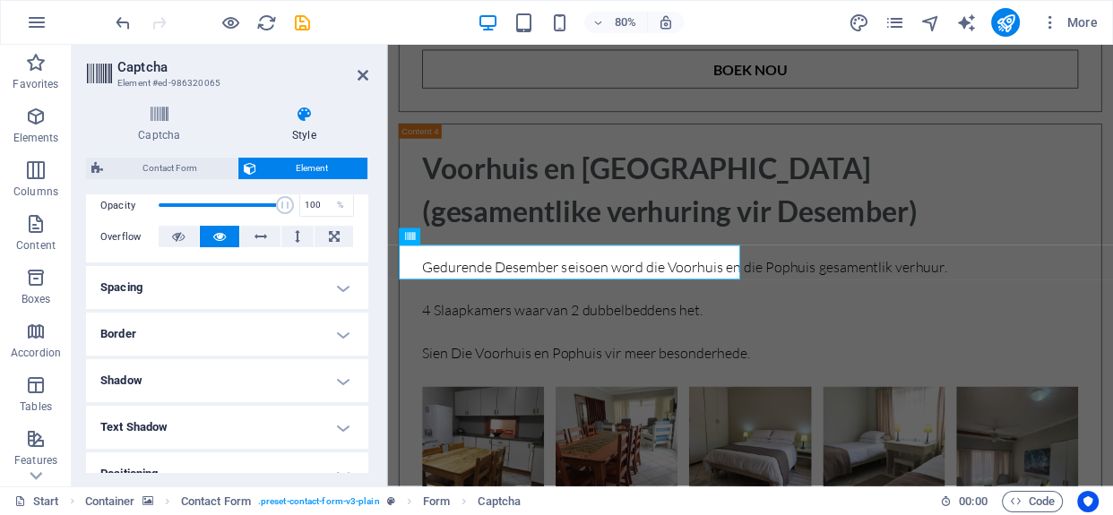
scroll to position [292, 0]
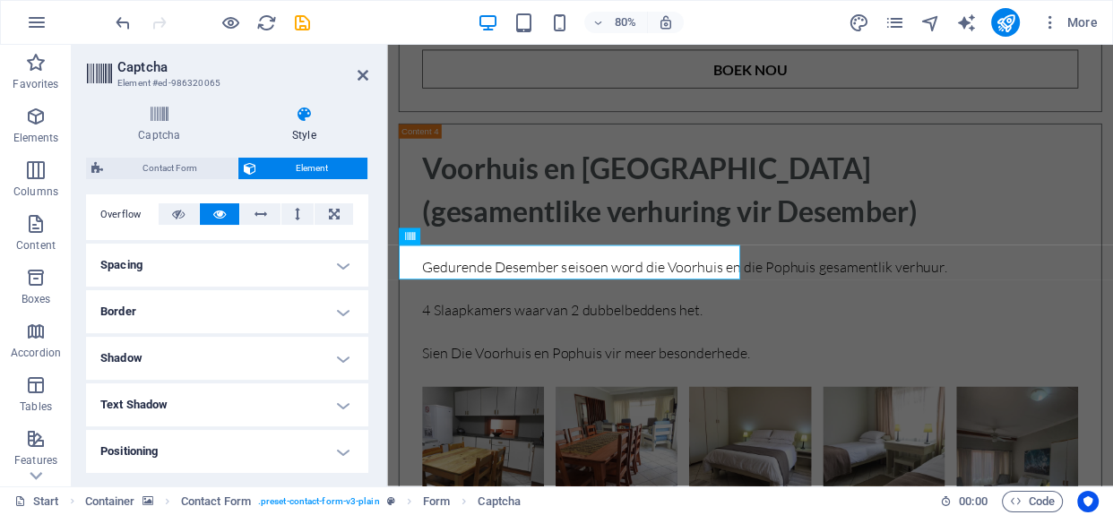
click at [333, 310] on h4 "Border" at bounding box center [227, 311] width 282 height 43
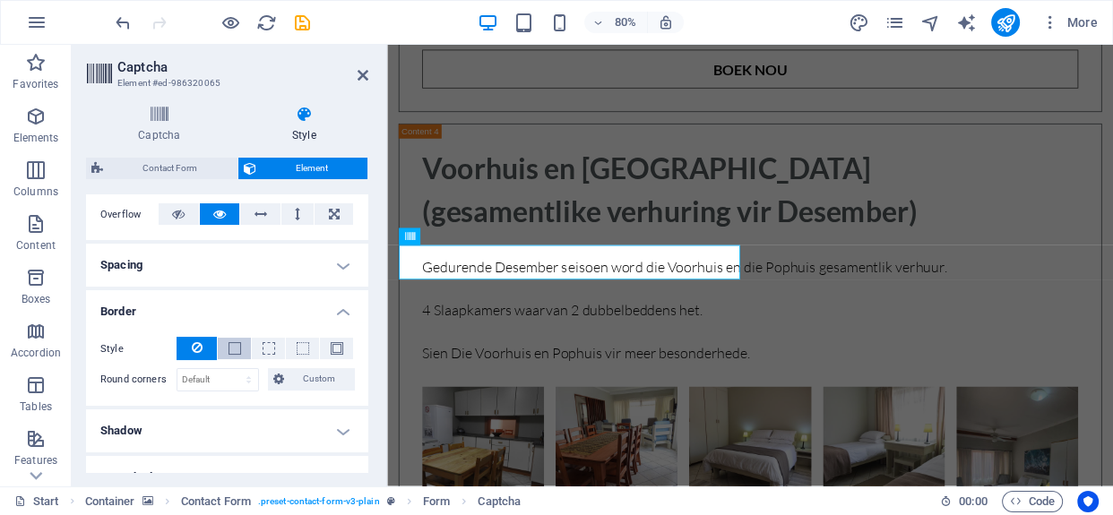
click at [233, 349] on span at bounding box center [235, 348] width 13 height 13
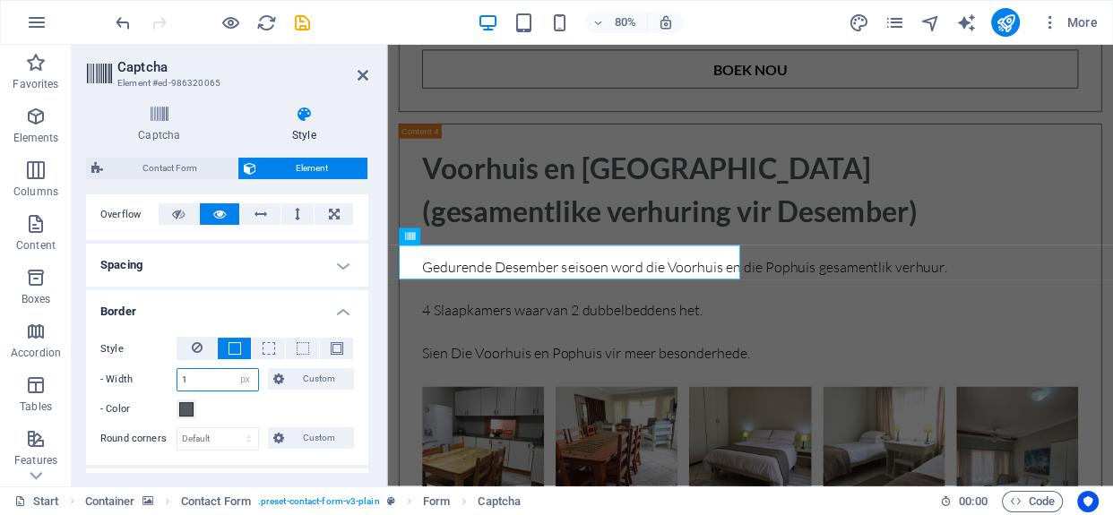
drag, startPoint x: 224, startPoint y: 380, endPoint x: 109, endPoint y: 377, distance: 114.8
click at [109, 377] on div "- Width 1 auto px rem % vh vw Custom Custom" at bounding box center [227, 379] width 254 height 23
type input "10"
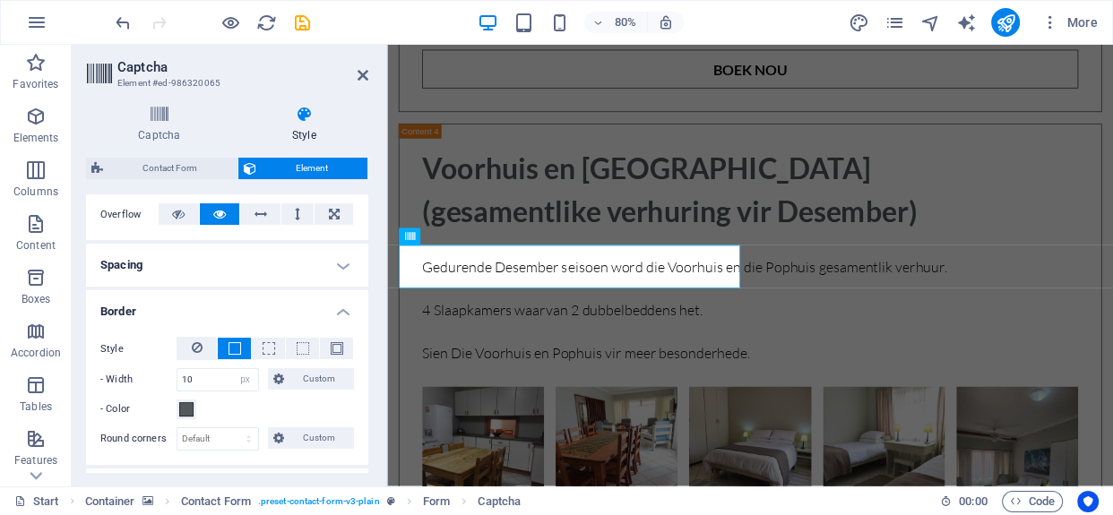
drag, startPoint x: 629, startPoint y: 409, endPoint x: 646, endPoint y: 402, distance: 18.5
click at [362, 72] on icon at bounding box center [363, 75] width 11 height 14
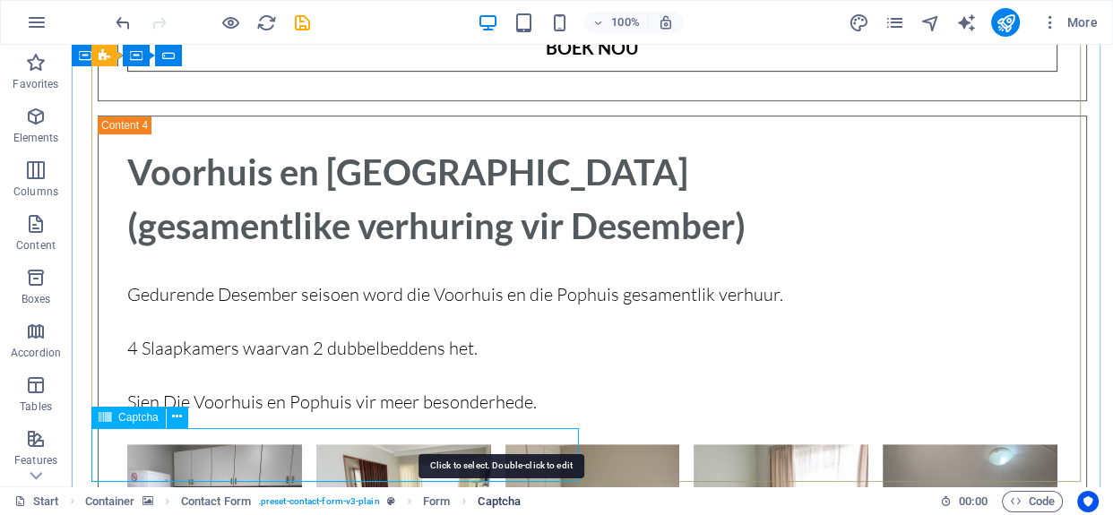
click at [499, 497] on span "Captcha" at bounding box center [499, 502] width 43 height 22
click at [499, 502] on span "Captcha" at bounding box center [499, 502] width 43 height 22
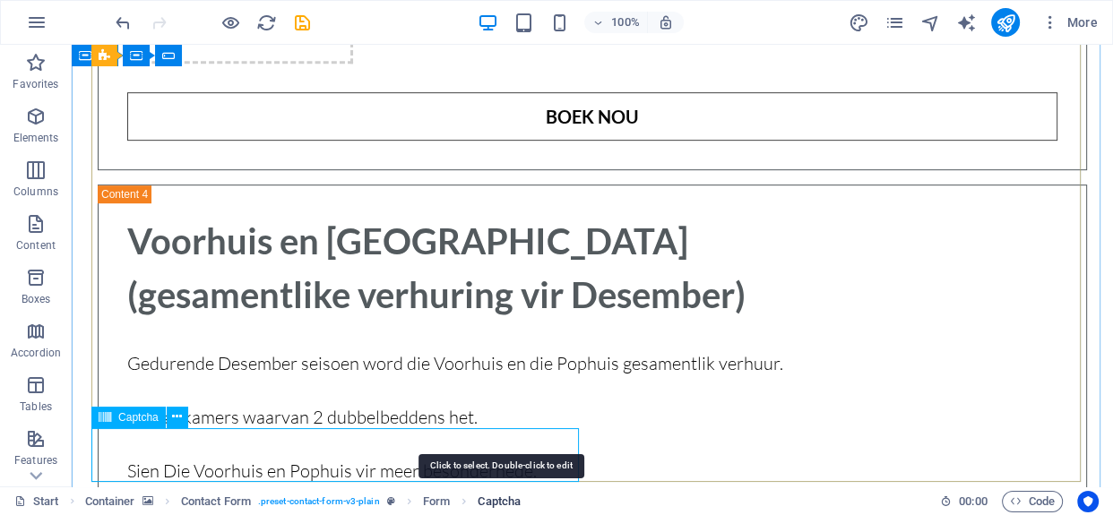
select select "px"
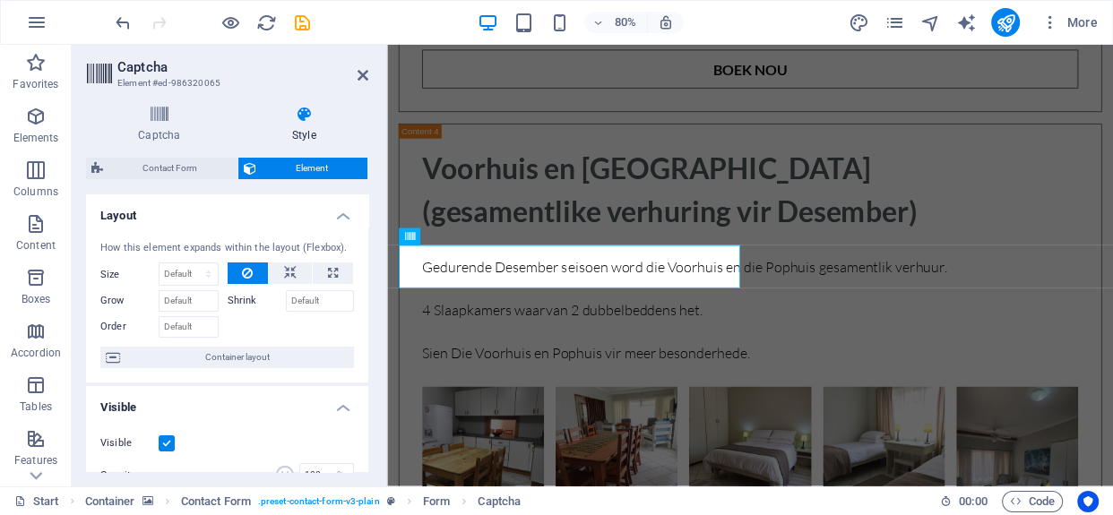
drag, startPoint x: 365, startPoint y: 245, endPoint x: 374, endPoint y: 361, distance: 116.9
click at [374, 361] on div "Captcha Style Turnstile Turnstile by Cloudfare is a third-party integration tha…" at bounding box center [227, 288] width 311 height 395
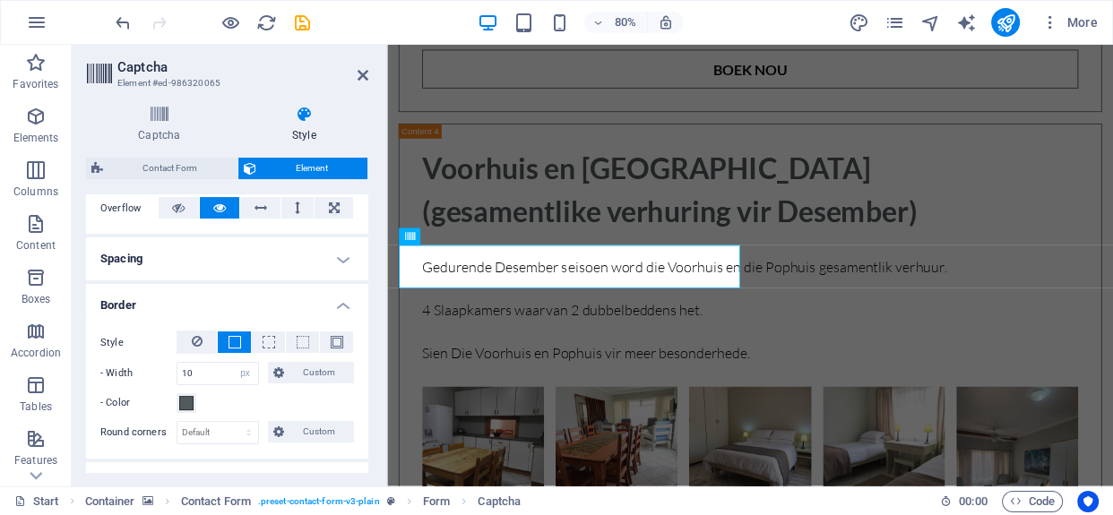
scroll to position [283, 0]
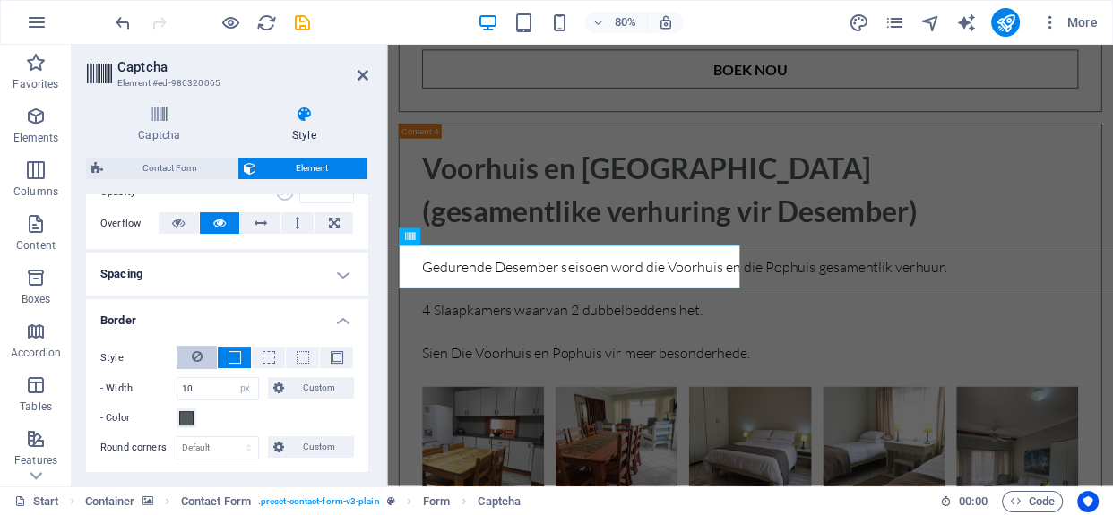
click at [188, 356] on button at bounding box center [197, 357] width 40 height 23
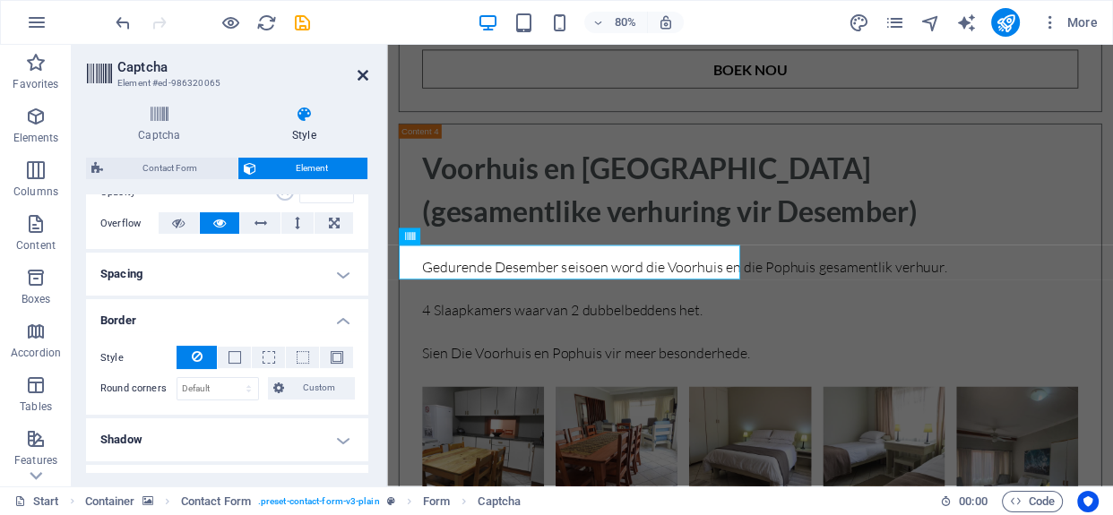
click at [358, 73] on icon at bounding box center [363, 75] width 11 height 14
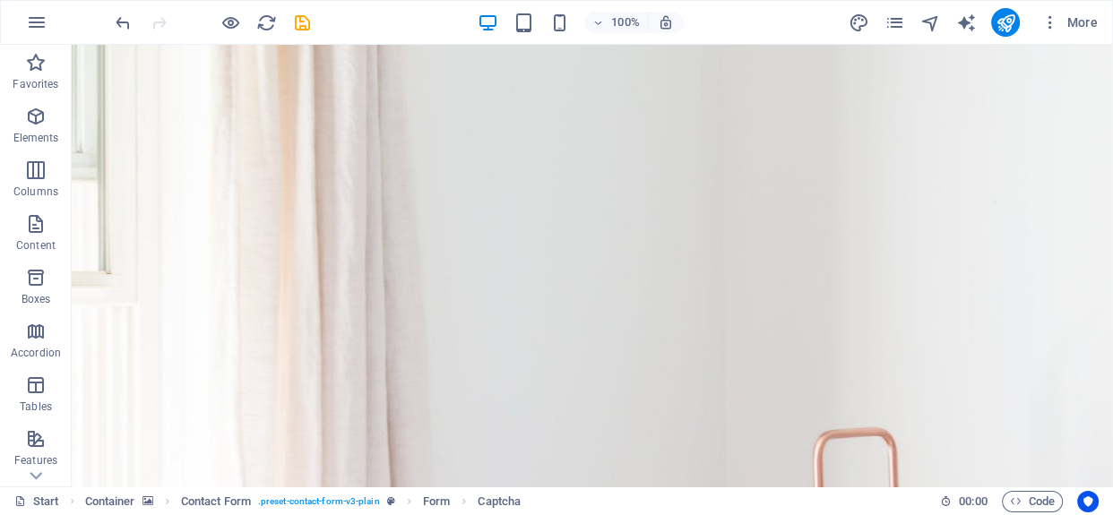
scroll to position [0, 0]
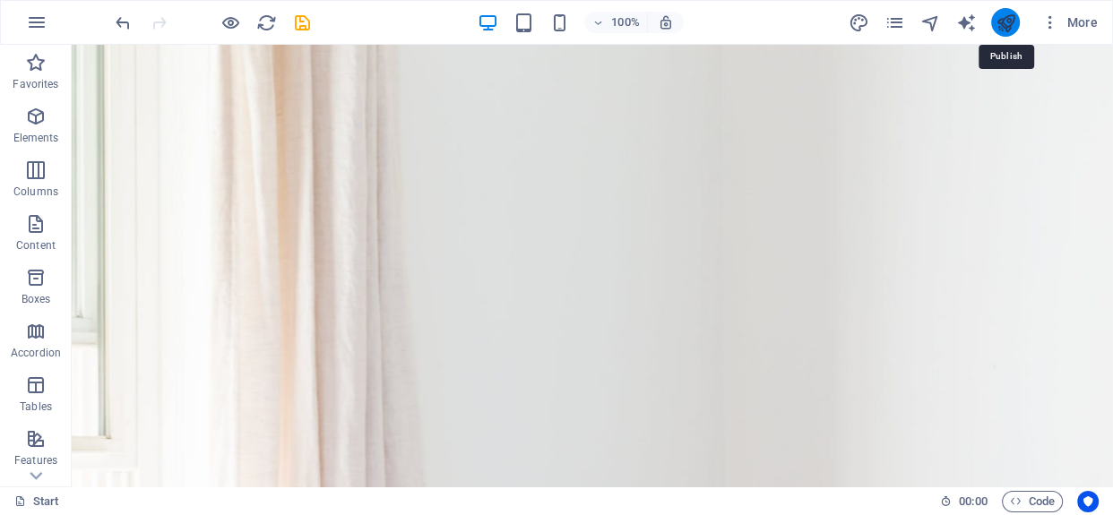
click at [1003, 22] on icon "publish" at bounding box center [1005, 23] width 21 height 21
checkbox input "false"
